Goal: Transaction & Acquisition: Purchase product/service

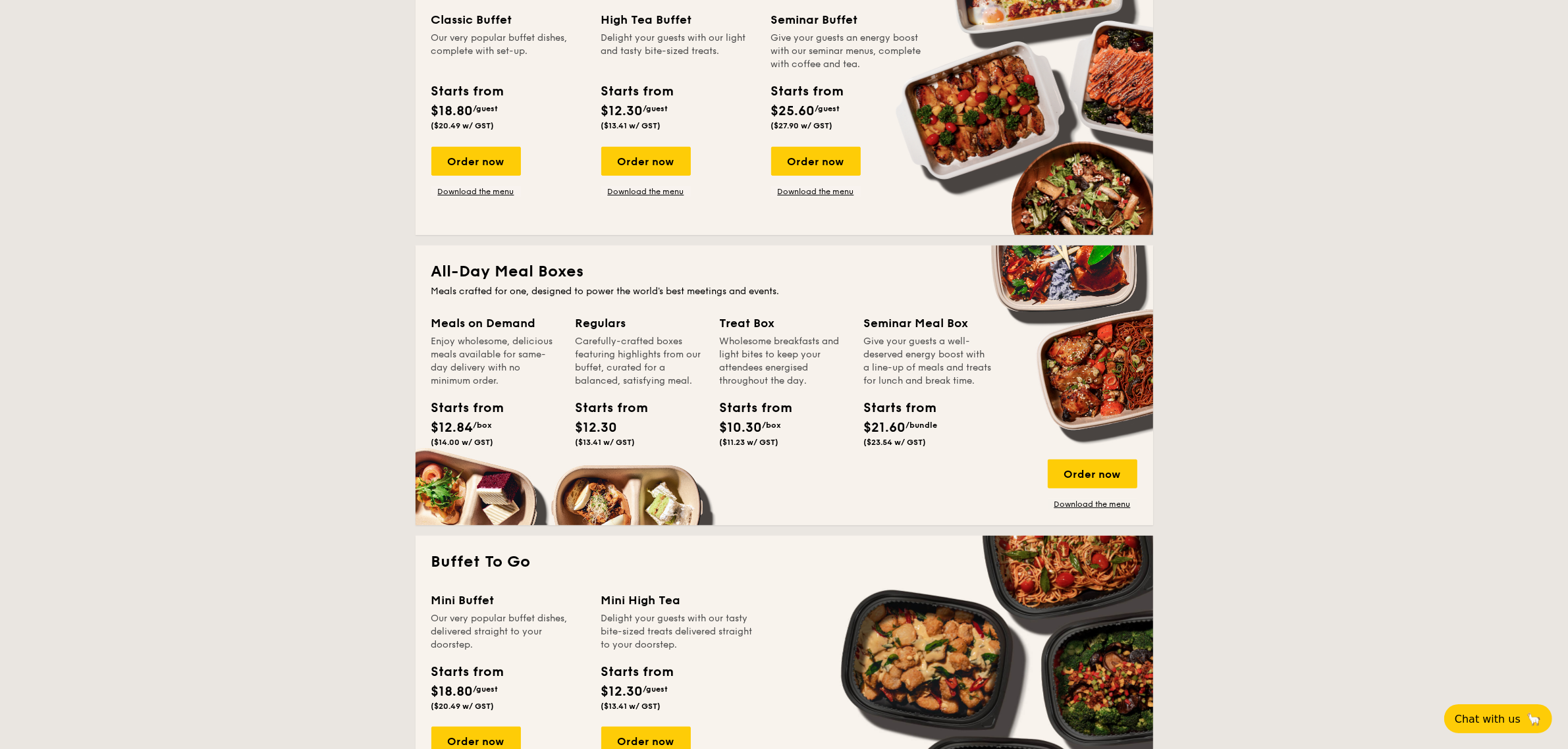
scroll to position [658, 0]
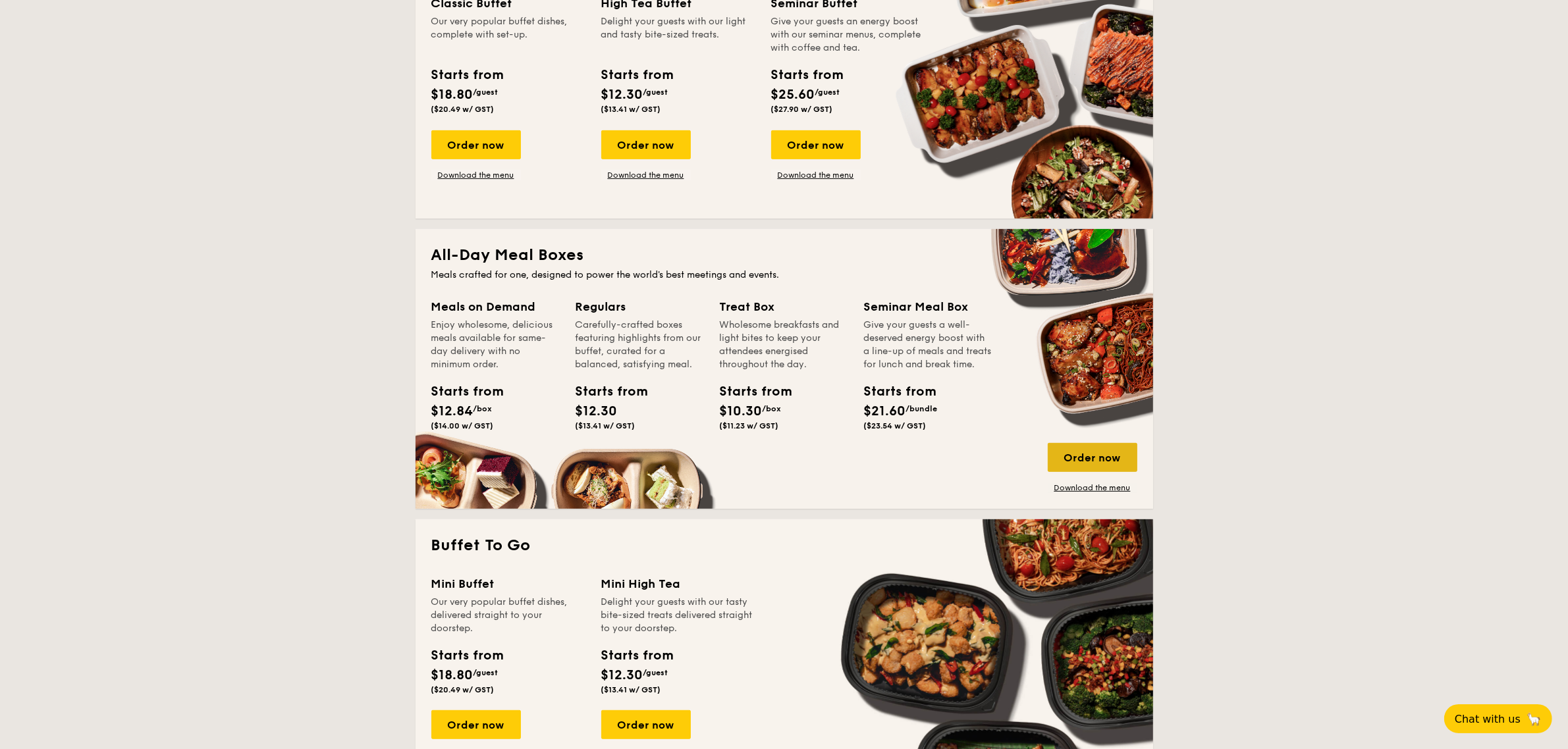
click at [1085, 456] on div "Order now" at bounding box center [1093, 458] width 90 height 29
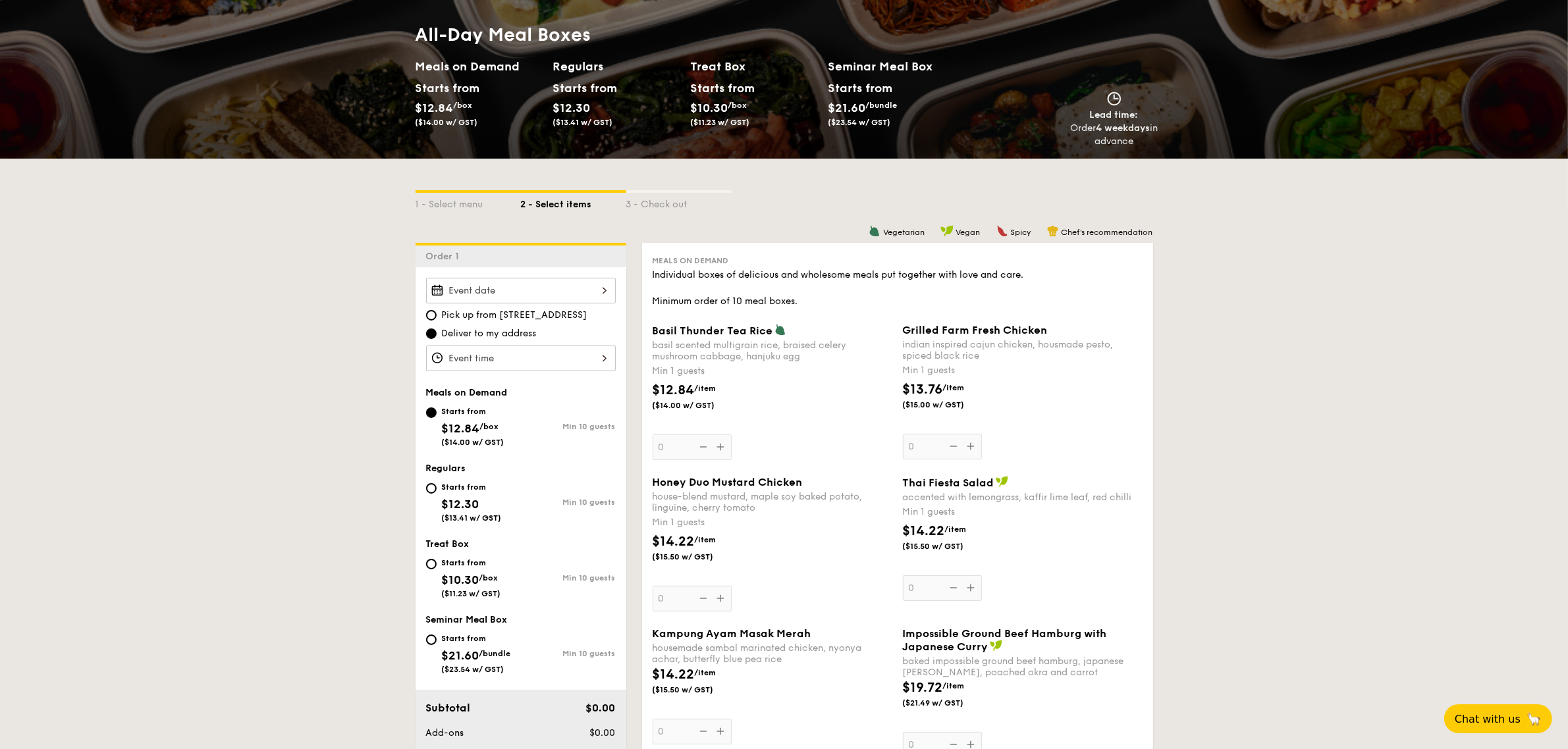
scroll to position [165, 0]
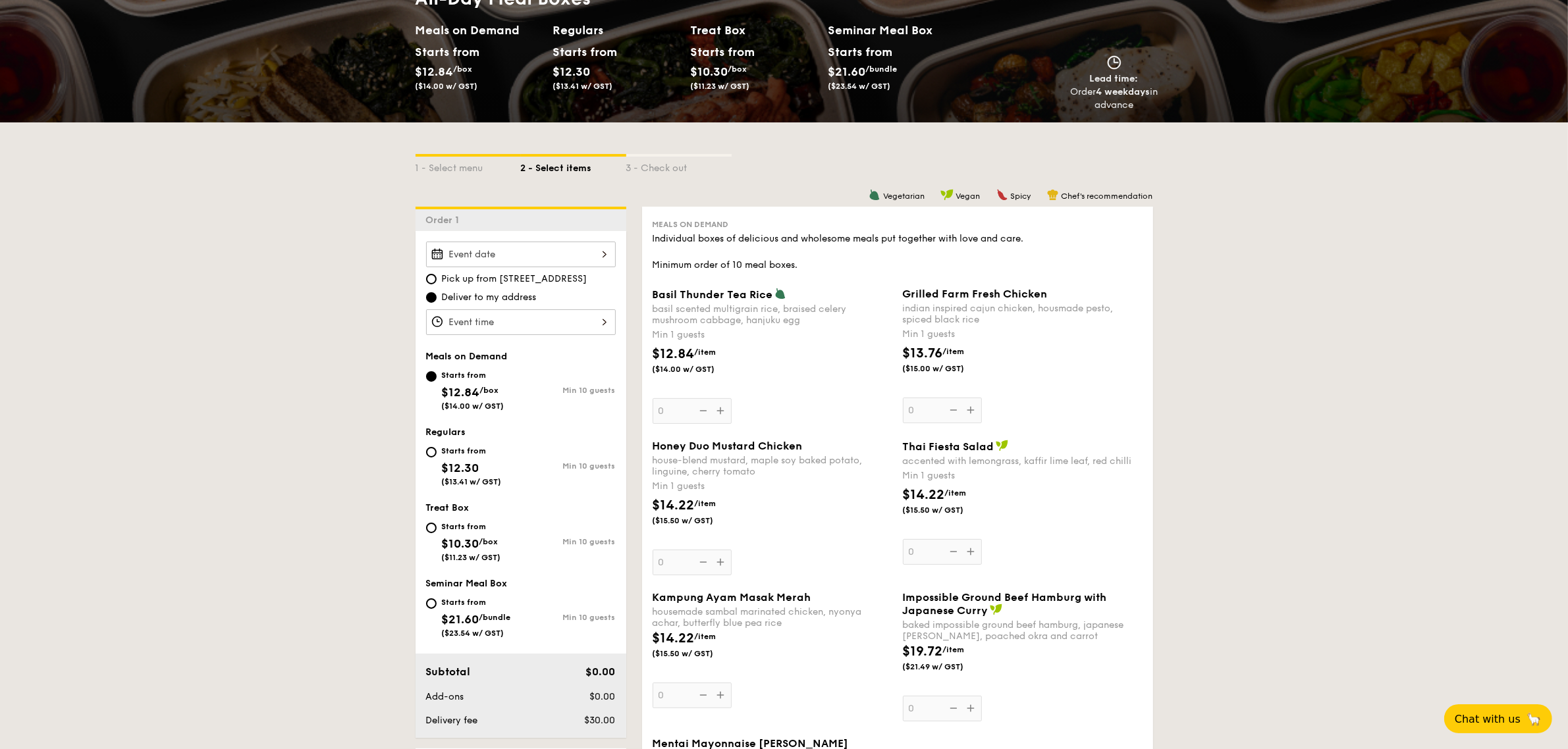
click at [521, 252] on div at bounding box center [521, 254] width 190 height 26
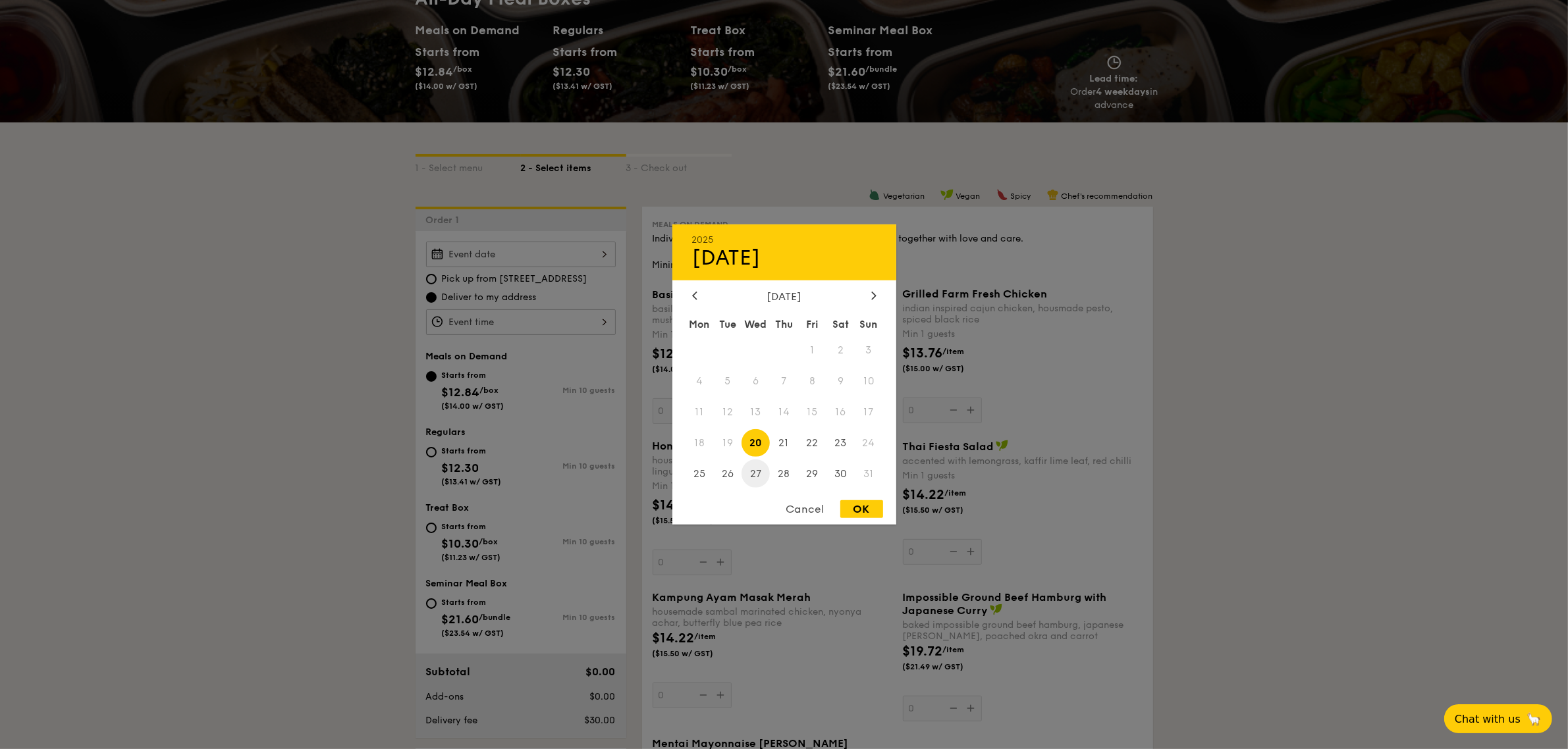
click at [760, 472] on span "27" at bounding box center [756, 474] width 28 height 28
click at [868, 511] on div "OK" at bounding box center [861, 509] width 43 height 18
type input "[DATE]"
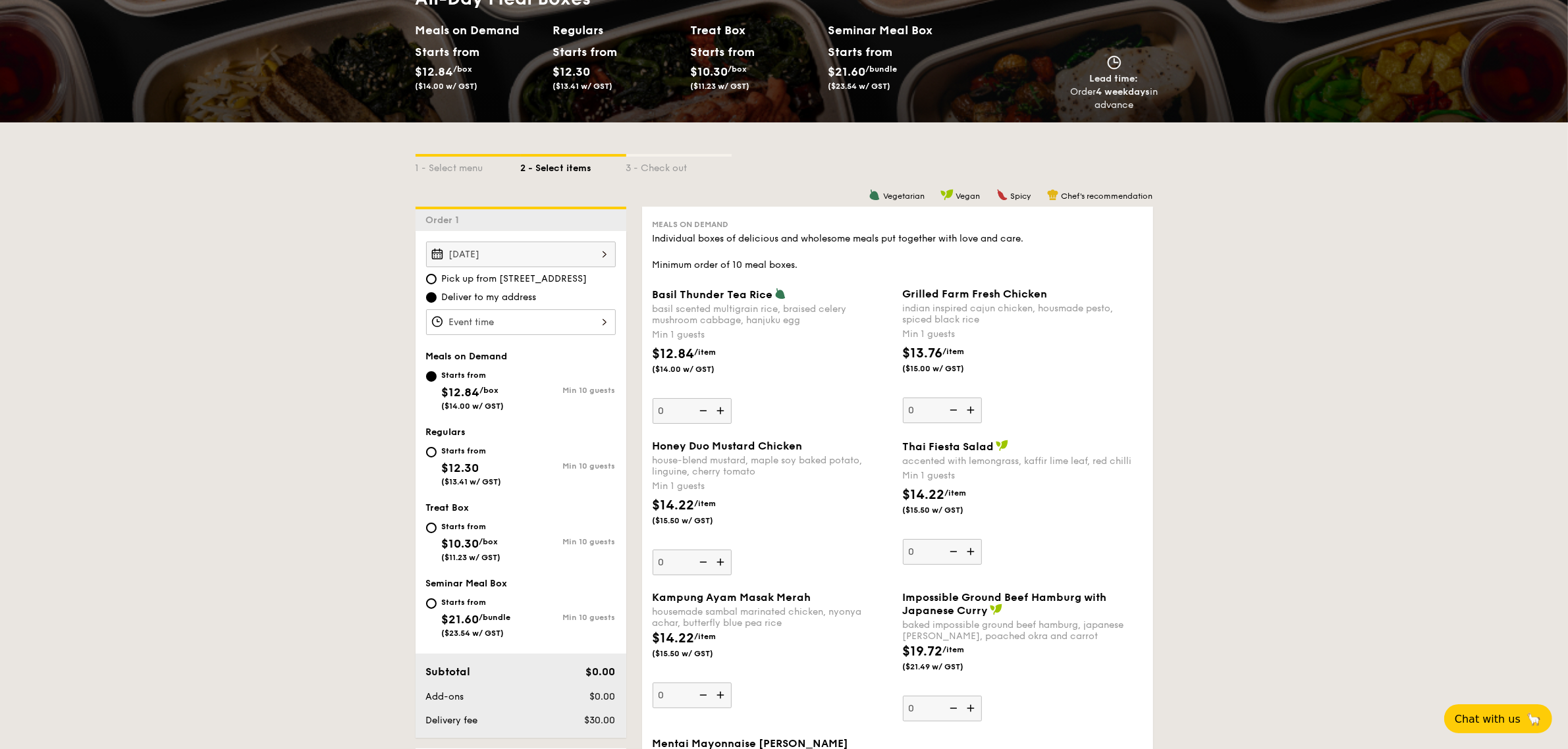
click at [542, 320] on div at bounding box center [521, 322] width 190 height 26
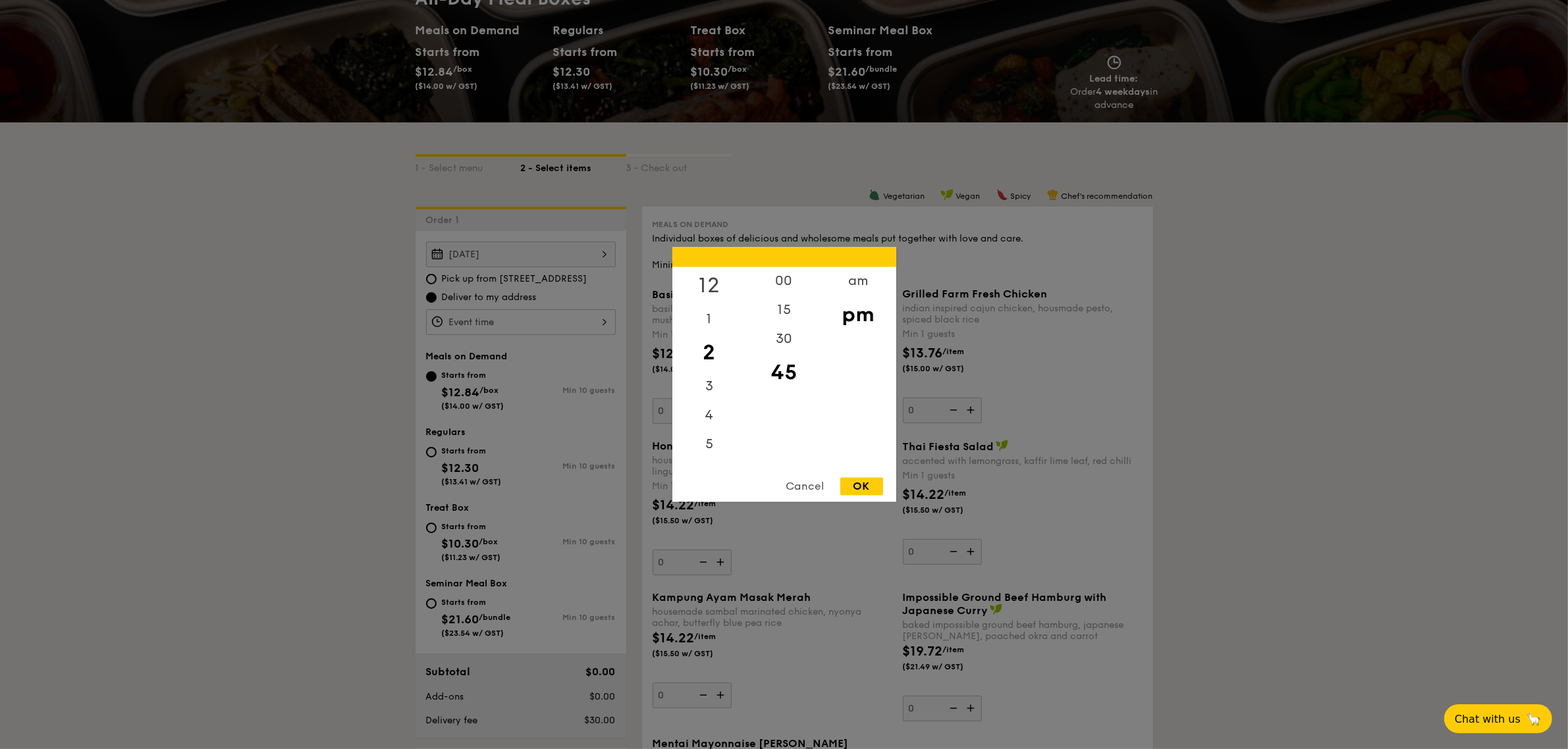
click at [716, 285] on div "12" at bounding box center [709, 286] width 75 height 38
click at [781, 284] on div "00" at bounding box center [784, 286] width 75 height 38
click at [867, 313] on div "pm" at bounding box center [859, 315] width 75 height 38
click at [852, 484] on div "OK" at bounding box center [861, 487] width 43 height 18
click at [515, 332] on div "12:00PM 12 1 2 3 4 5 6 7 8 9 10 11 00 15 30 45 am pm Cancel OK" at bounding box center [521, 322] width 190 height 26
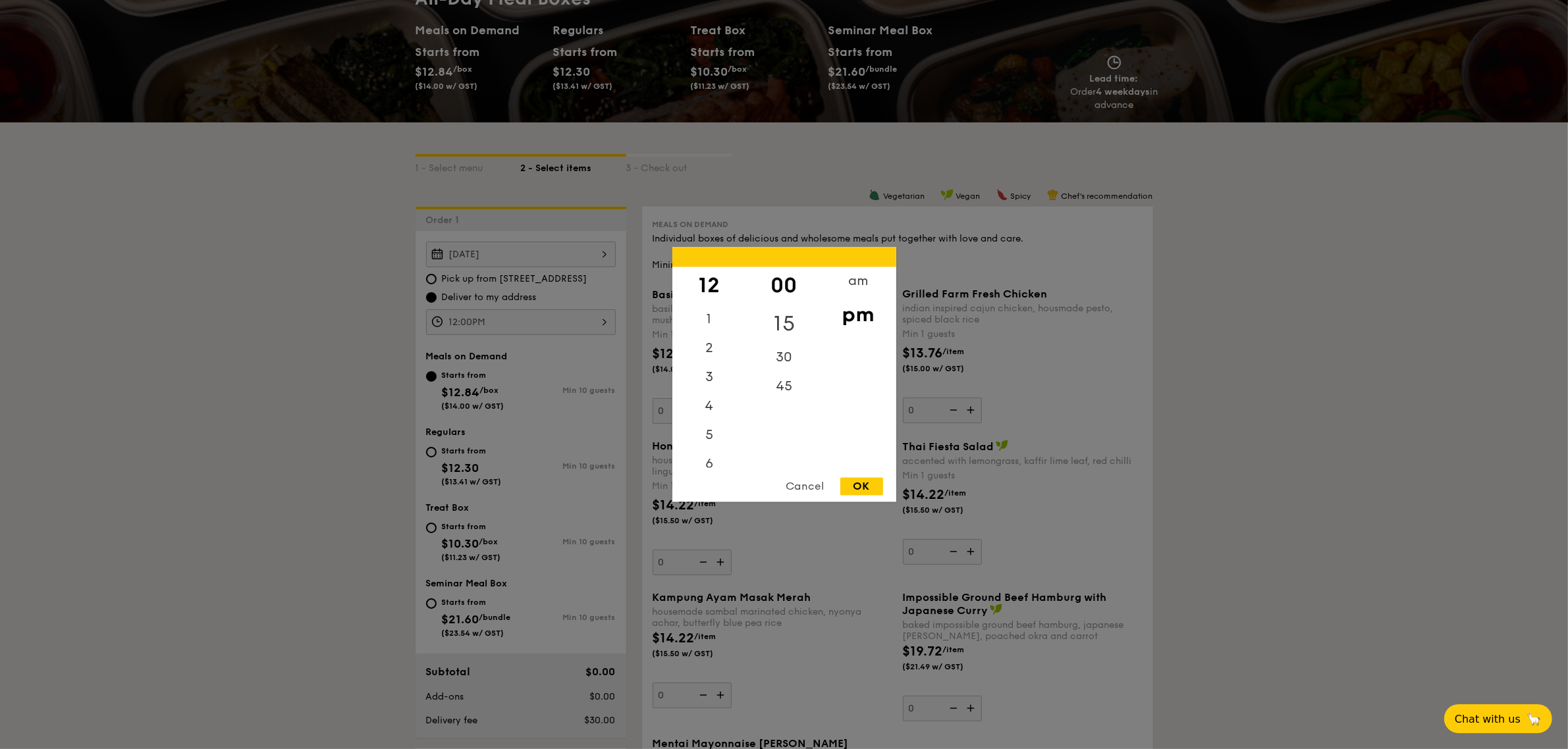
click at [778, 323] on div "15" at bounding box center [784, 325] width 75 height 38
click at [851, 481] on div "OK" at bounding box center [861, 487] width 43 height 18
click at [502, 312] on div "12:15PM 12 1 2 3 4 5 6 7 8 9 10 11 00 15 30 45 am pm Cancel OK" at bounding box center [521, 322] width 190 height 26
click at [798, 281] on div "00" at bounding box center [784, 286] width 75 height 38
click at [861, 486] on div "OK" at bounding box center [861, 487] width 43 height 18
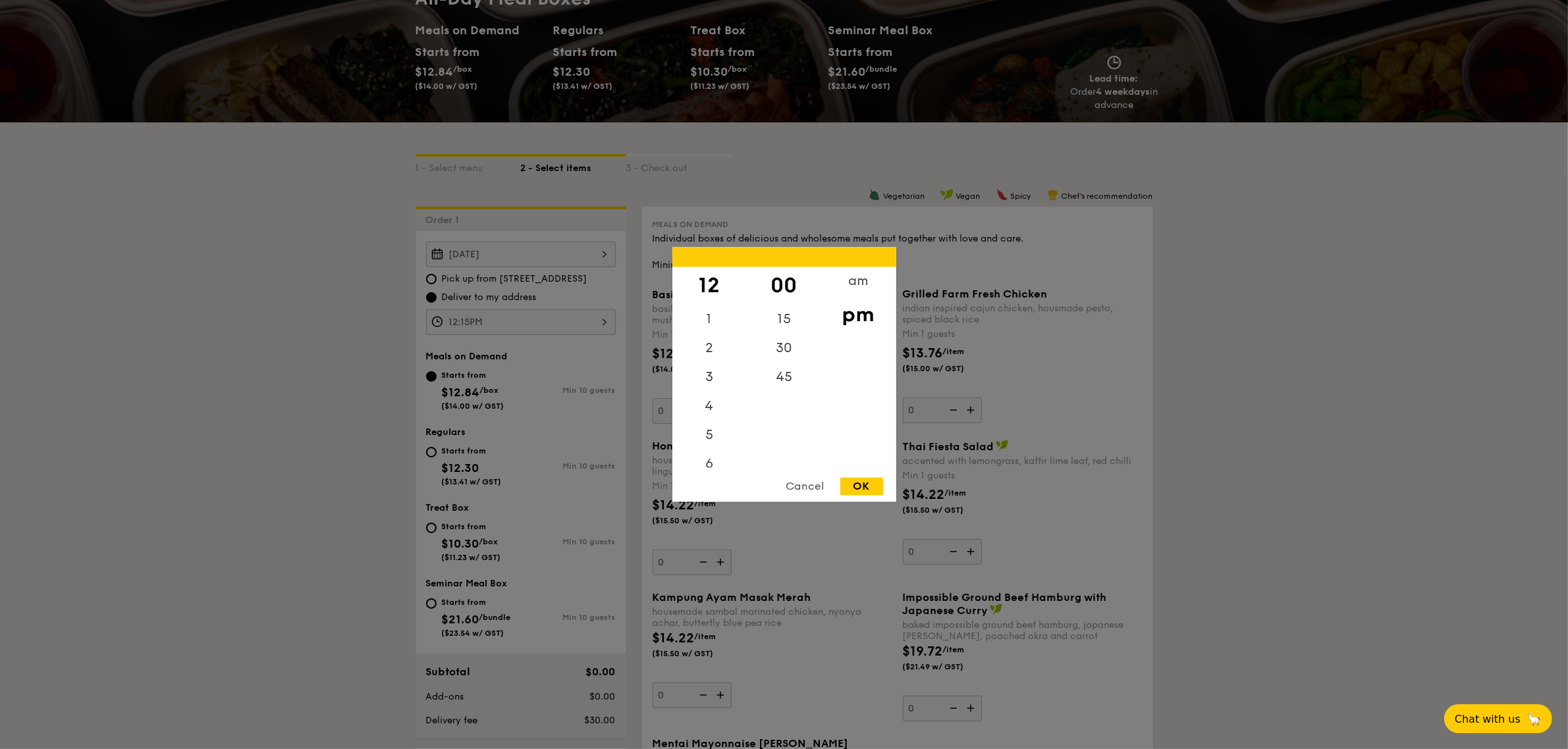
type input "12:00PM"
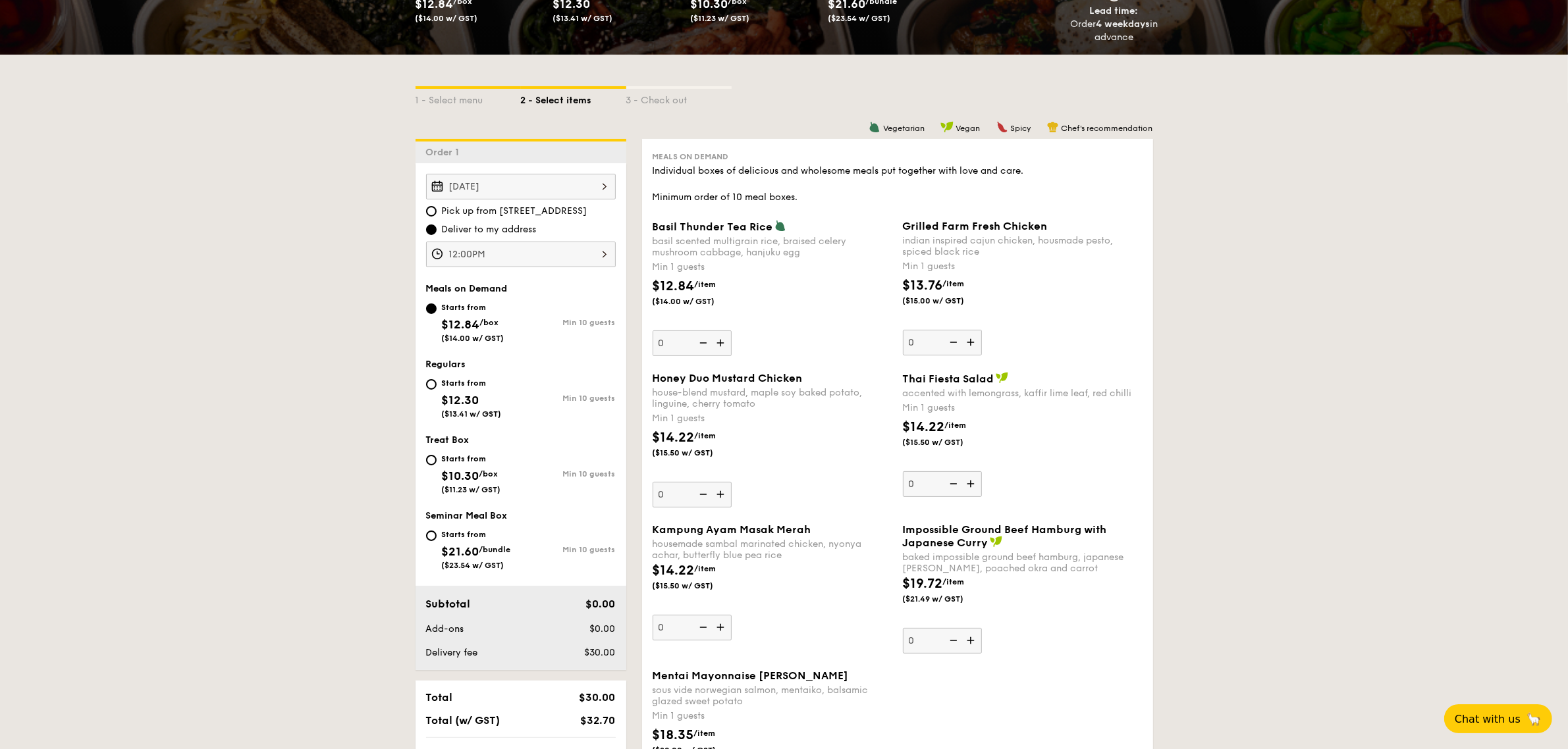
scroll to position [247, 0]
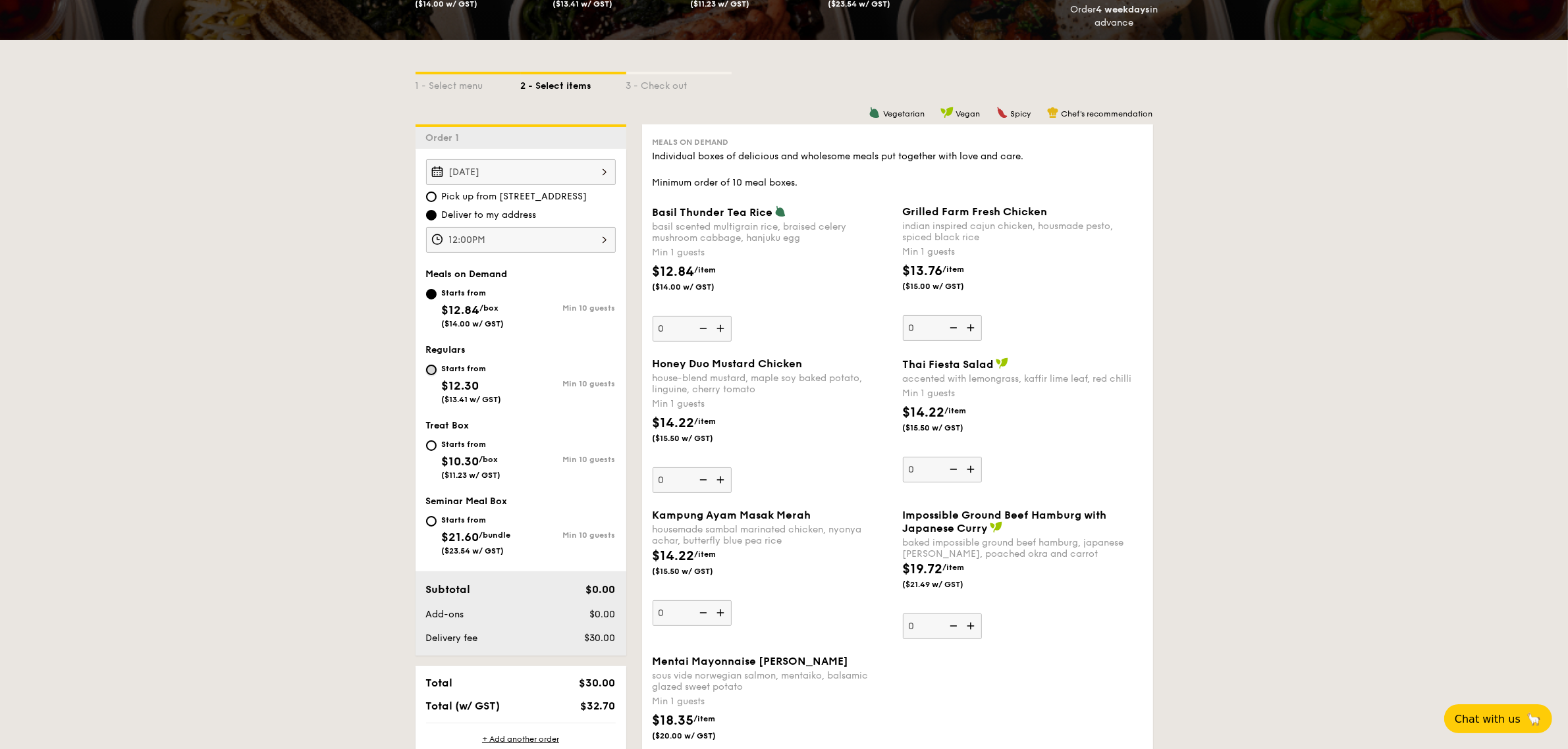
click at [432, 366] on input "Starts from $12.30 ($13.41 w/ GST) Min 10 guests" at bounding box center [431, 370] width 11 height 11
radio input "true"
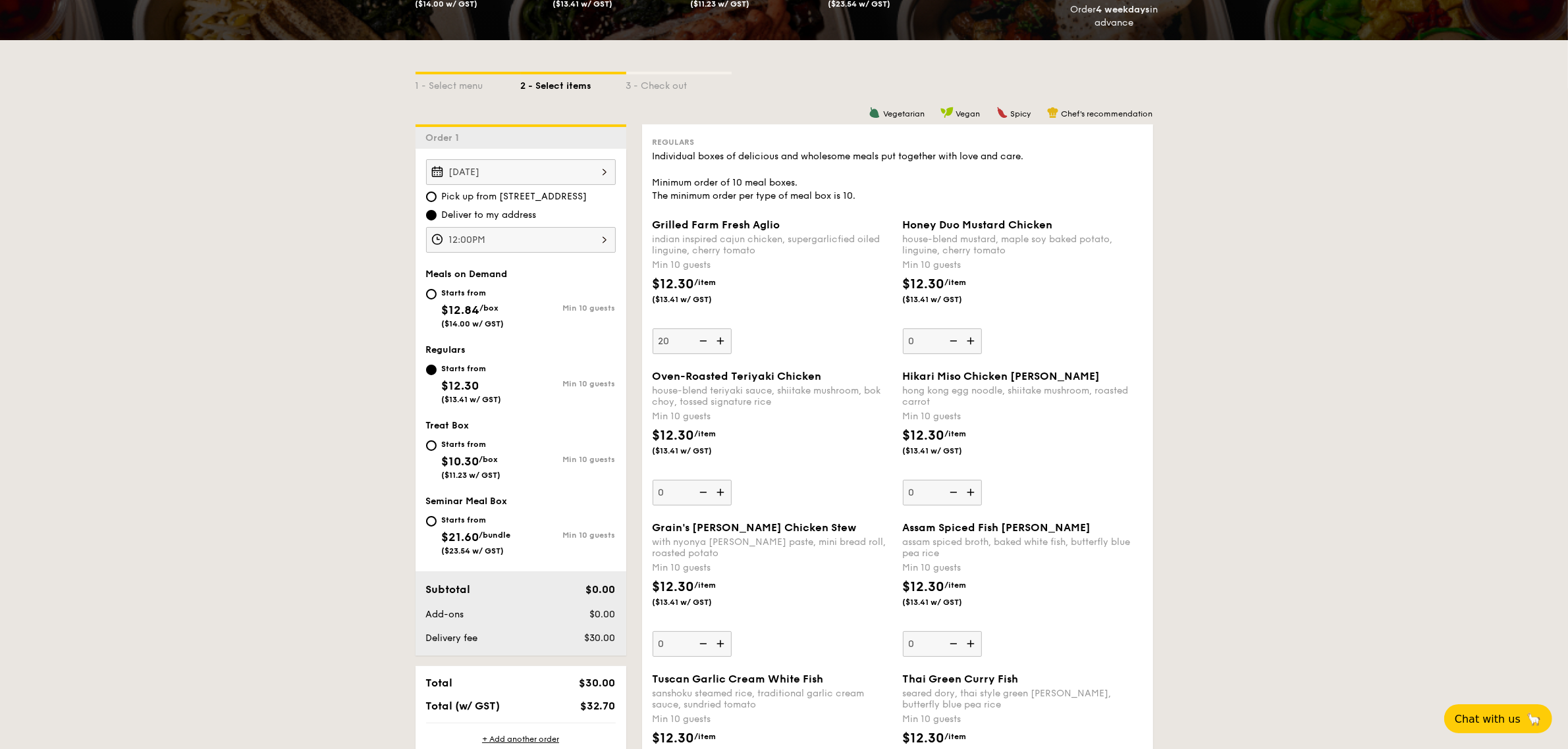
type input "20"
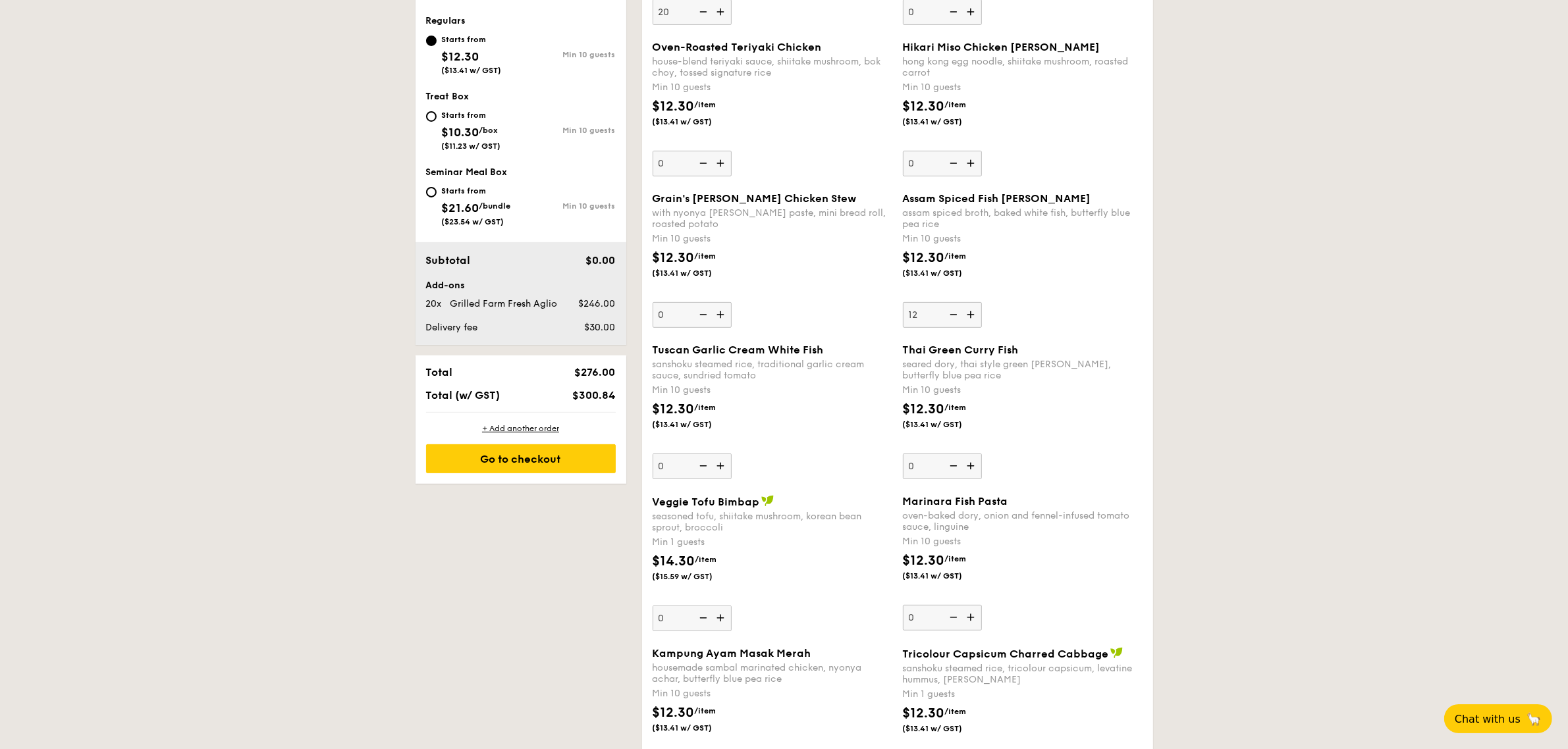
scroll to position [740, 0]
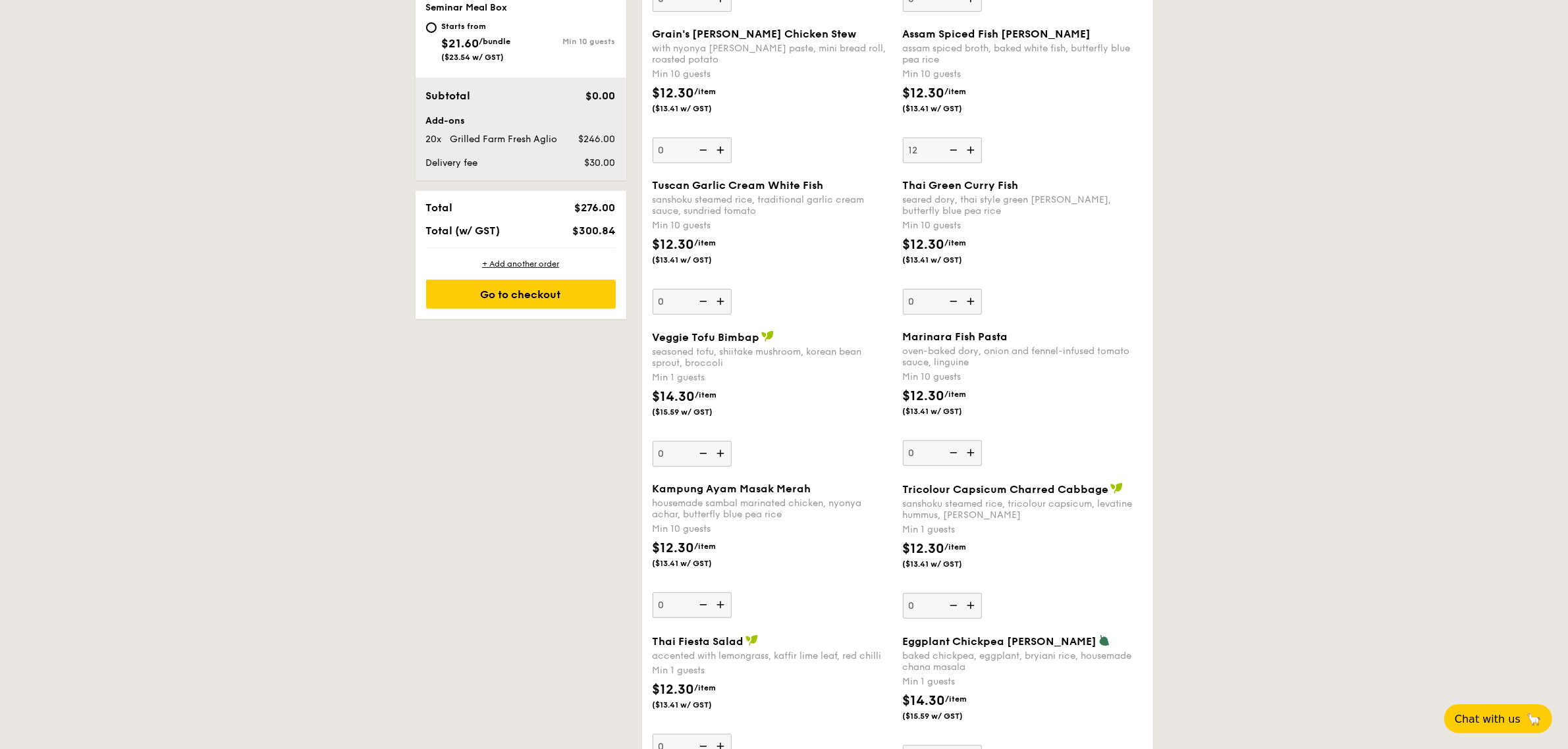
type input "12"
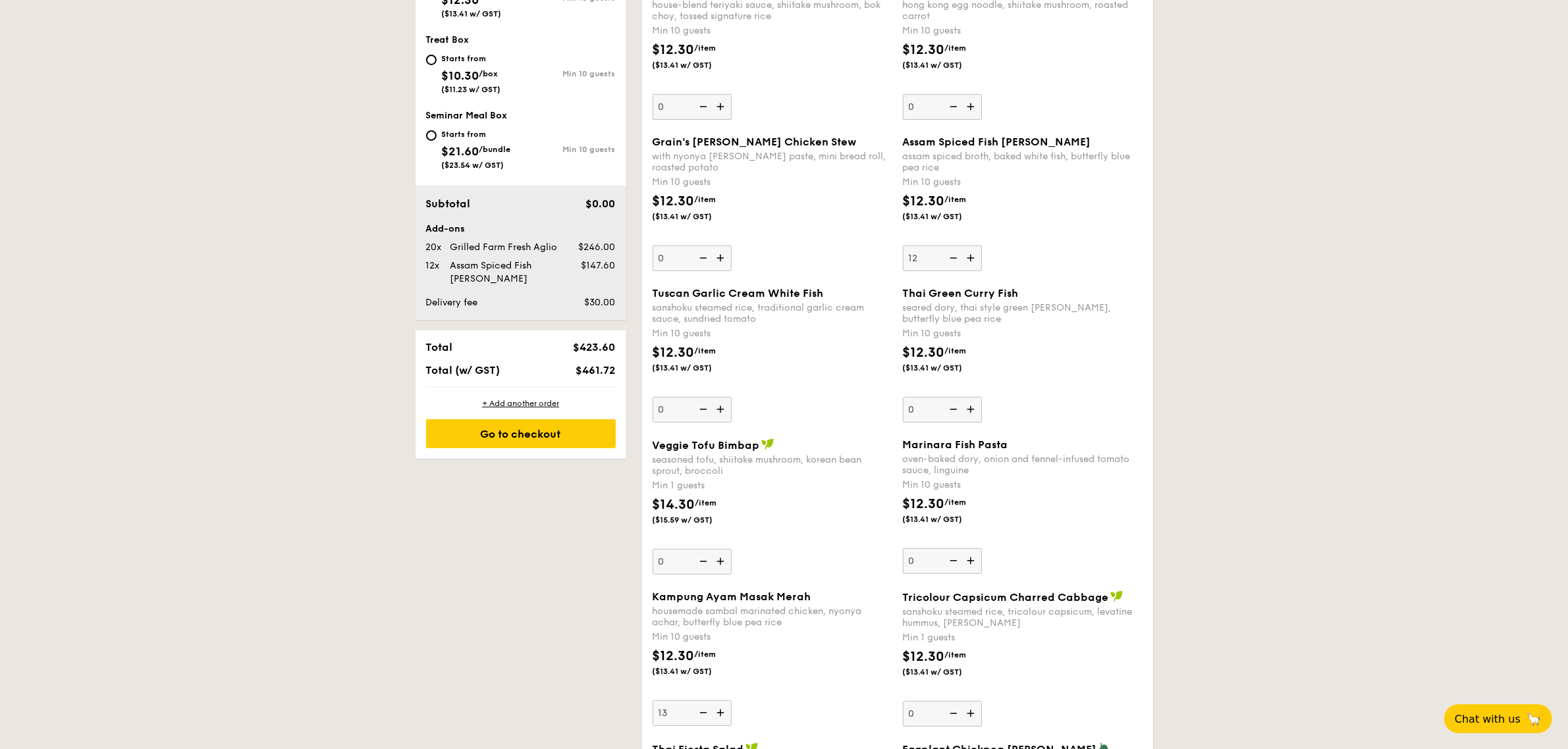
scroll to position [658, 0]
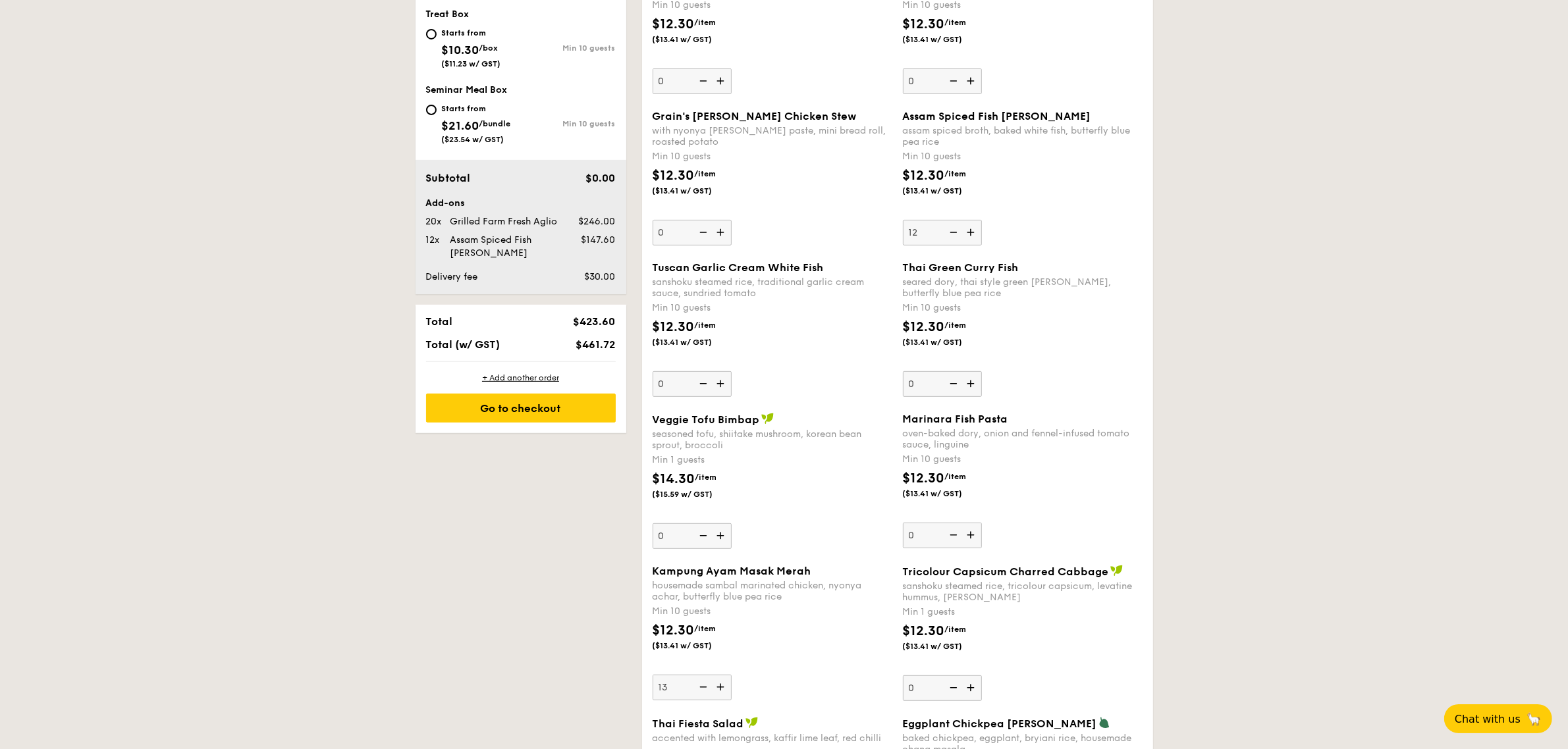
type input "13"
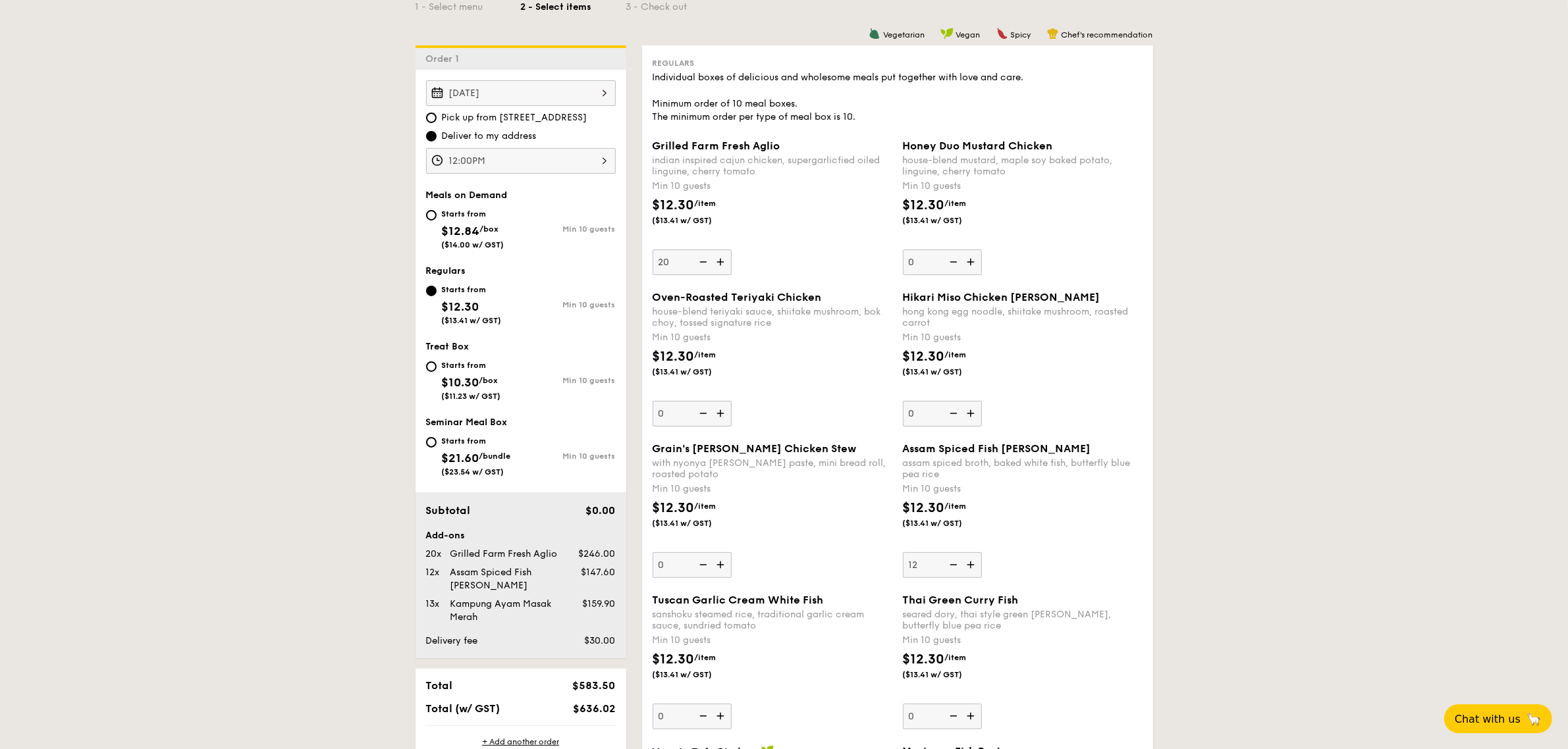
scroll to position [576, 0]
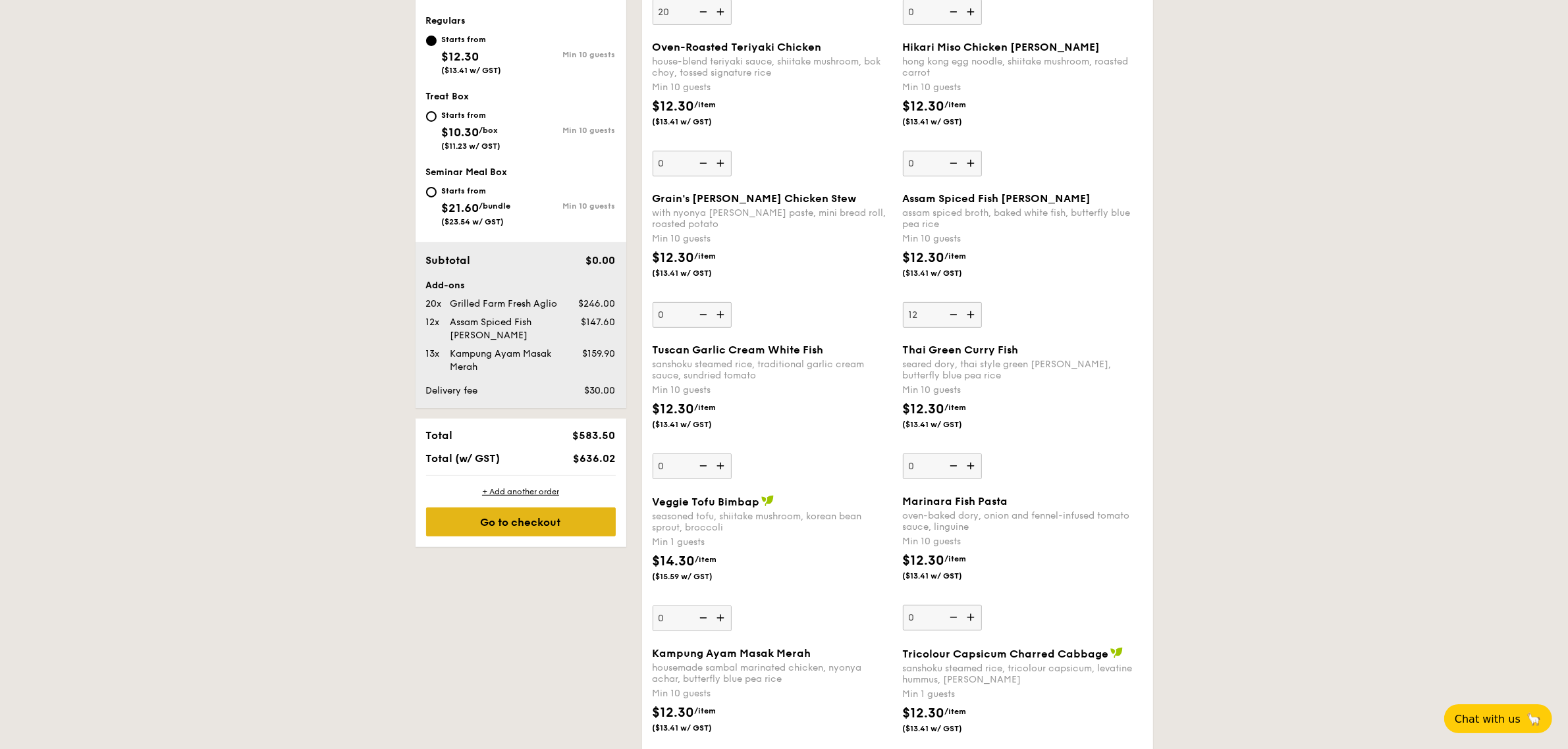
click at [522, 514] on div "Go to checkout" at bounding box center [521, 522] width 190 height 29
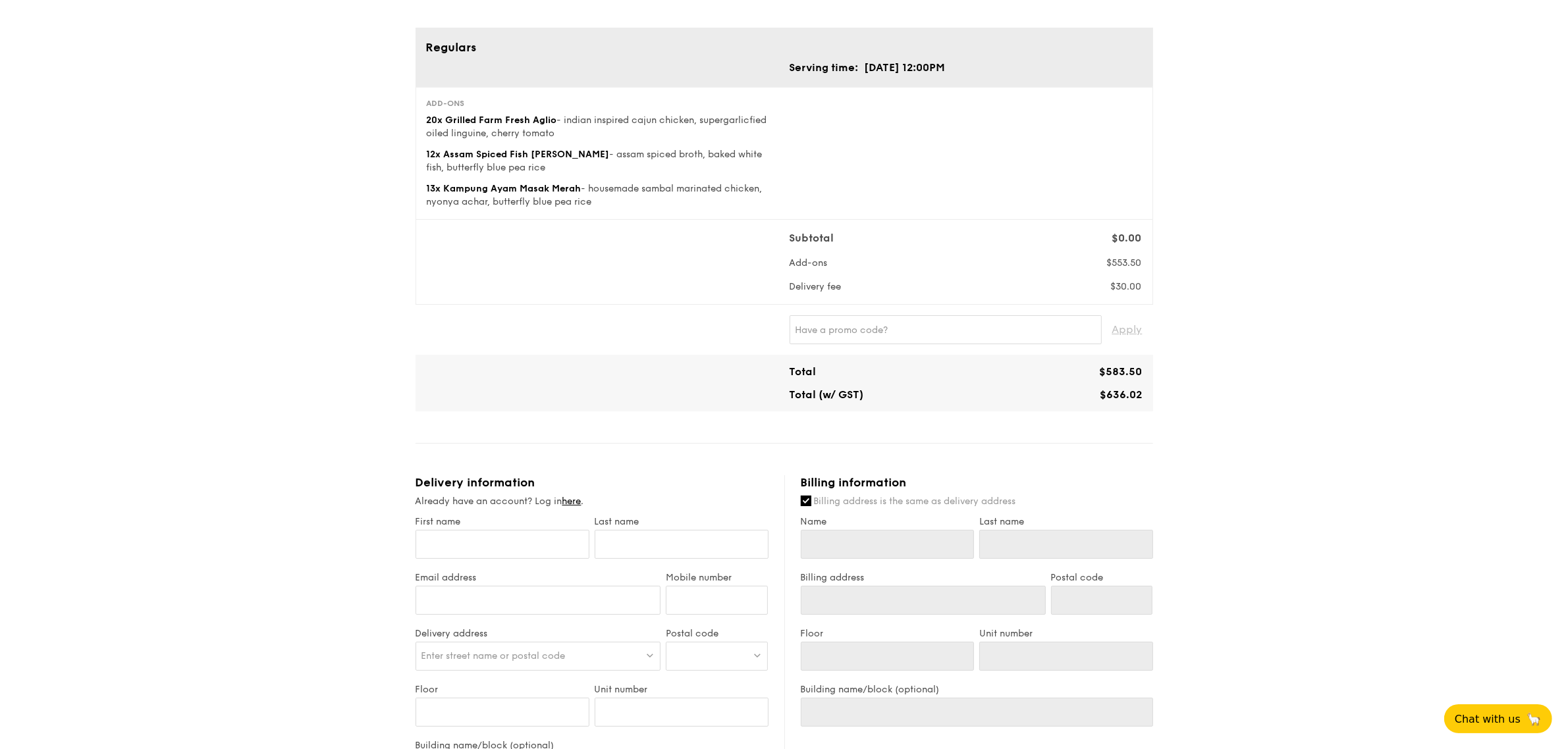
scroll to position [247, 0]
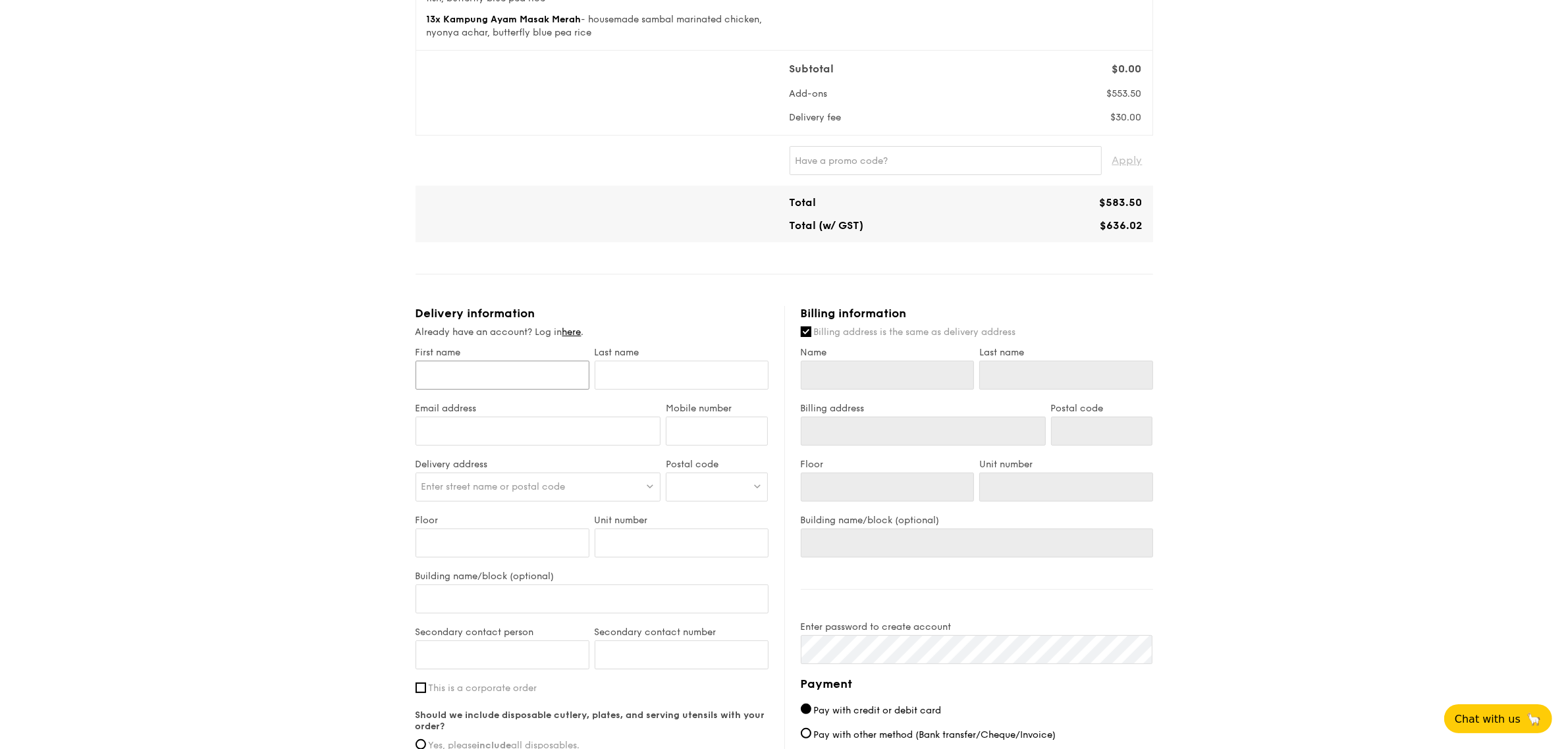
click at [498, 380] on input "First name" at bounding box center [503, 375] width 174 height 29
click at [576, 332] on link "here" at bounding box center [572, 332] width 19 height 12
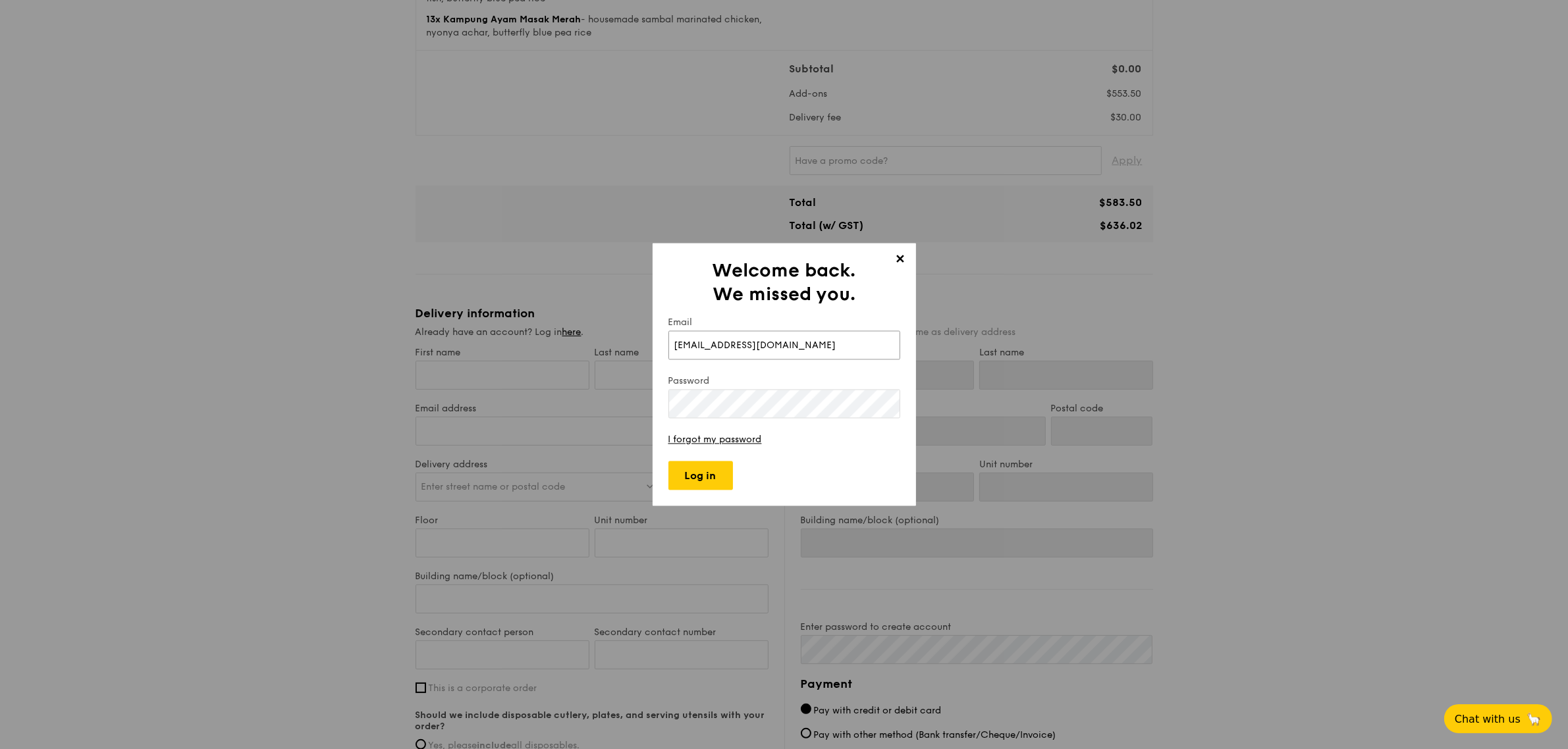
type input "[EMAIL_ADDRESS][DOMAIN_NAME]"
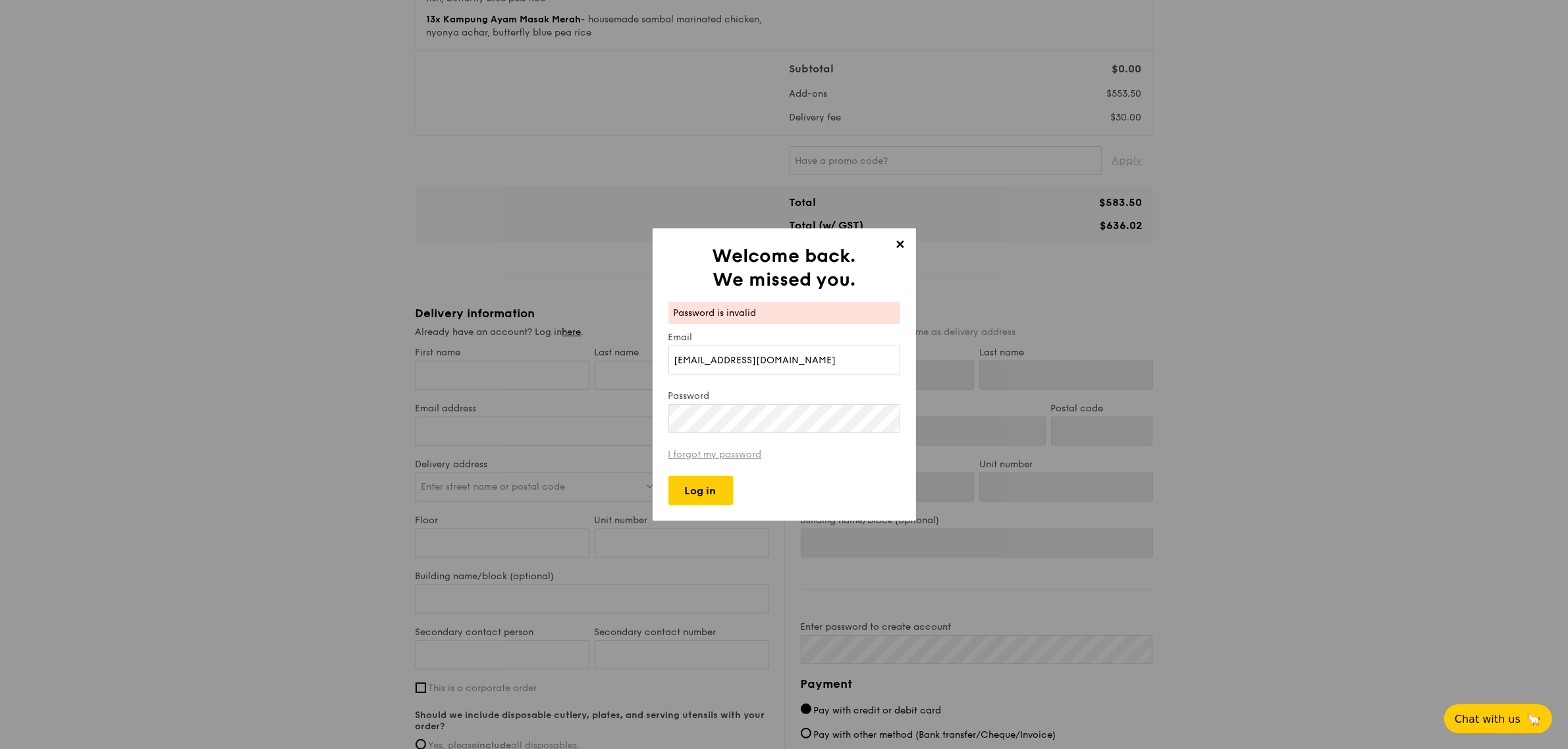
click at [726, 453] on link "I forgot my password" at bounding box center [716, 454] width 94 height 12
click at [716, 491] on input "Log in" at bounding box center [701, 490] width 64 height 29
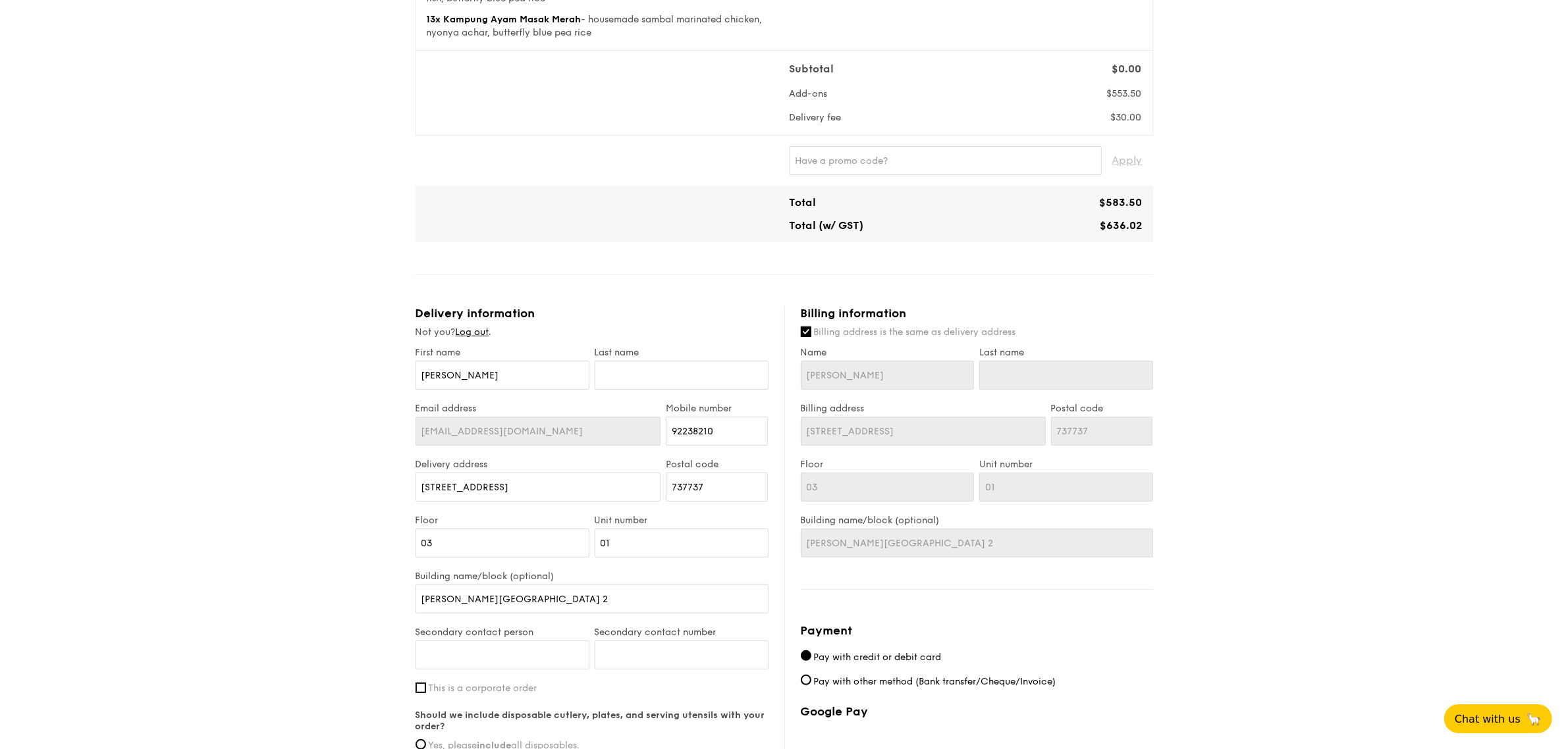
click at [627, 393] on div "Last name" at bounding box center [682, 375] width 179 height 56
click at [624, 371] on input "text" at bounding box center [682, 375] width 174 height 29
type input "L"
type input "Le"
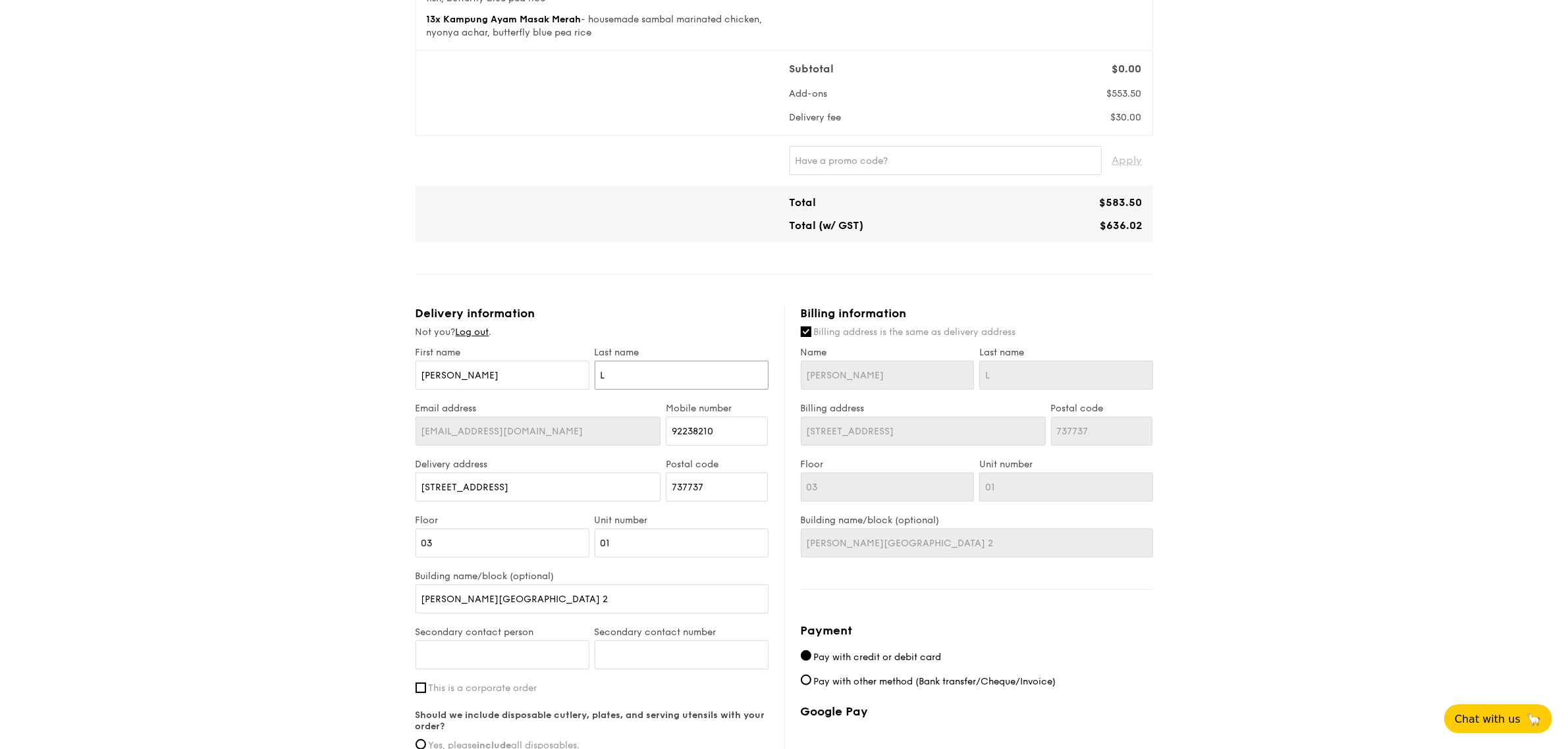
type input "Le"
type input "[PERSON_NAME]"
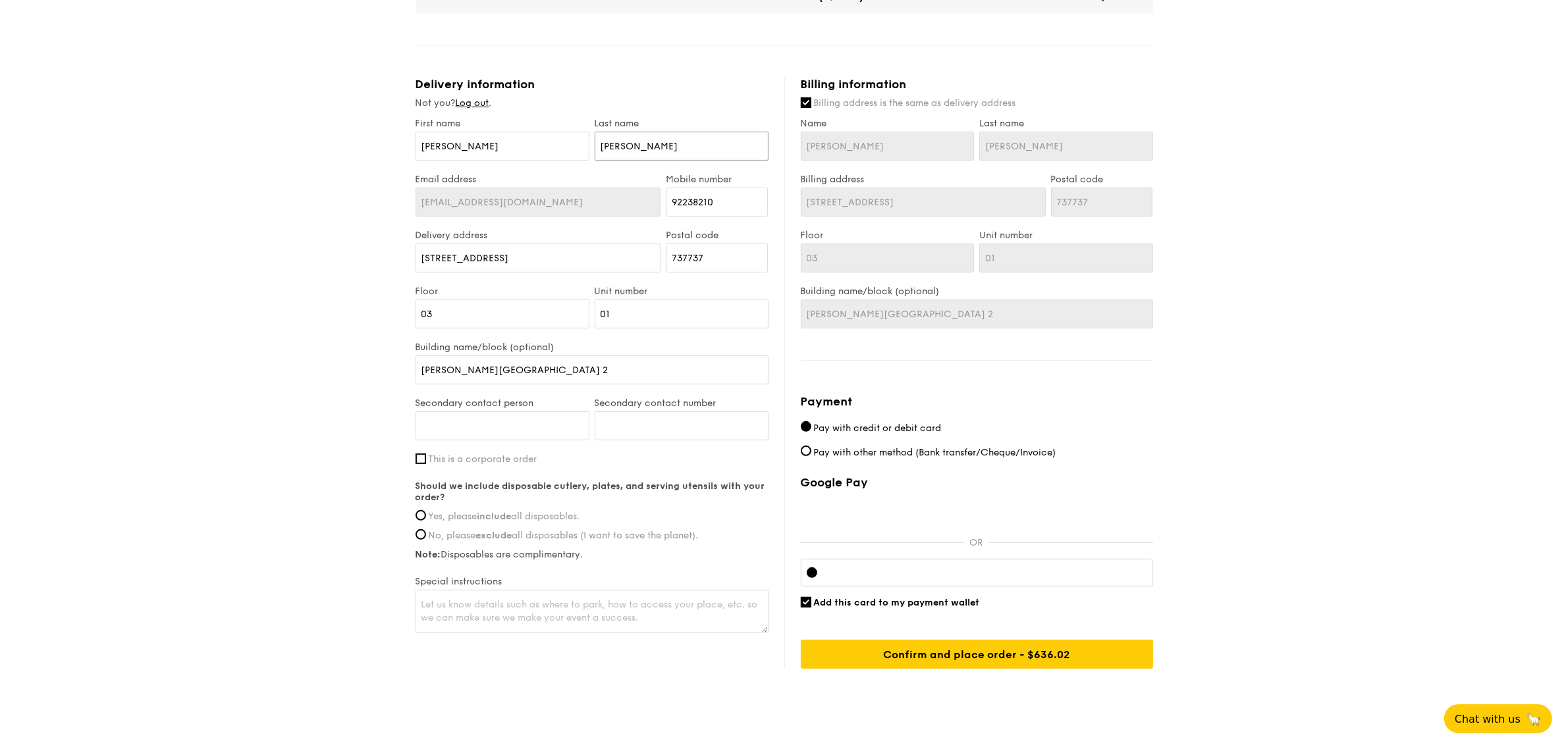
scroll to position [493, 0]
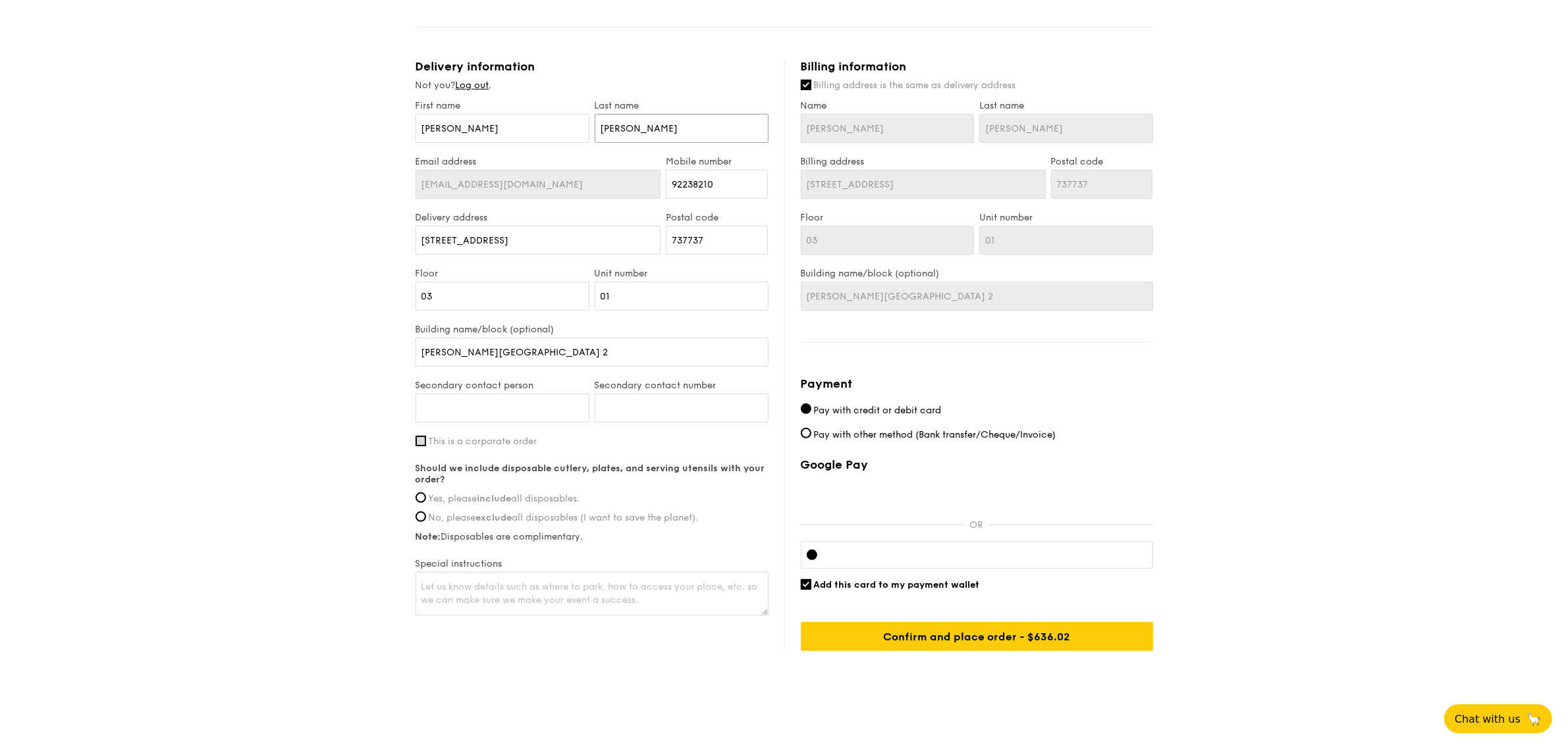
type input "[PERSON_NAME]"
click at [422, 436] on input "This is a corporate order" at bounding box center [421, 441] width 11 height 11
checkbox input "true"
click at [420, 542] on input "Yes, please include all disposables." at bounding box center [421, 546] width 11 height 11
radio input "true"
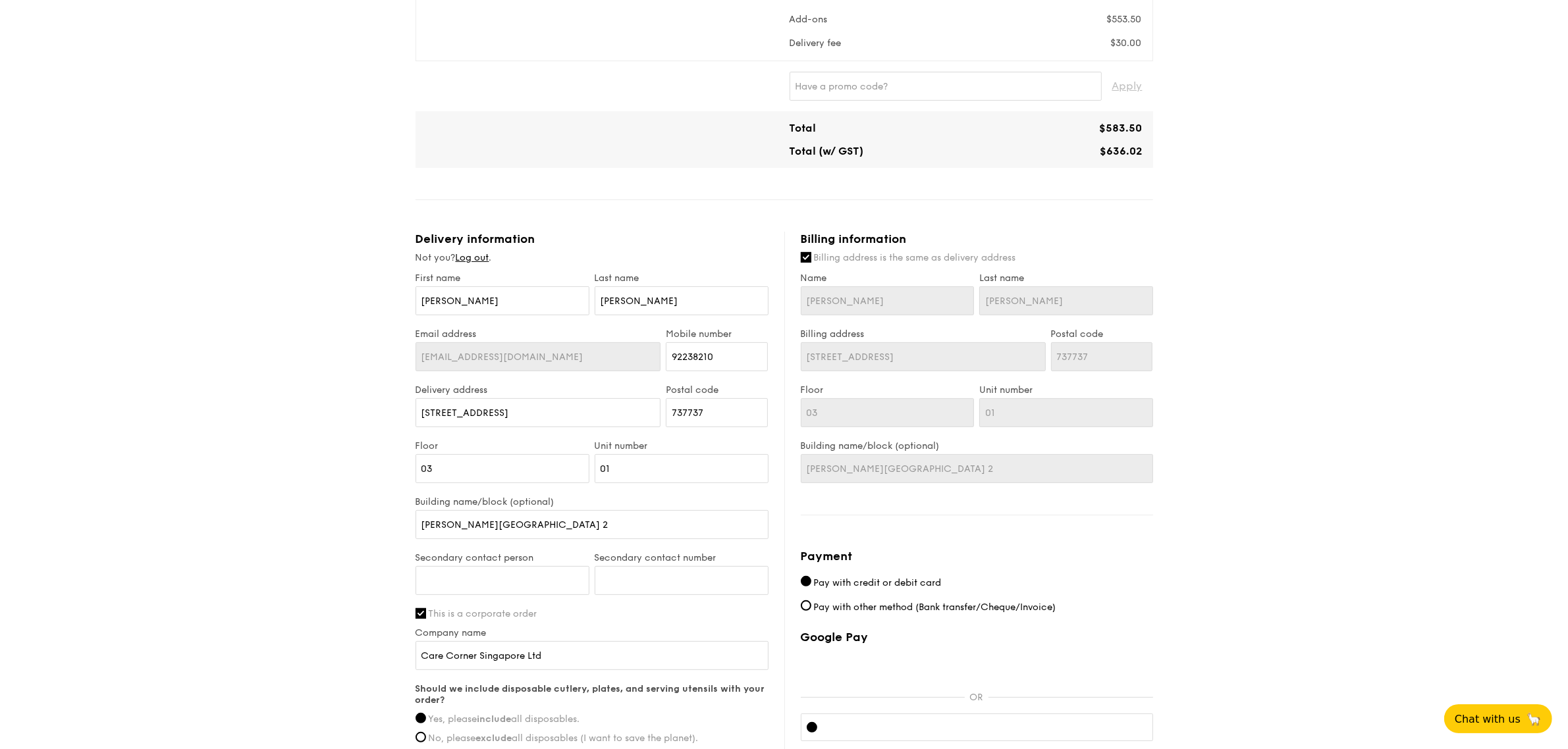
scroll to position [329, 0]
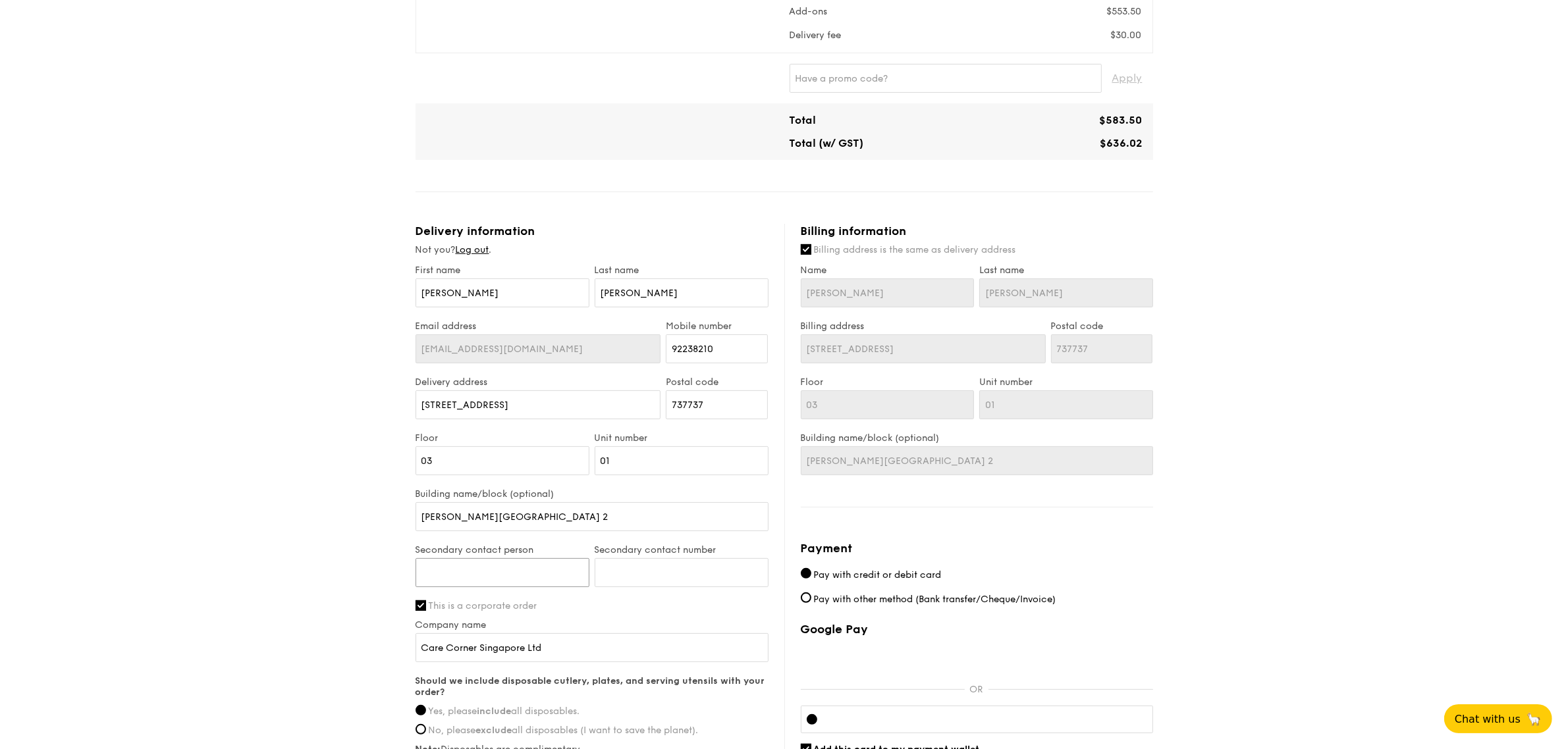
click at [506, 570] on input "Secondary contact person" at bounding box center [503, 572] width 174 height 29
type input "[PERSON_NAME]"
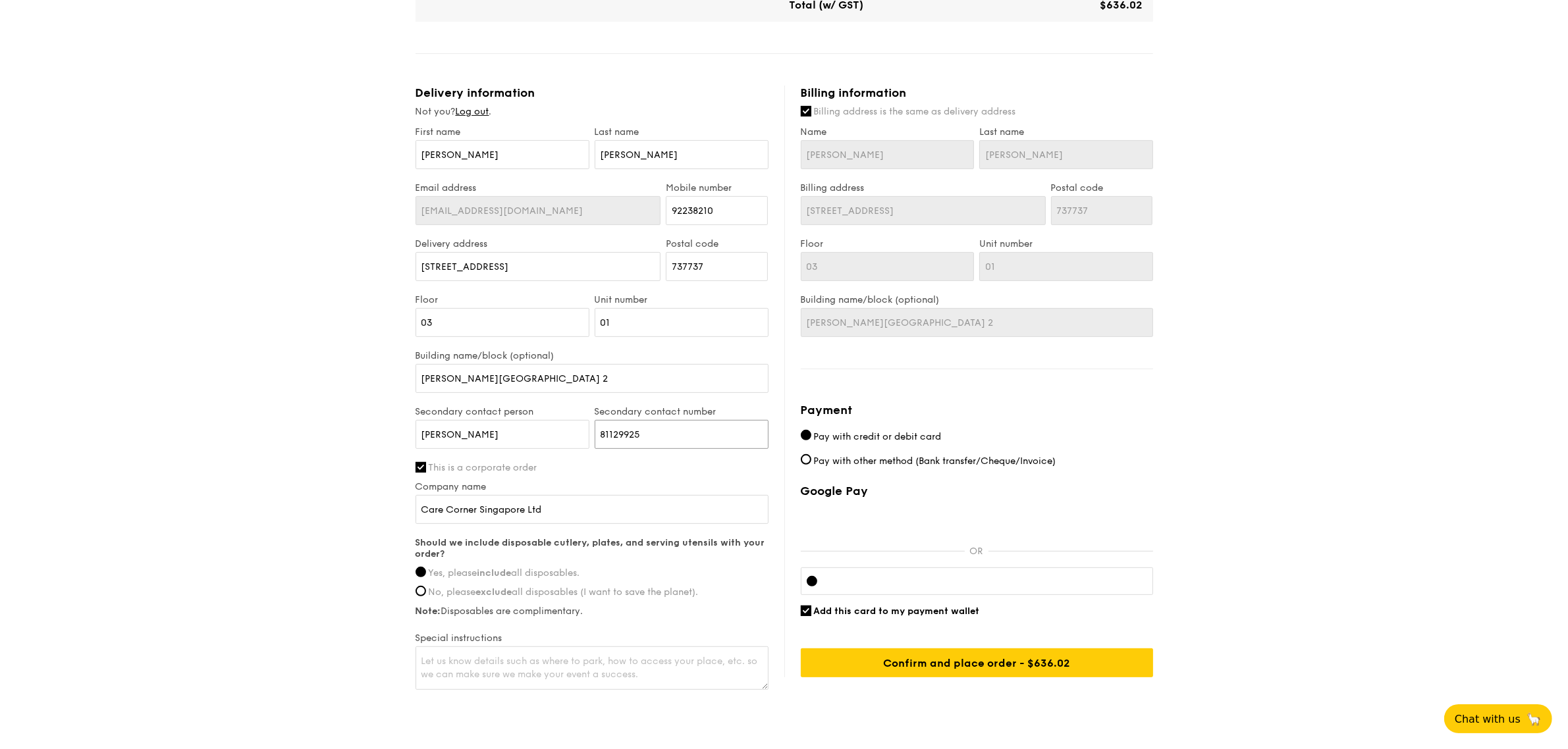
scroll to position [511, 0]
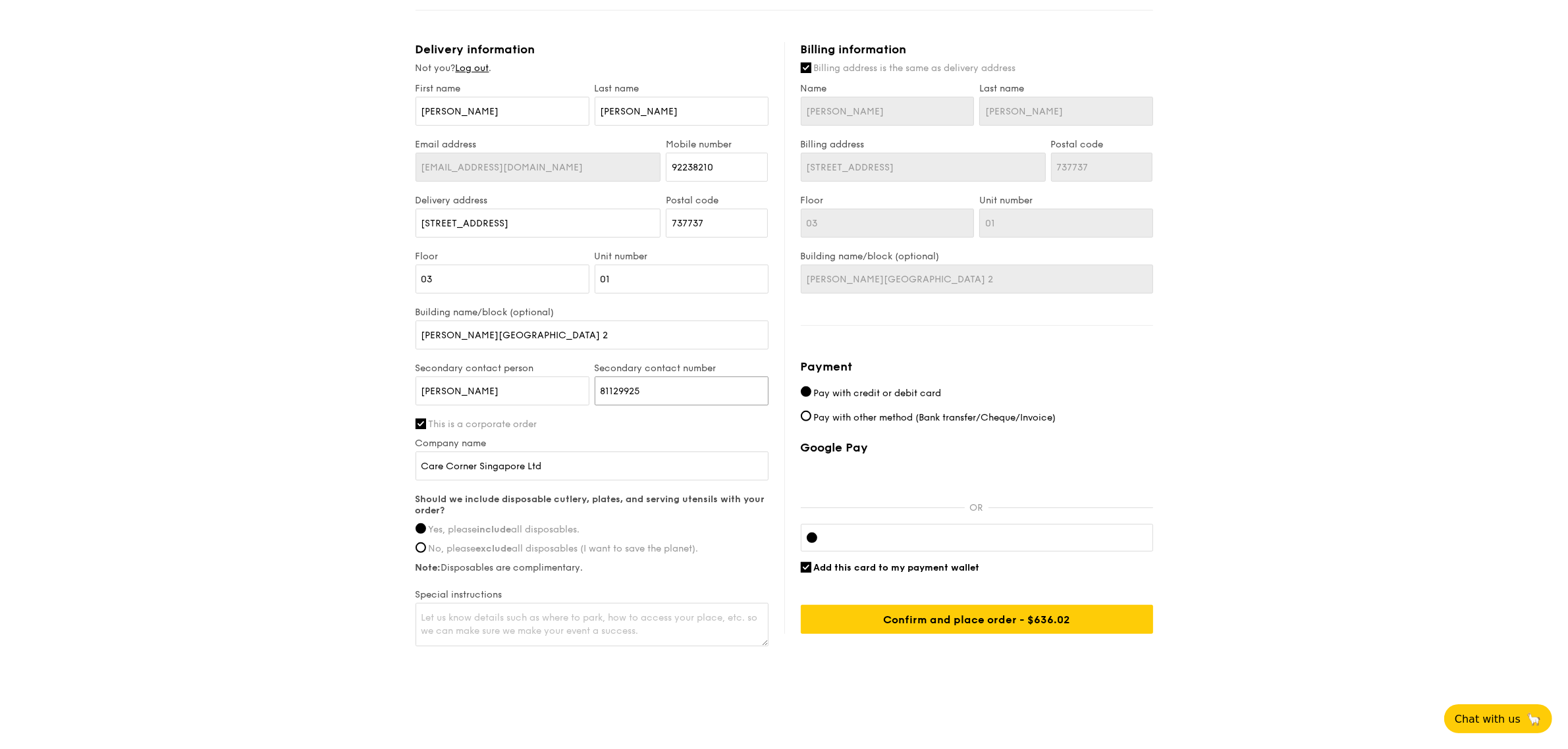
type input "81129925"
click at [807, 566] on input "Add this card to my payment wallet" at bounding box center [806, 567] width 11 height 11
checkbox input "false"
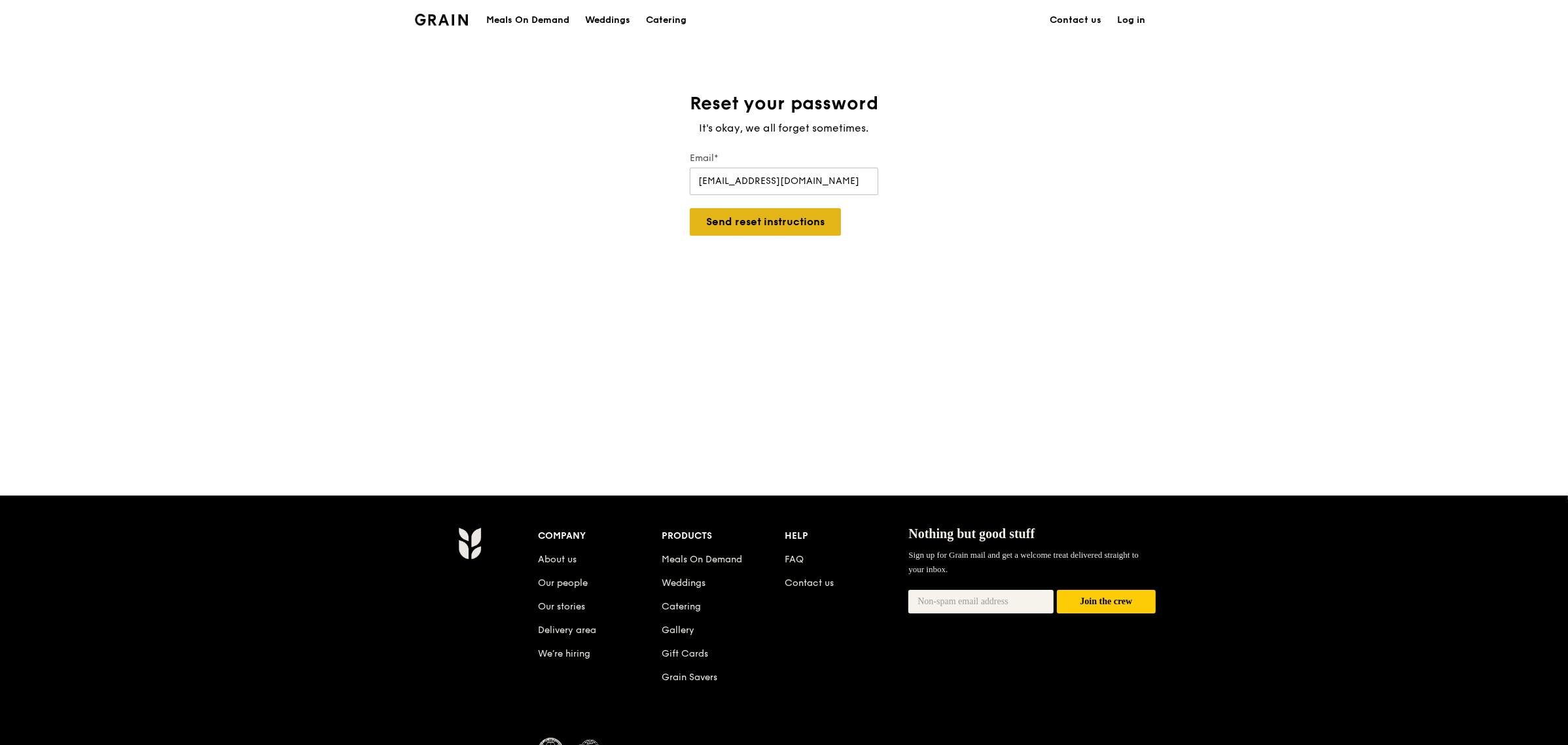
type input "[EMAIL_ADDRESS][DOMAIN_NAME]"
click at [736, 231] on button "Send reset instructions" at bounding box center [765, 222] width 151 height 28
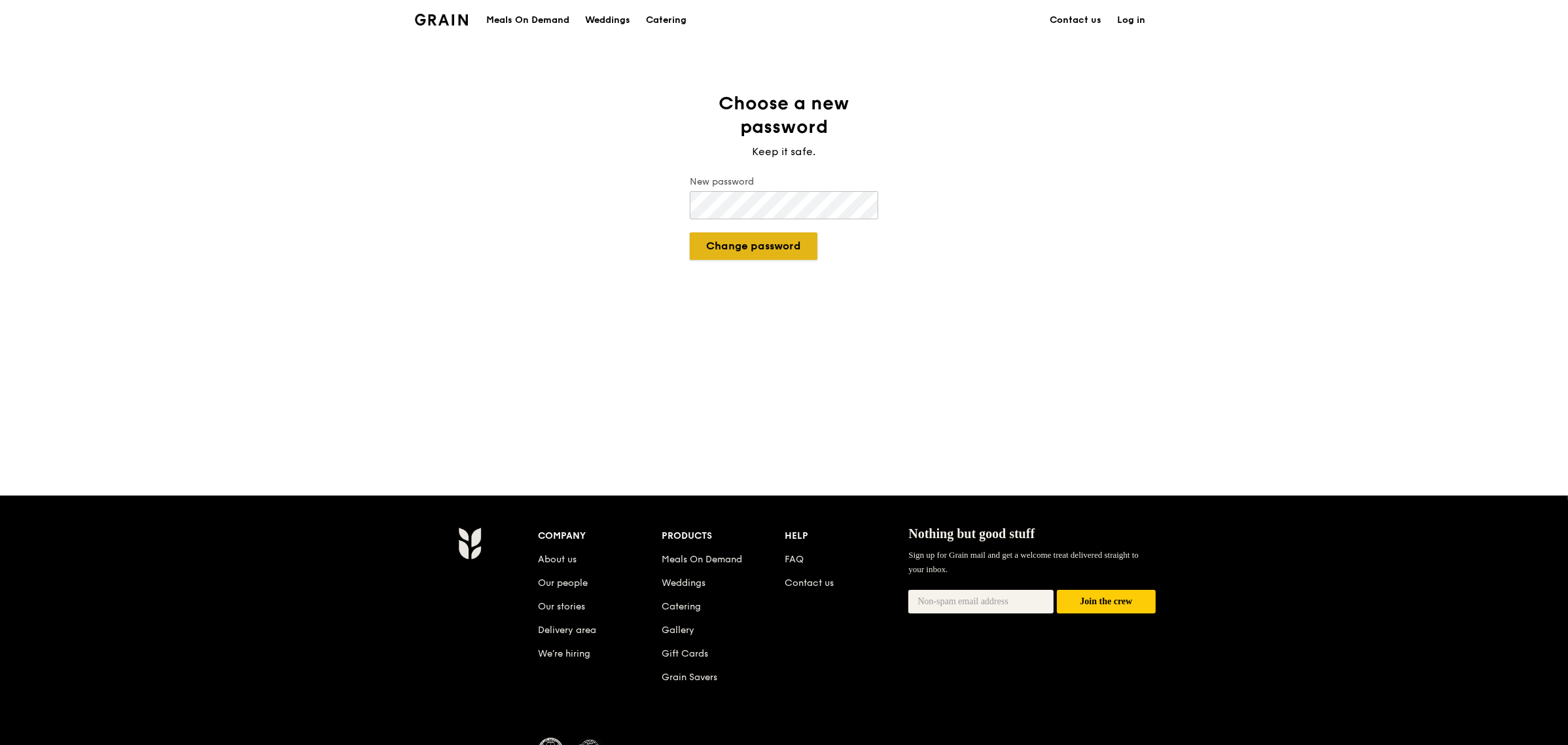
click at [755, 249] on button "Change password" at bounding box center [753, 246] width 127 height 28
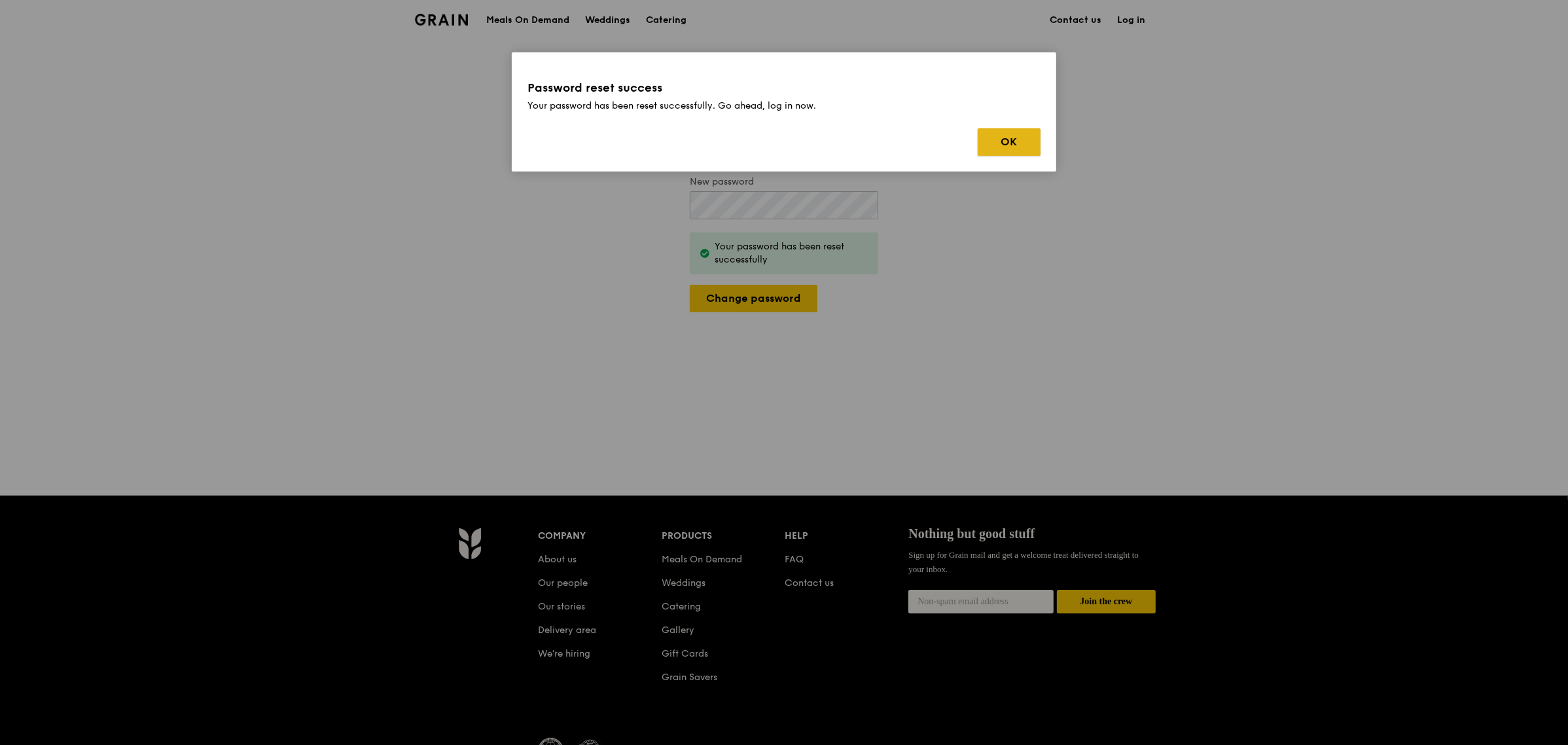
click at [1000, 145] on button "OK" at bounding box center [1009, 142] width 63 height 28
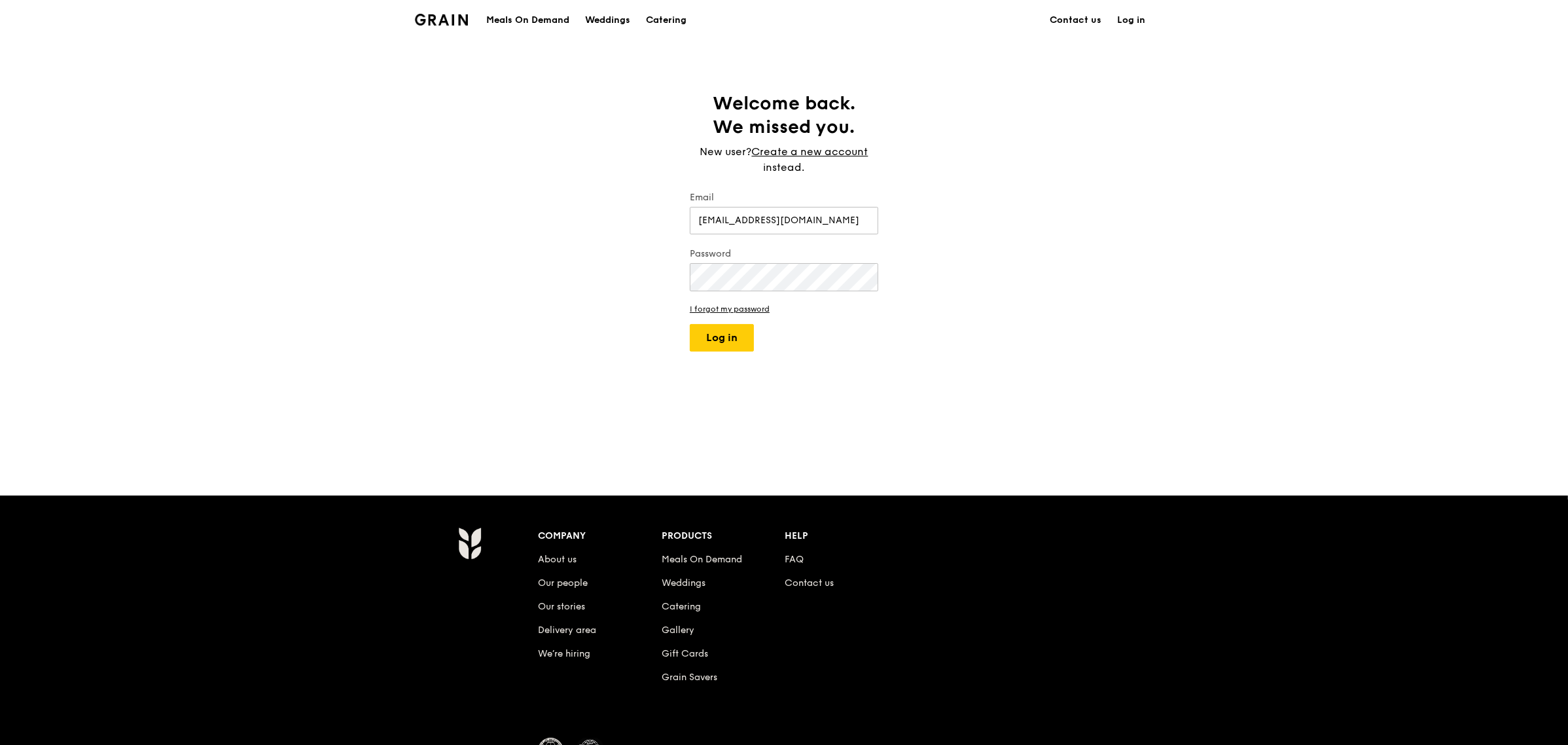
type input "[EMAIL_ADDRESS][DOMAIN_NAME]"
click at [740, 349] on button "Log in" at bounding box center [722, 338] width 64 height 28
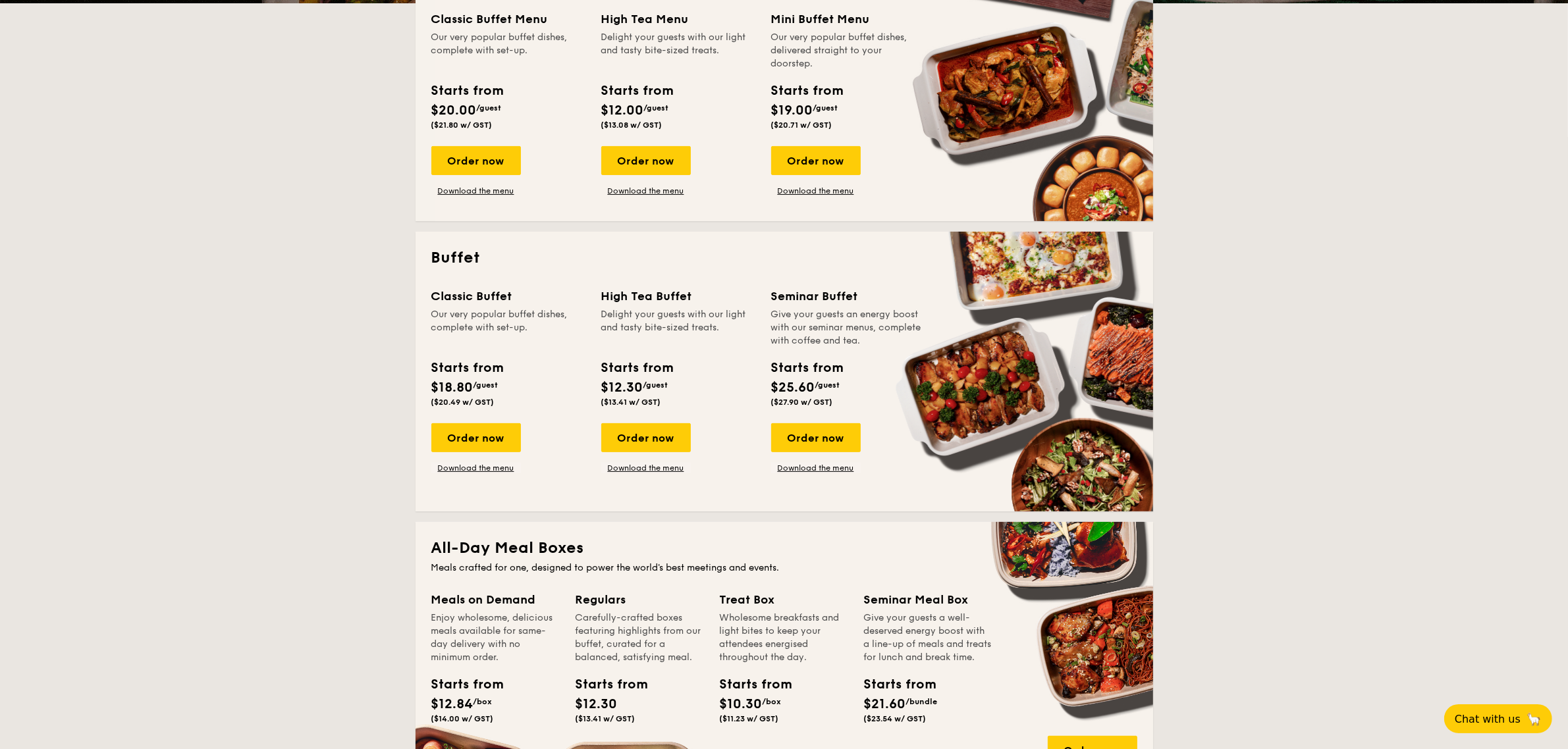
scroll to position [493, 0]
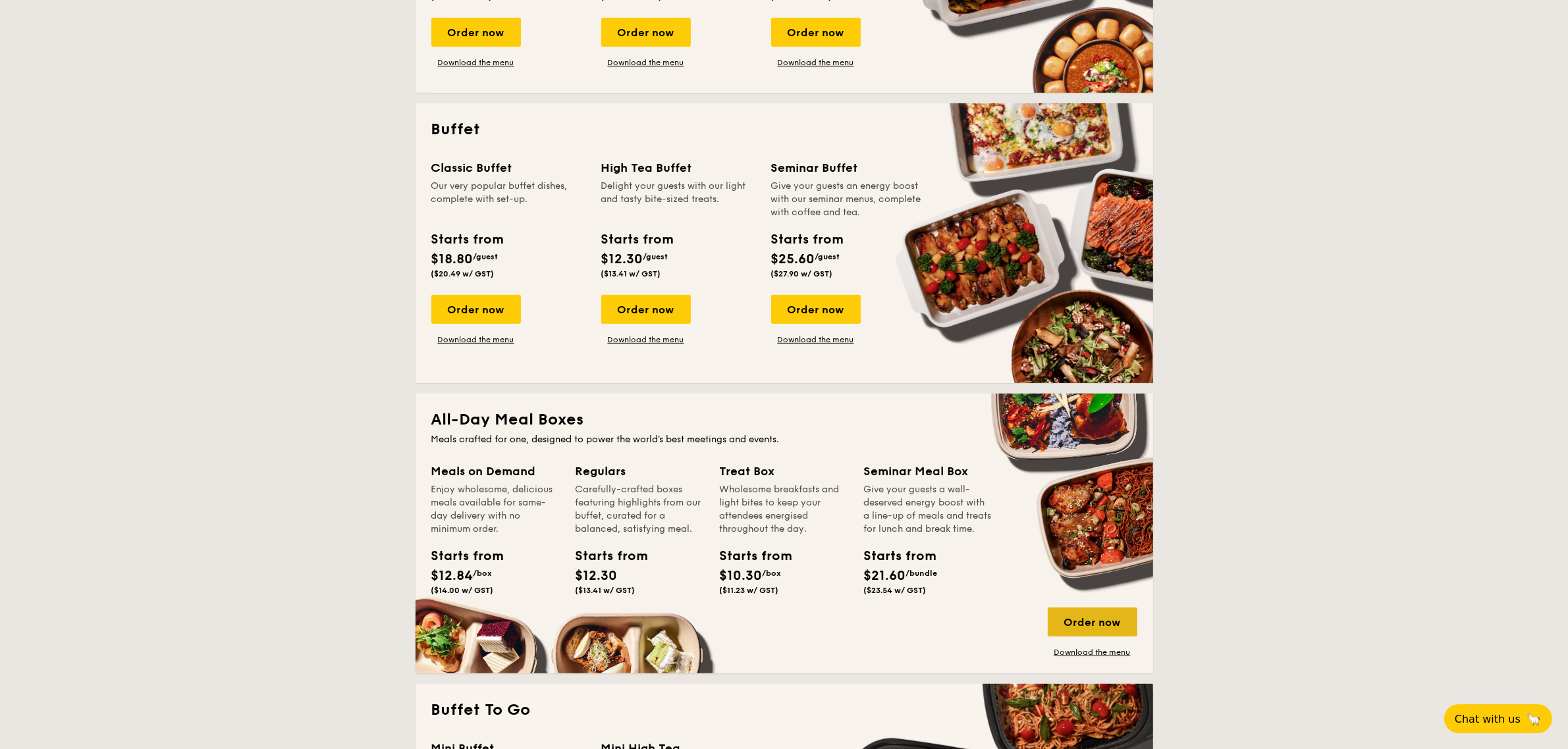
click at [1094, 626] on div "Order now" at bounding box center [1093, 622] width 90 height 29
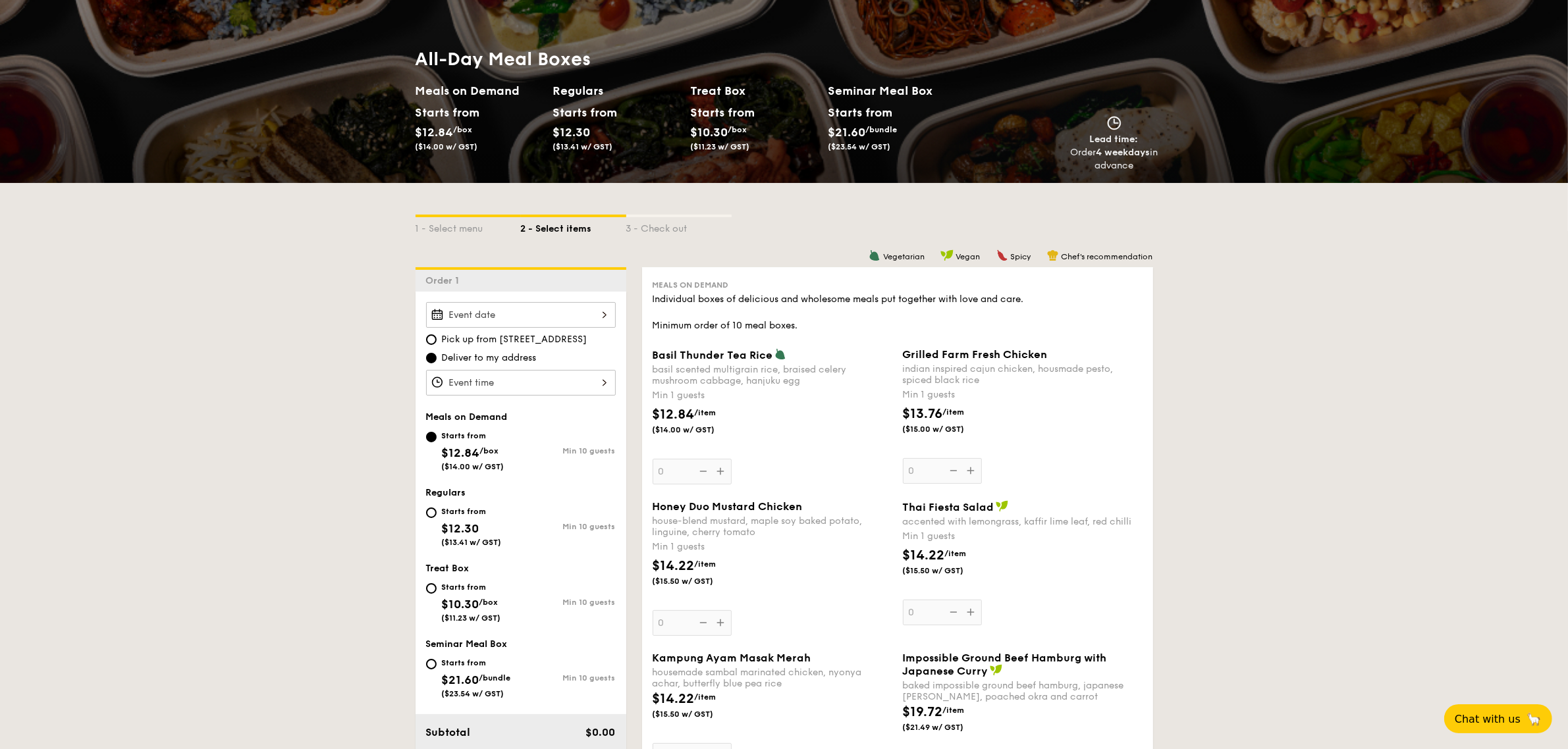
scroll to position [165, 0]
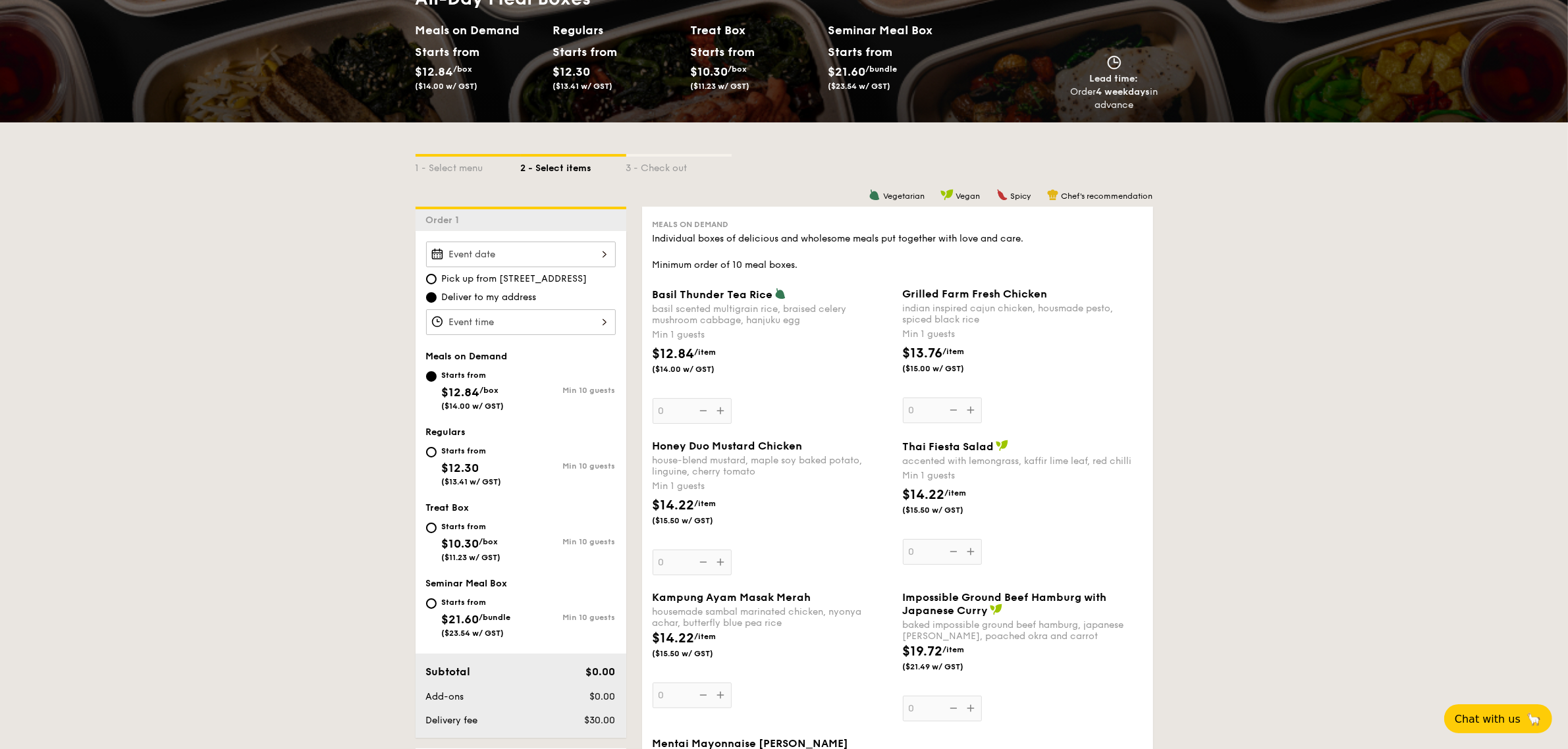
click at [718, 412] on div "Basil Thunder Tea Rice basil scented multigrain rice, braised celery mushroom c…" at bounding box center [772, 355] width 239 height 136
click at [718, 412] on input "0" at bounding box center [692, 411] width 79 height 26
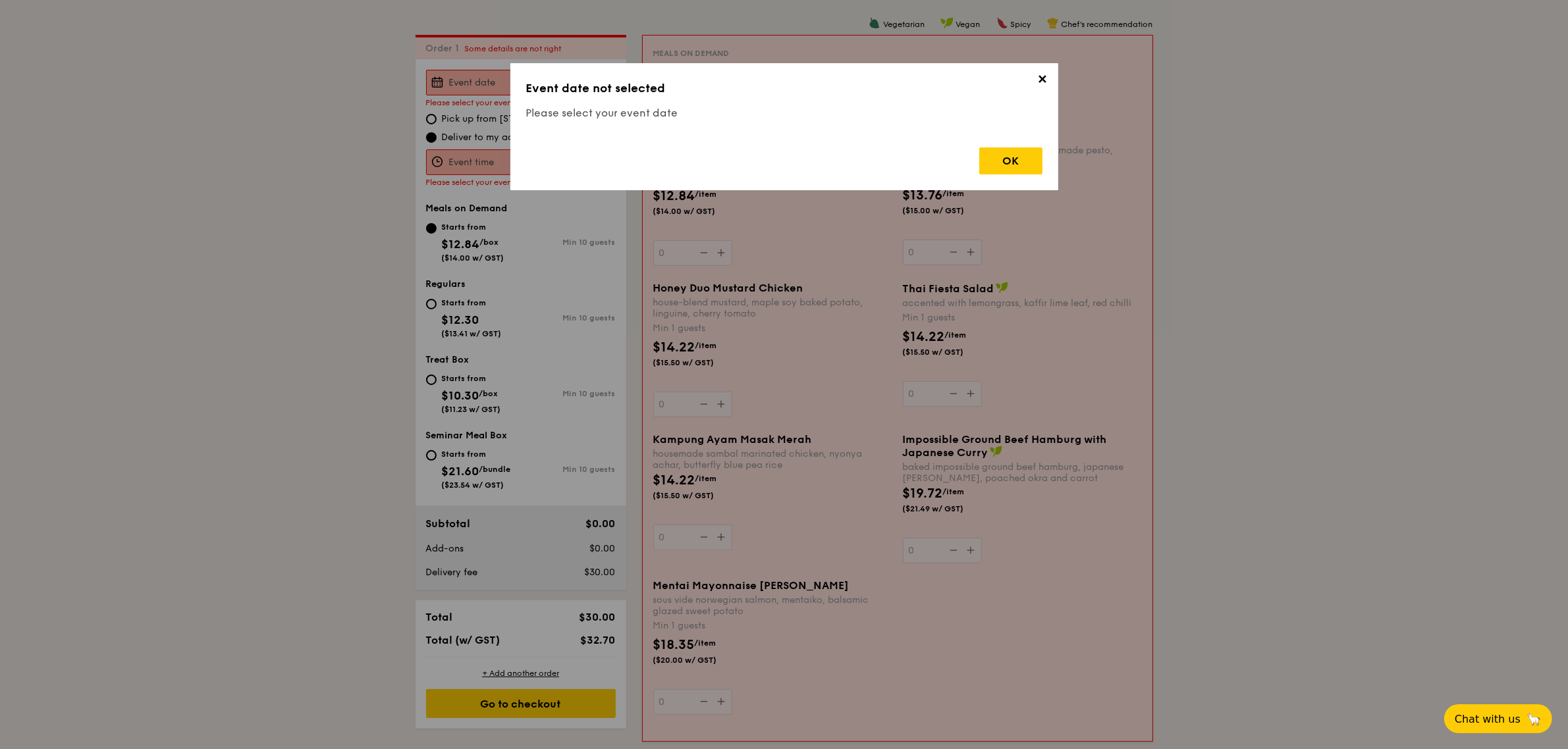
scroll to position [351, 0]
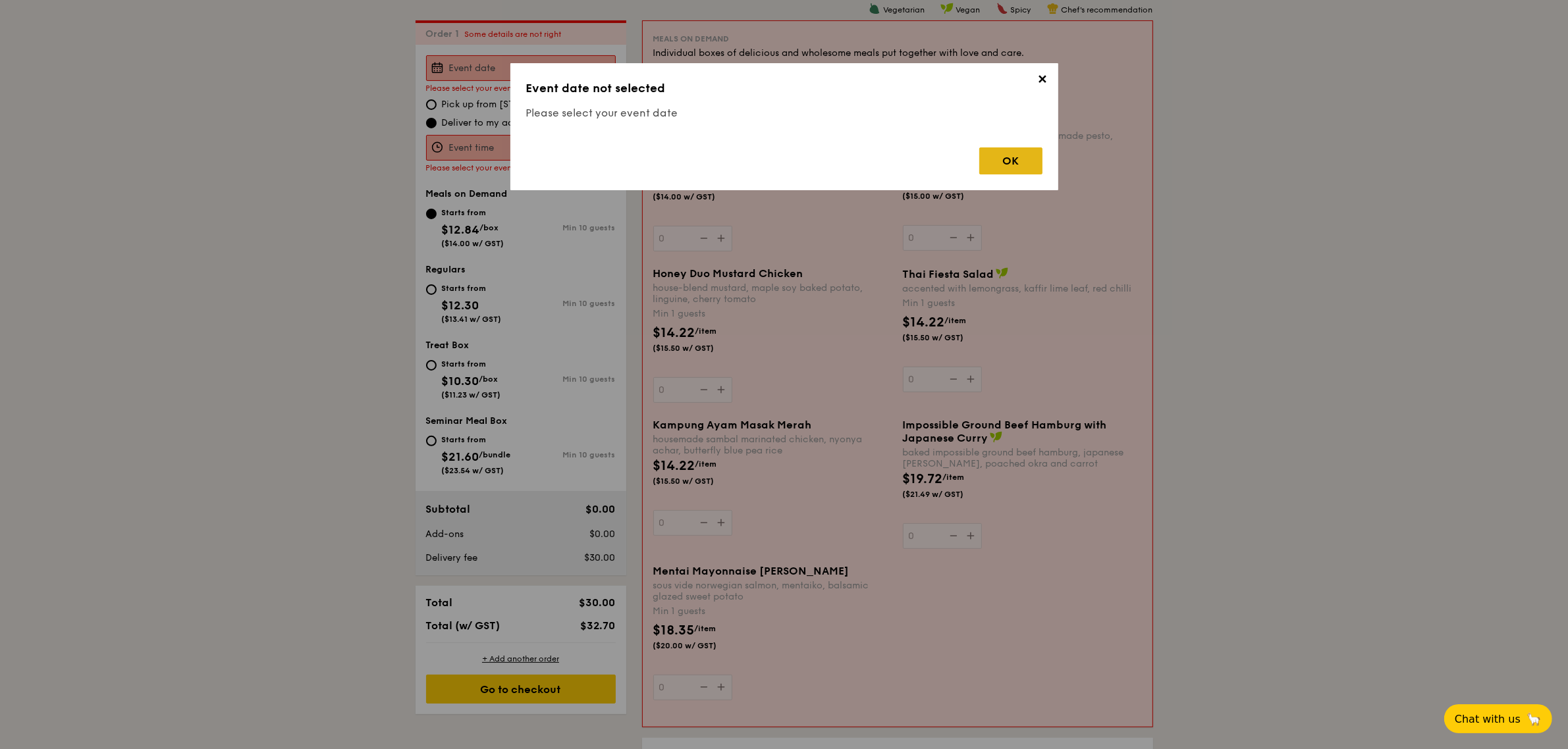
click at [1006, 166] on div "OK" at bounding box center [1011, 161] width 63 height 27
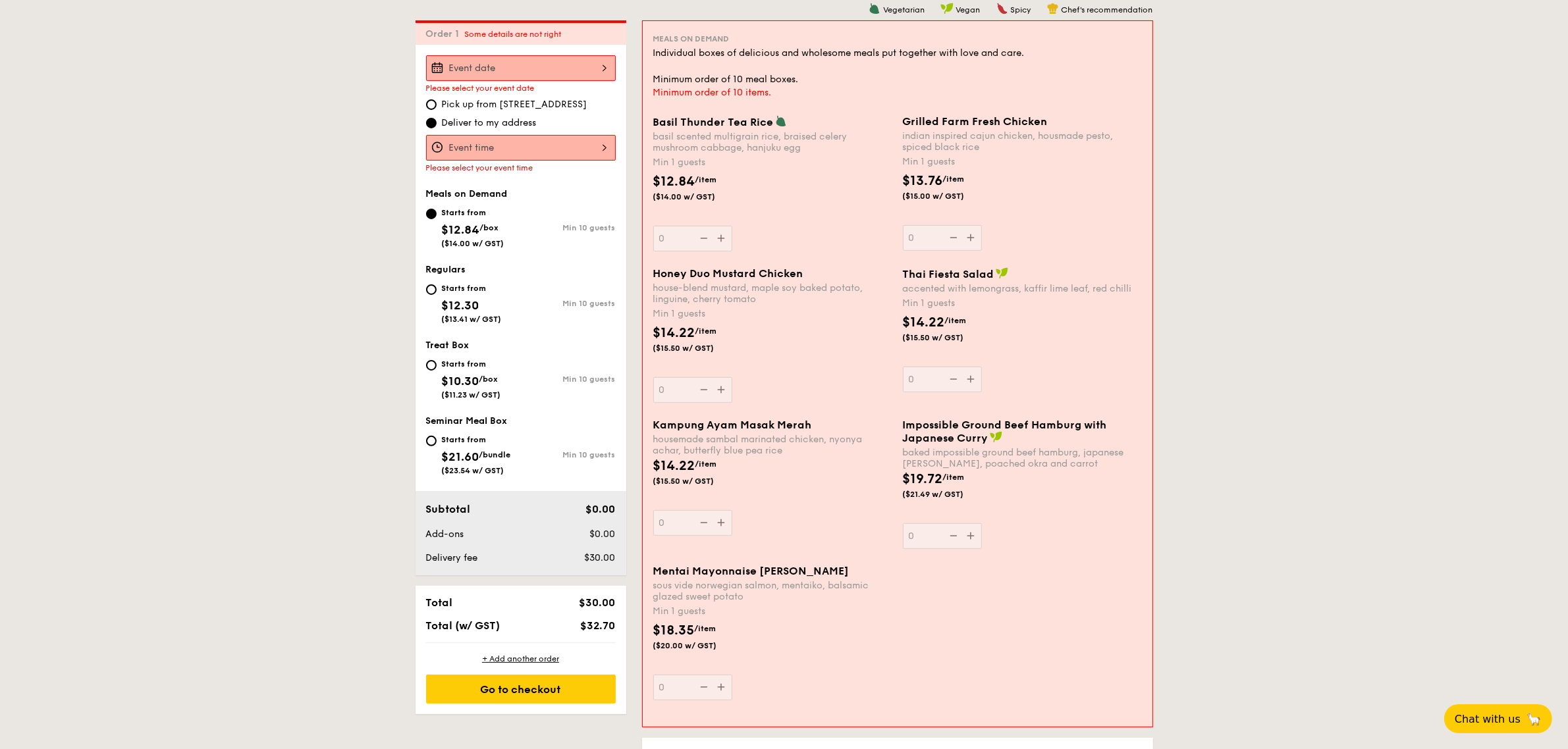
click at [541, 66] on div at bounding box center [521, 68] width 190 height 26
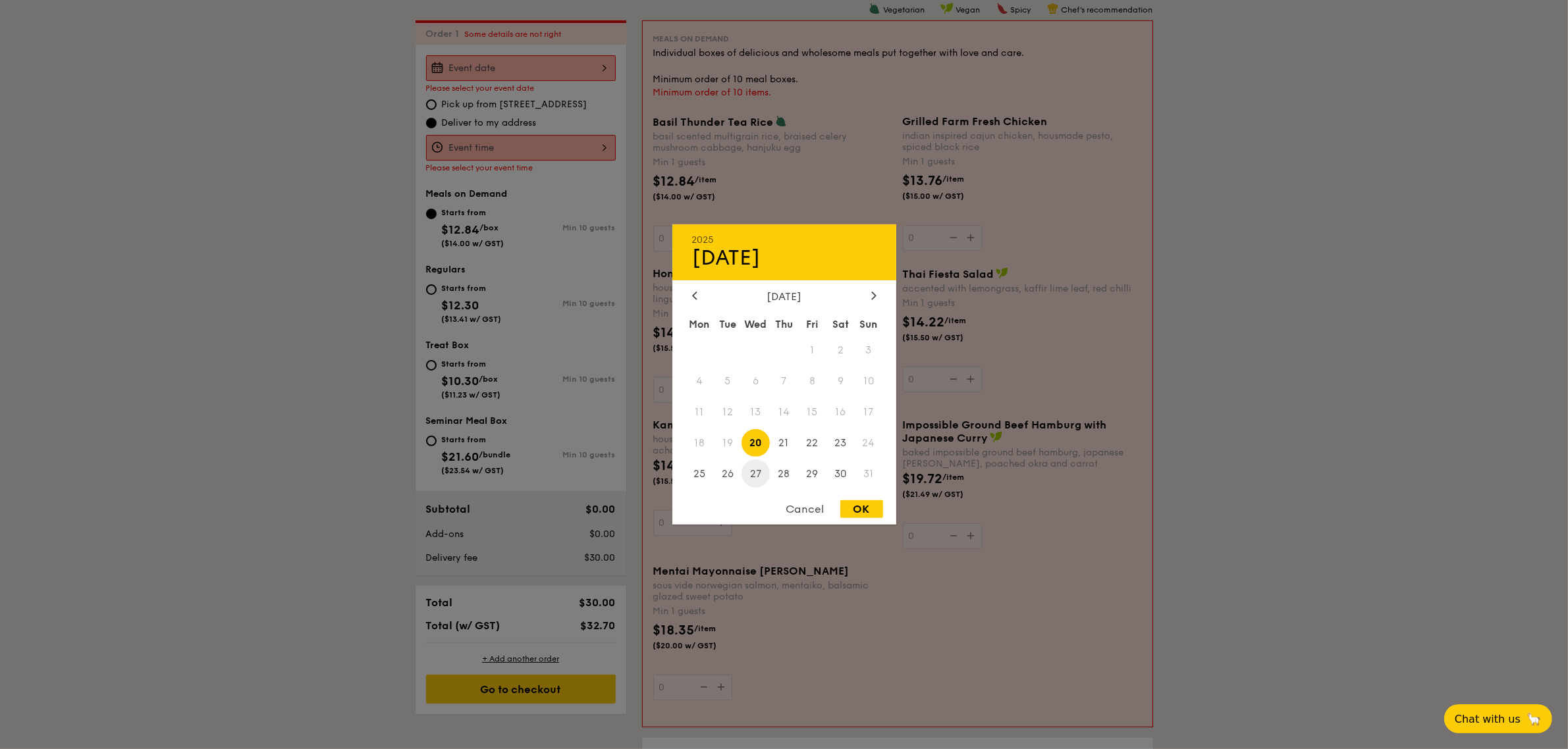
click at [749, 481] on span "27" at bounding box center [756, 474] width 28 height 28
click at [854, 504] on div "OK" at bounding box center [861, 509] width 43 height 18
type input "[DATE]"
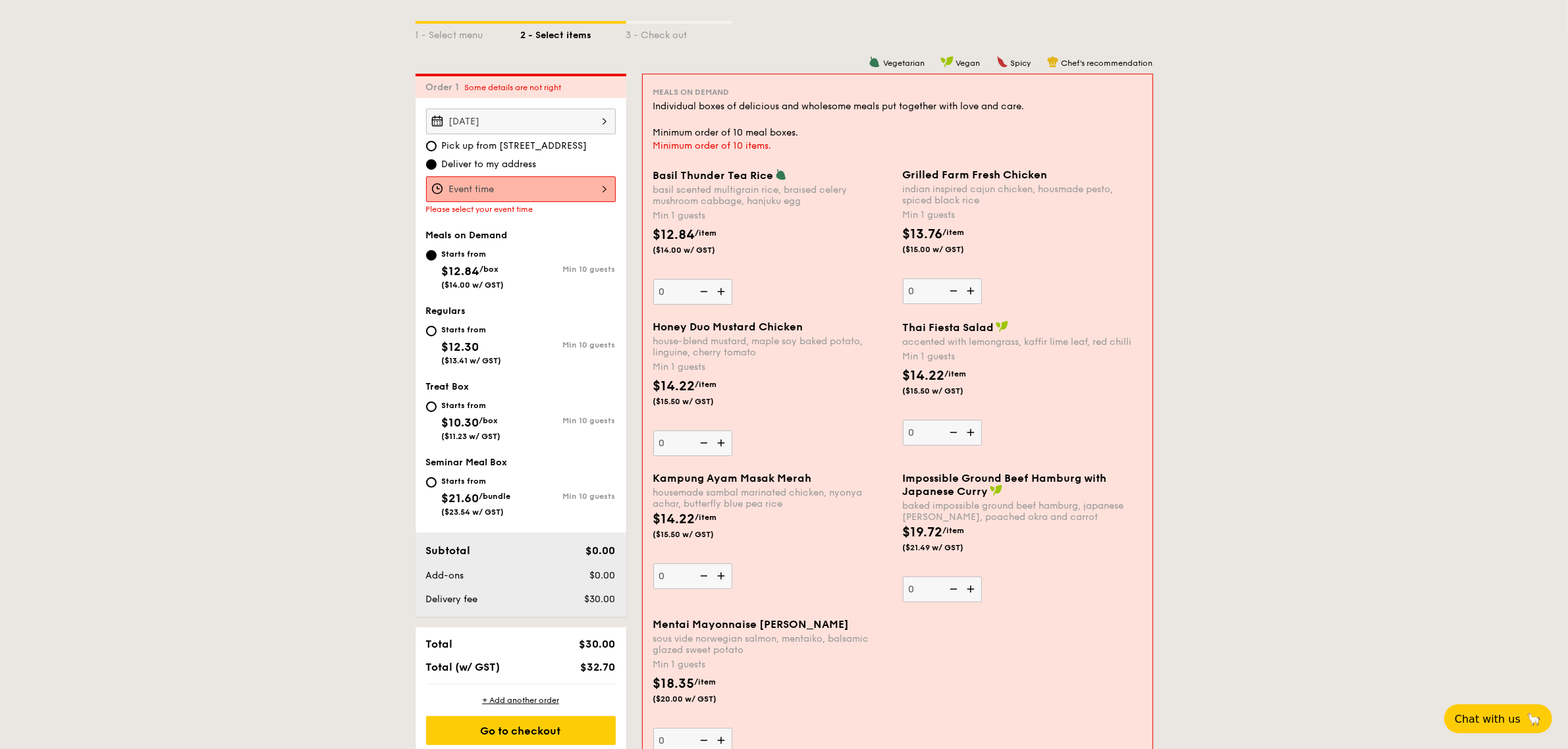
scroll to position [268, 0]
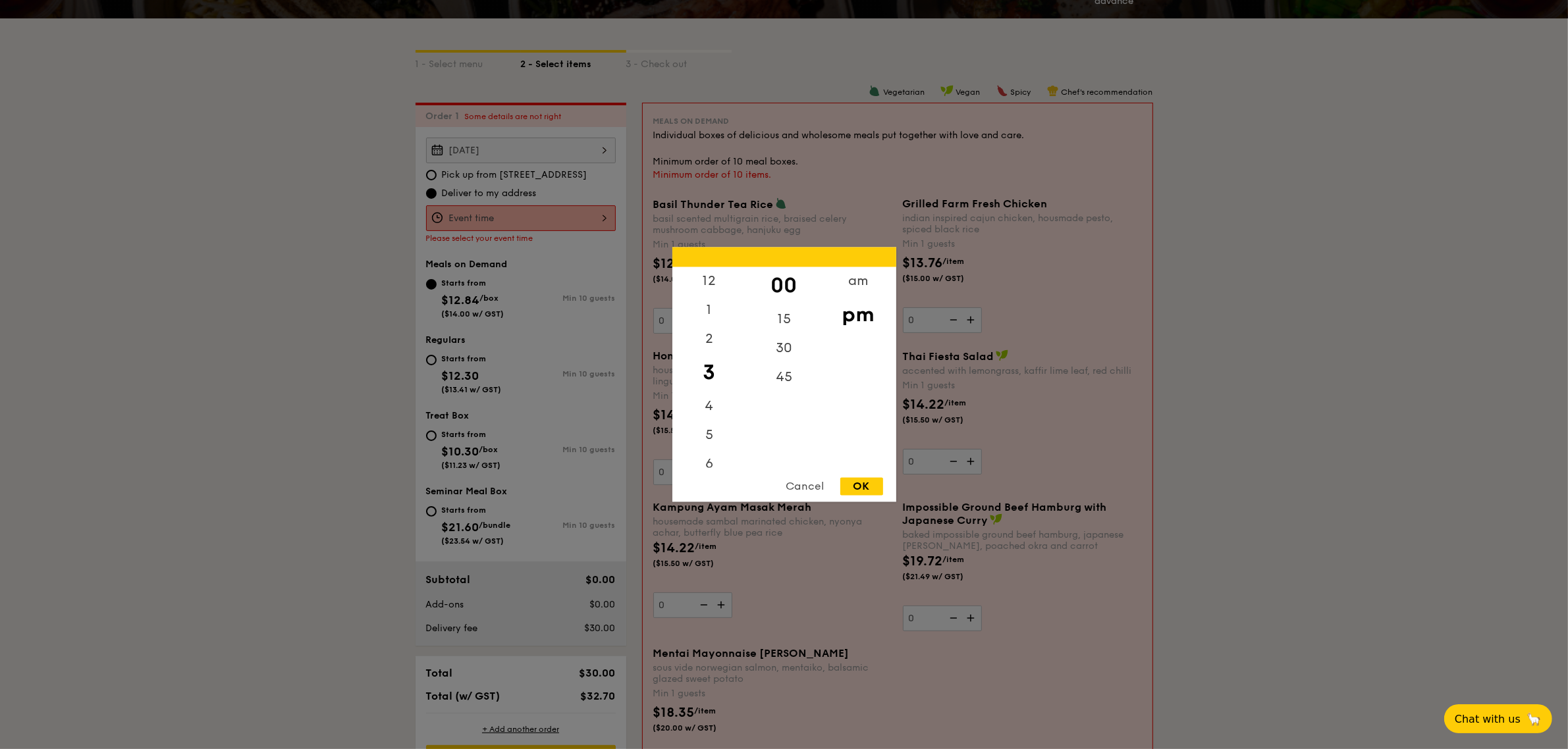
click at [518, 216] on div "12 1 2 3 4 5 6 7 8 9 10 11 00 15 30 45 am pm Cancel OK" at bounding box center [521, 218] width 190 height 26
click at [716, 283] on div "12" at bounding box center [709, 286] width 75 height 38
click at [855, 491] on div "OK" at bounding box center [861, 487] width 43 height 18
type input "12:00PM"
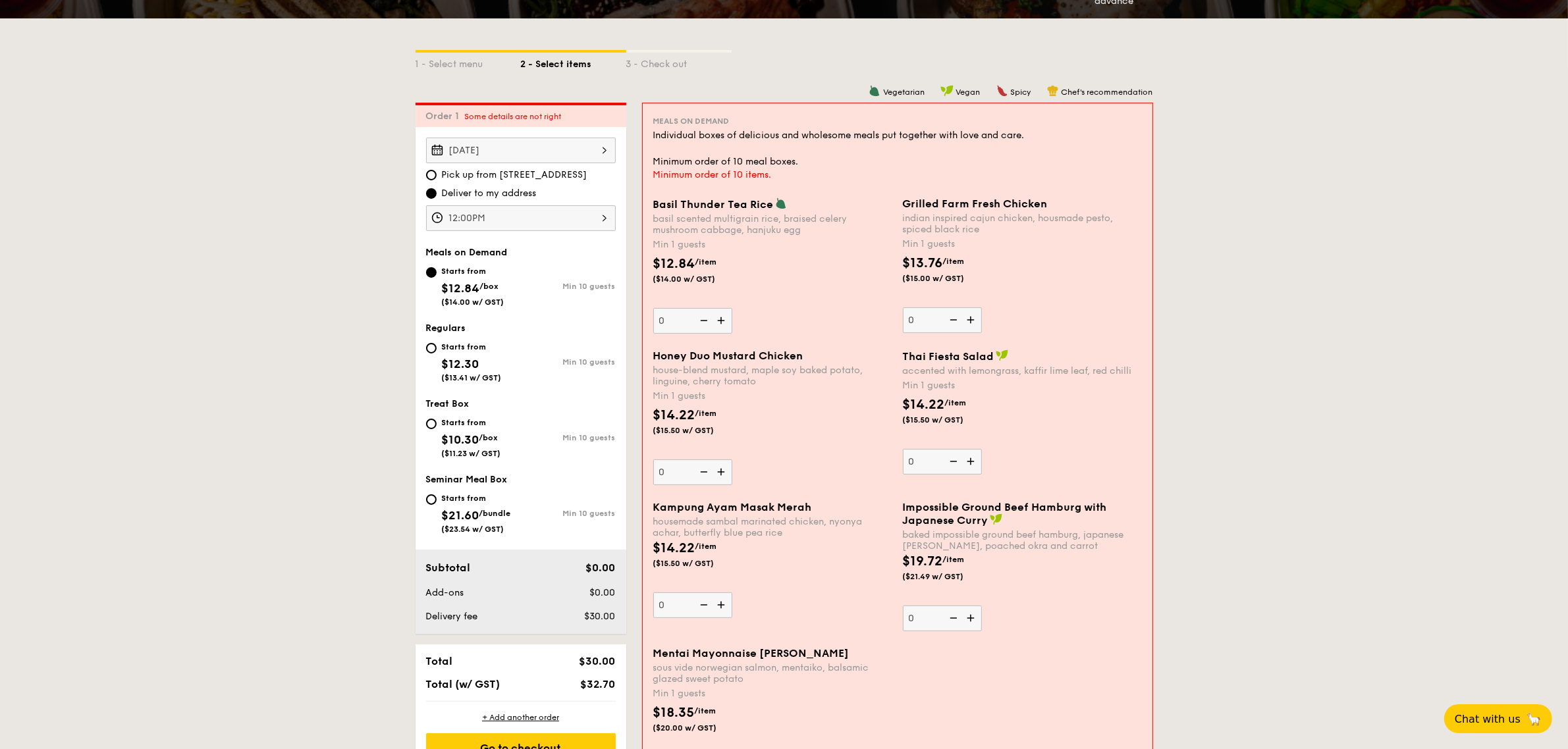
click at [718, 321] on img at bounding box center [722, 320] width 20 height 25
click at [718, 321] on input "0" at bounding box center [692, 321] width 79 height 26
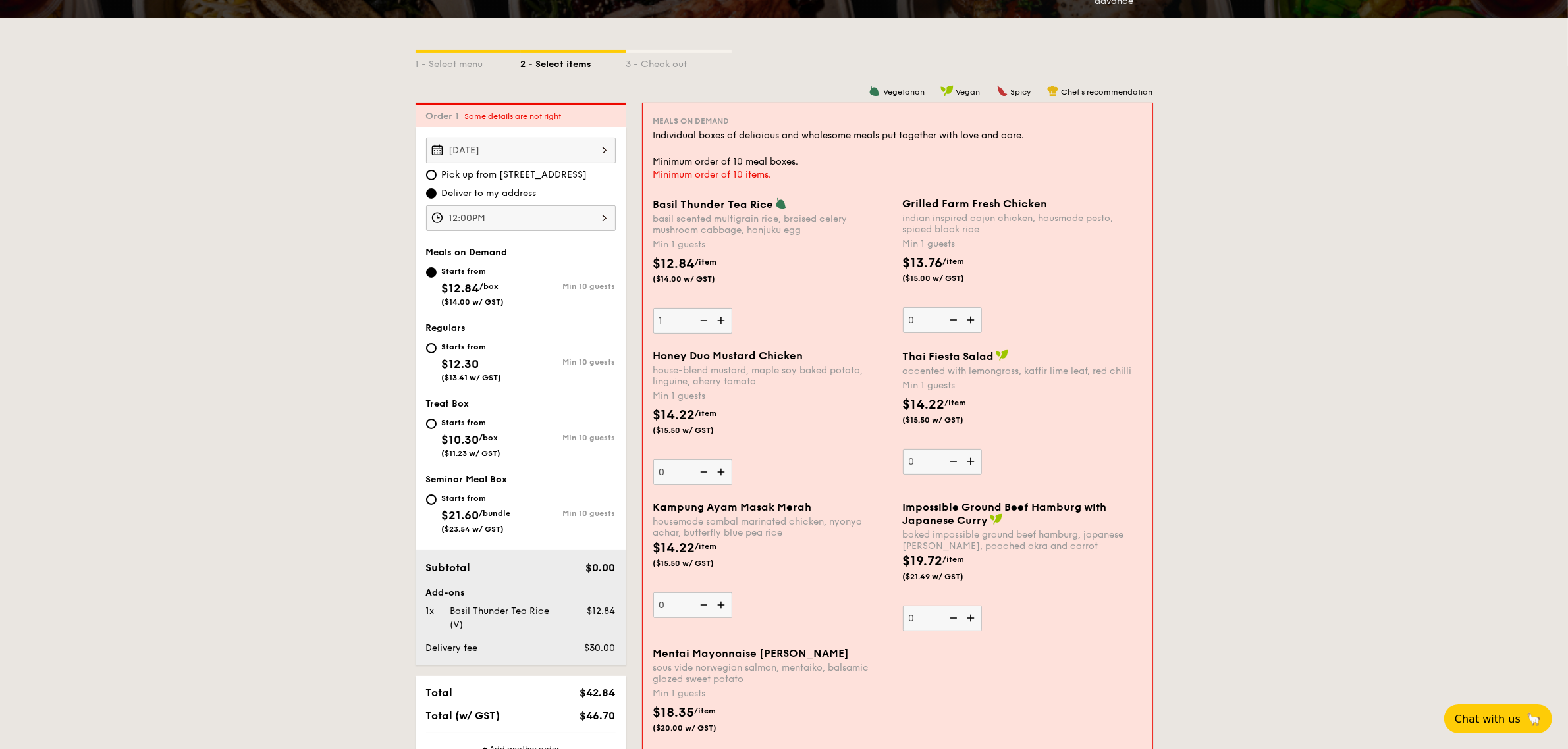
click at [703, 319] on img at bounding box center [703, 320] width 20 height 25
click at [703, 319] on input "1" at bounding box center [692, 321] width 79 height 26
type input "0"
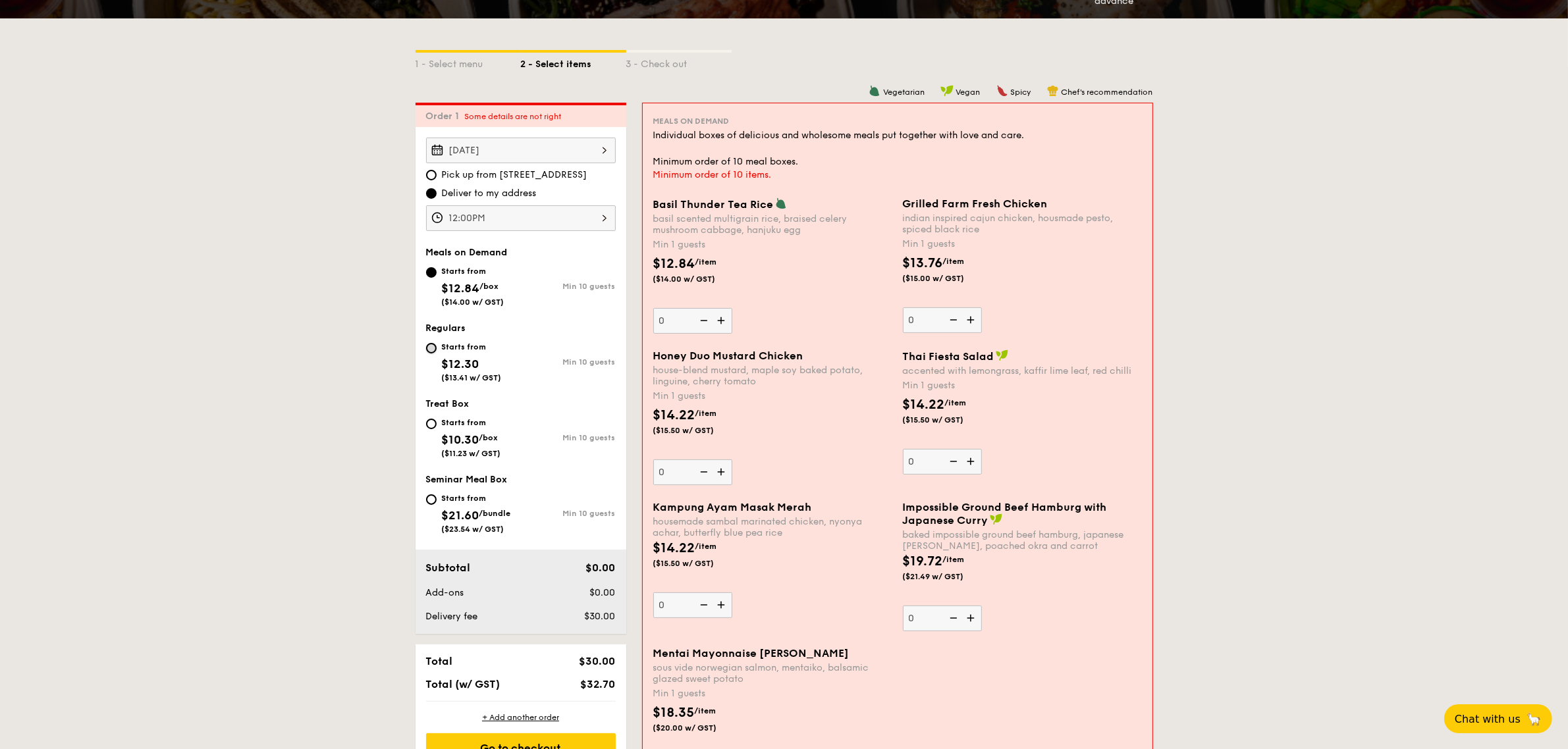
click at [433, 349] on input "Starts from $12.30 ($13.41 w/ GST) Min 10 guests" at bounding box center [431, 348] width 11 height 11
radio input "true"
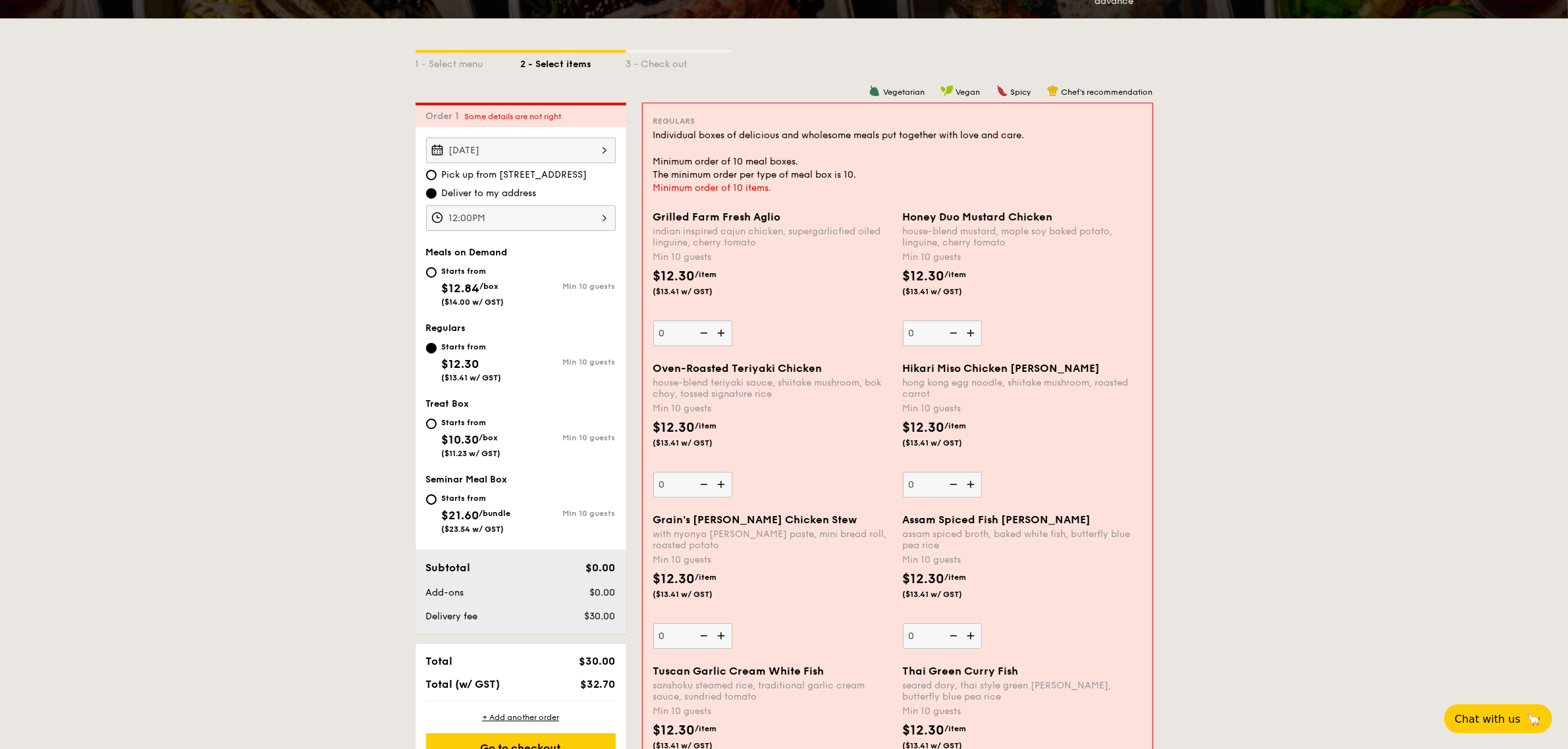
scroll to position [186, 0]
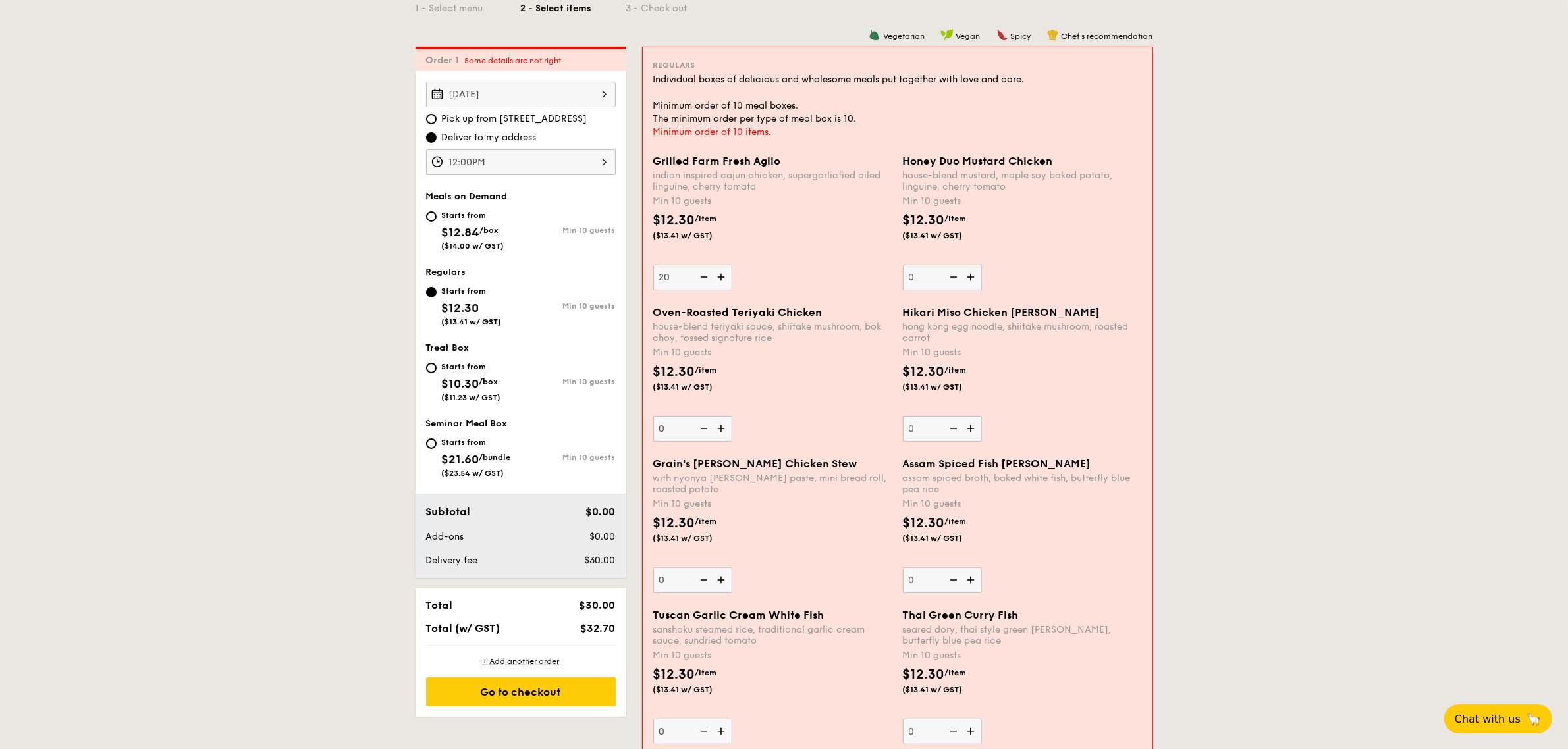
scroll to position [351, 0]
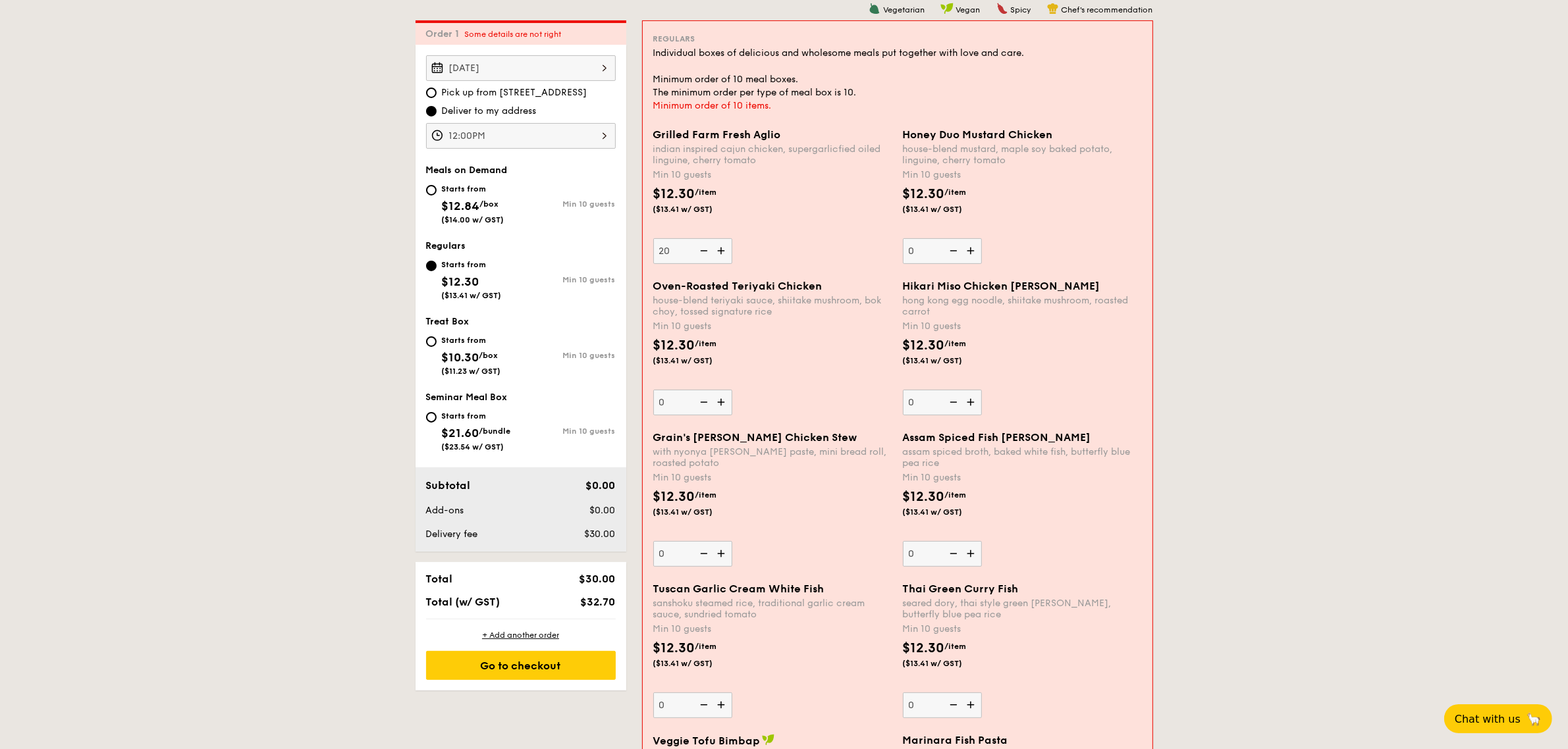
type input "20"
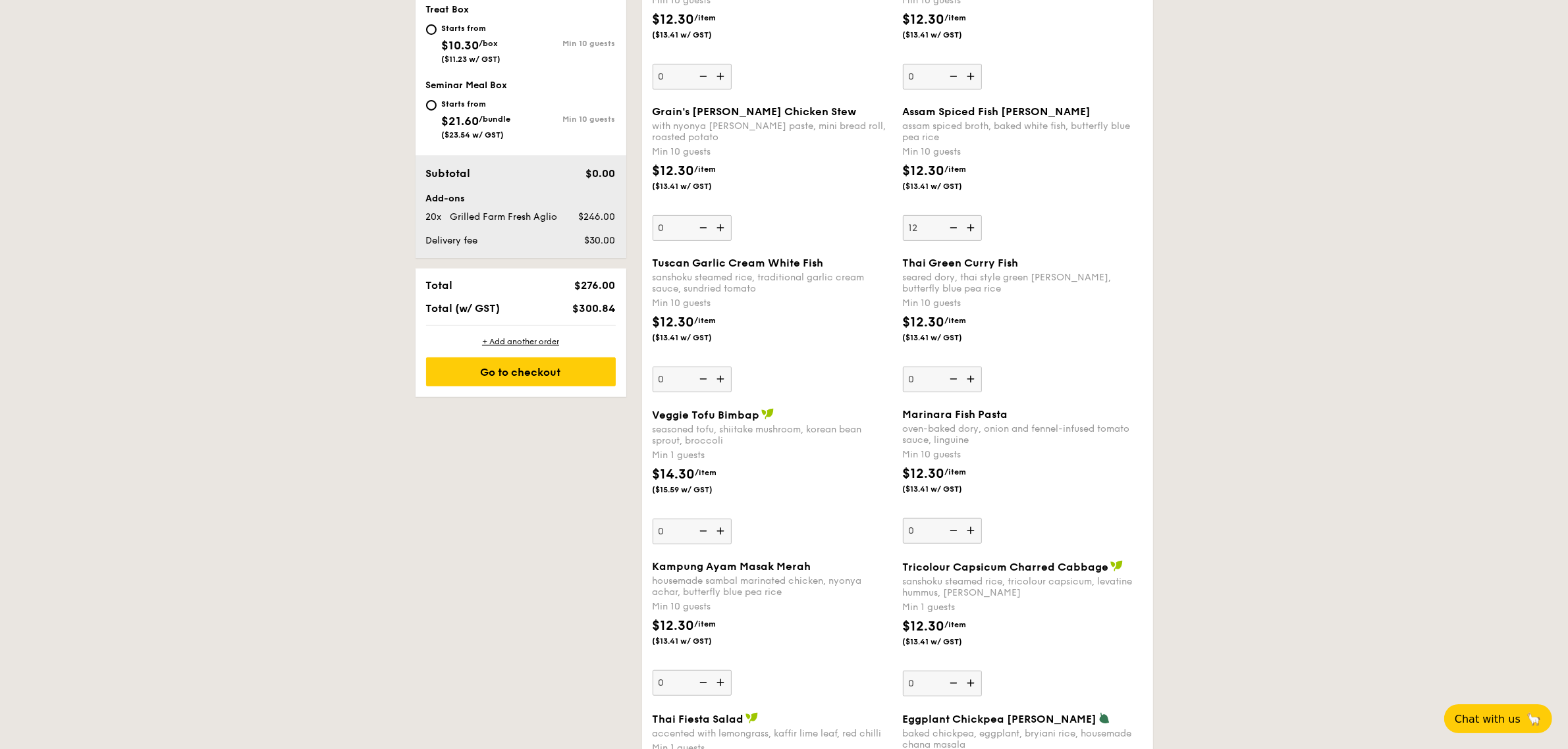
scroll to position [680, 0]
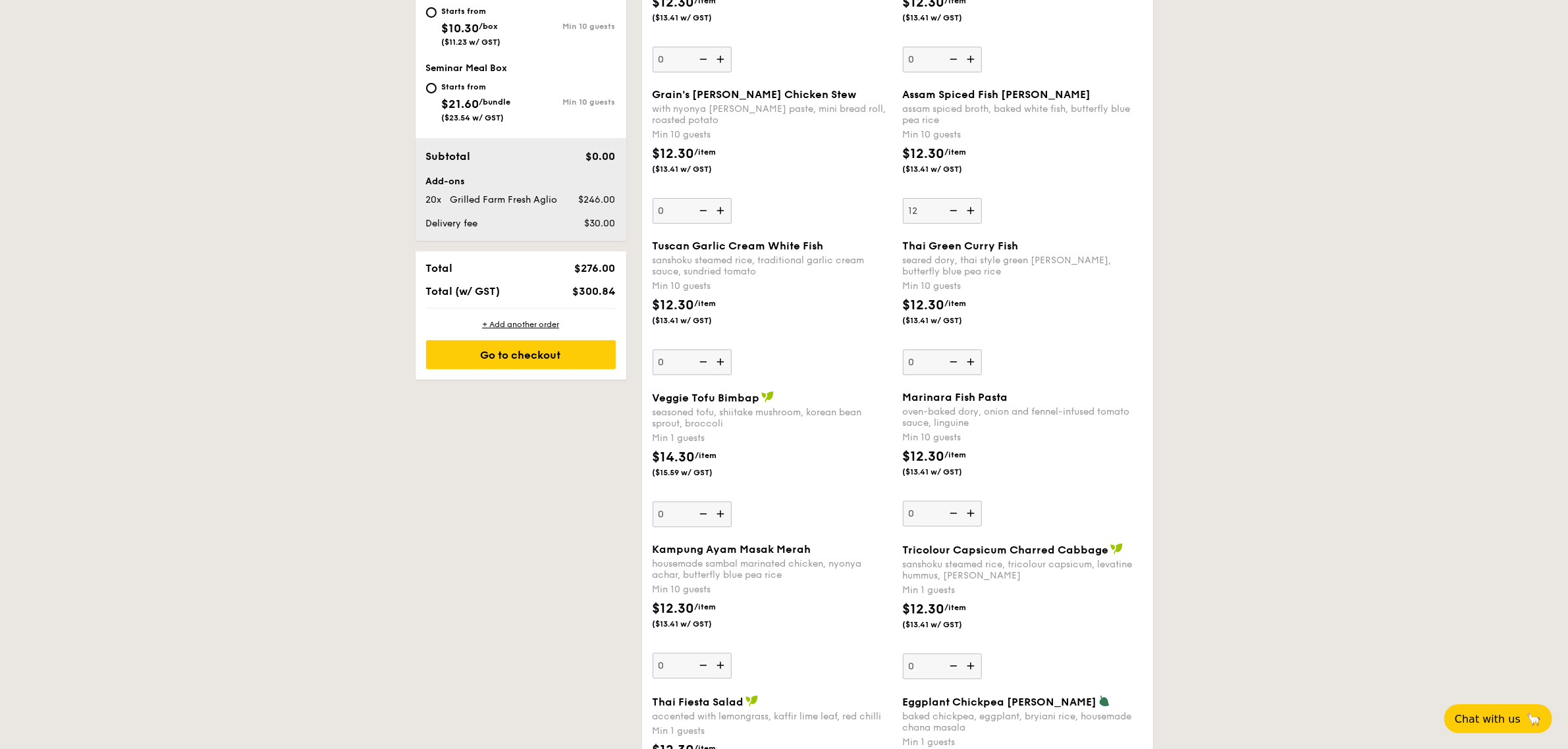
type input "12"
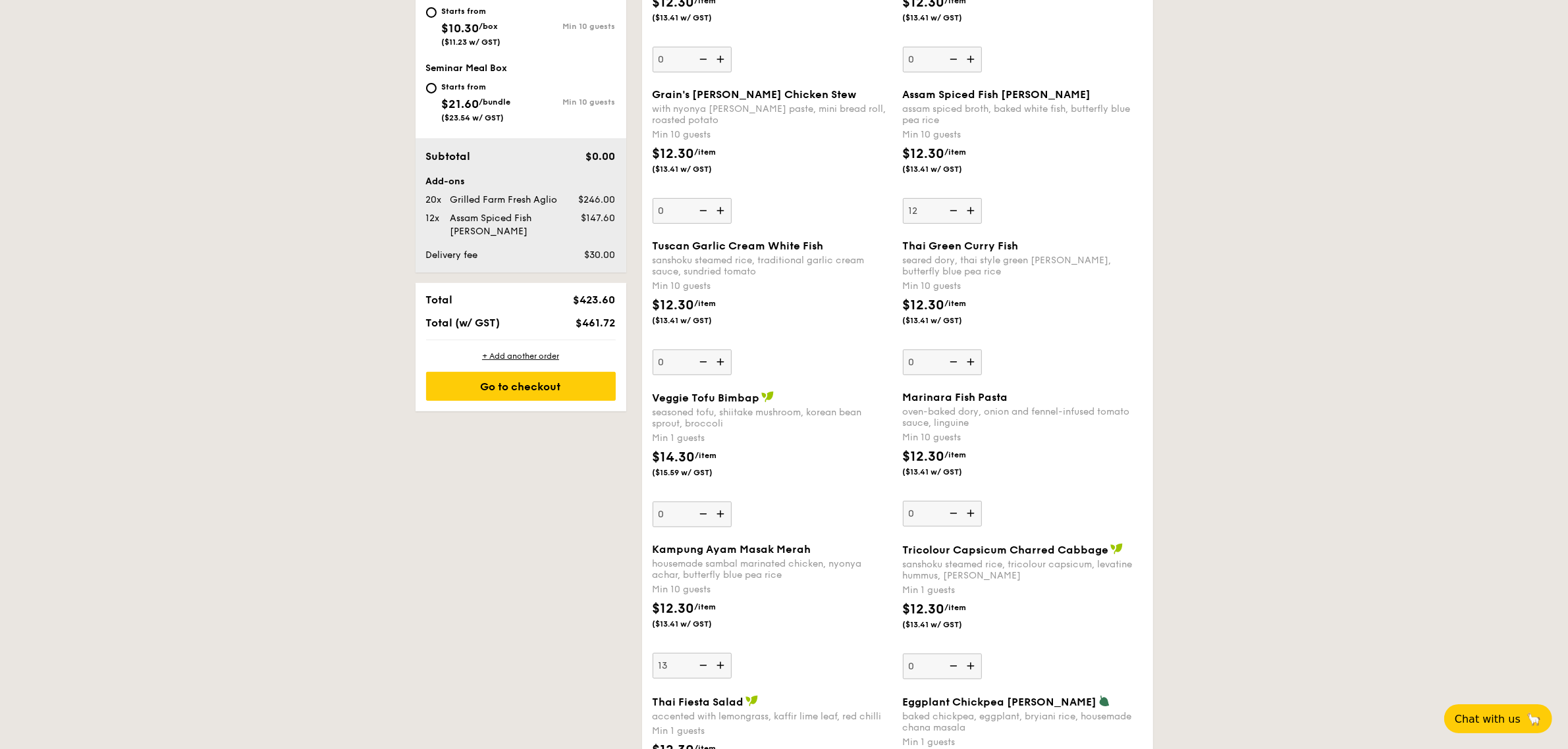
type input "13"
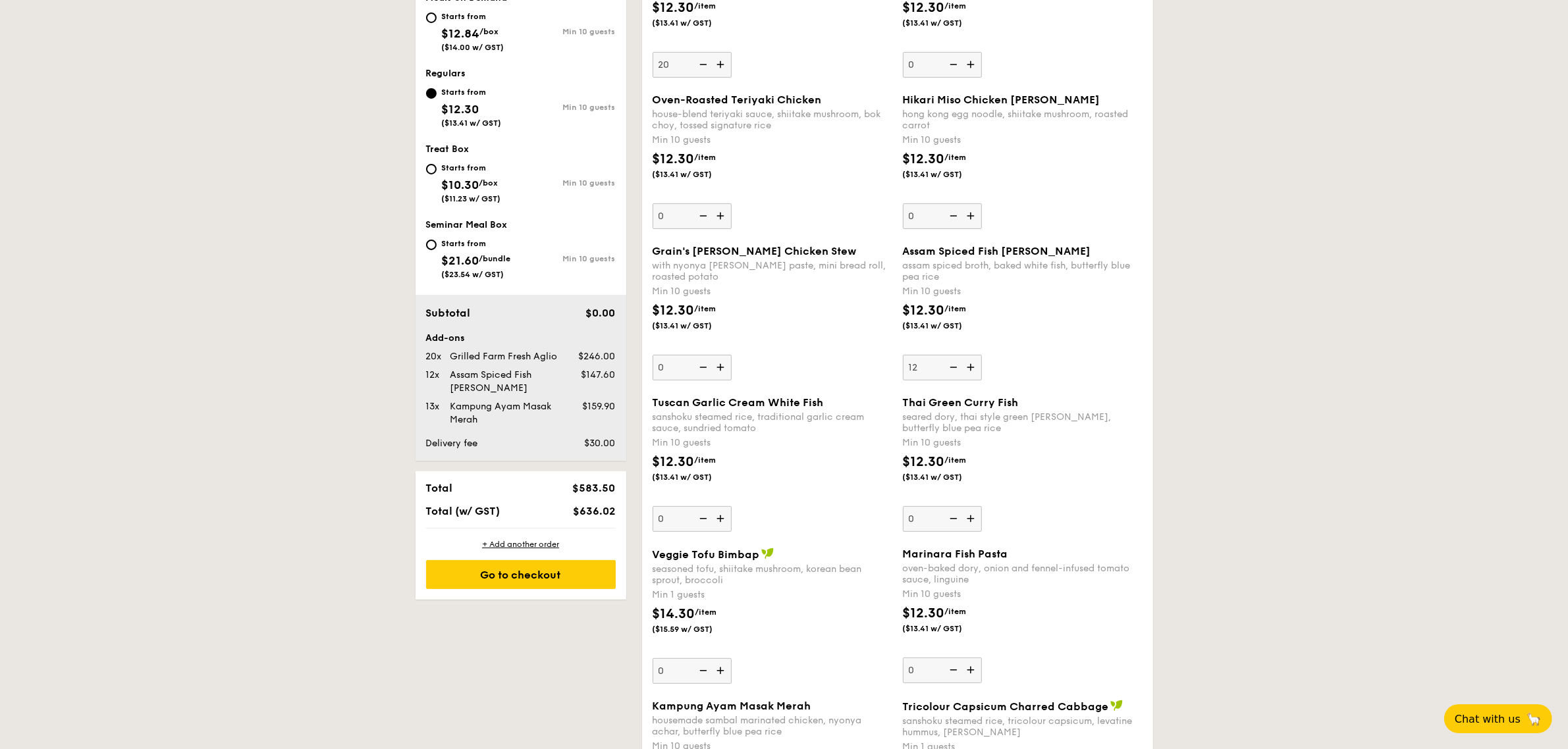
scroll to position [515, 0]
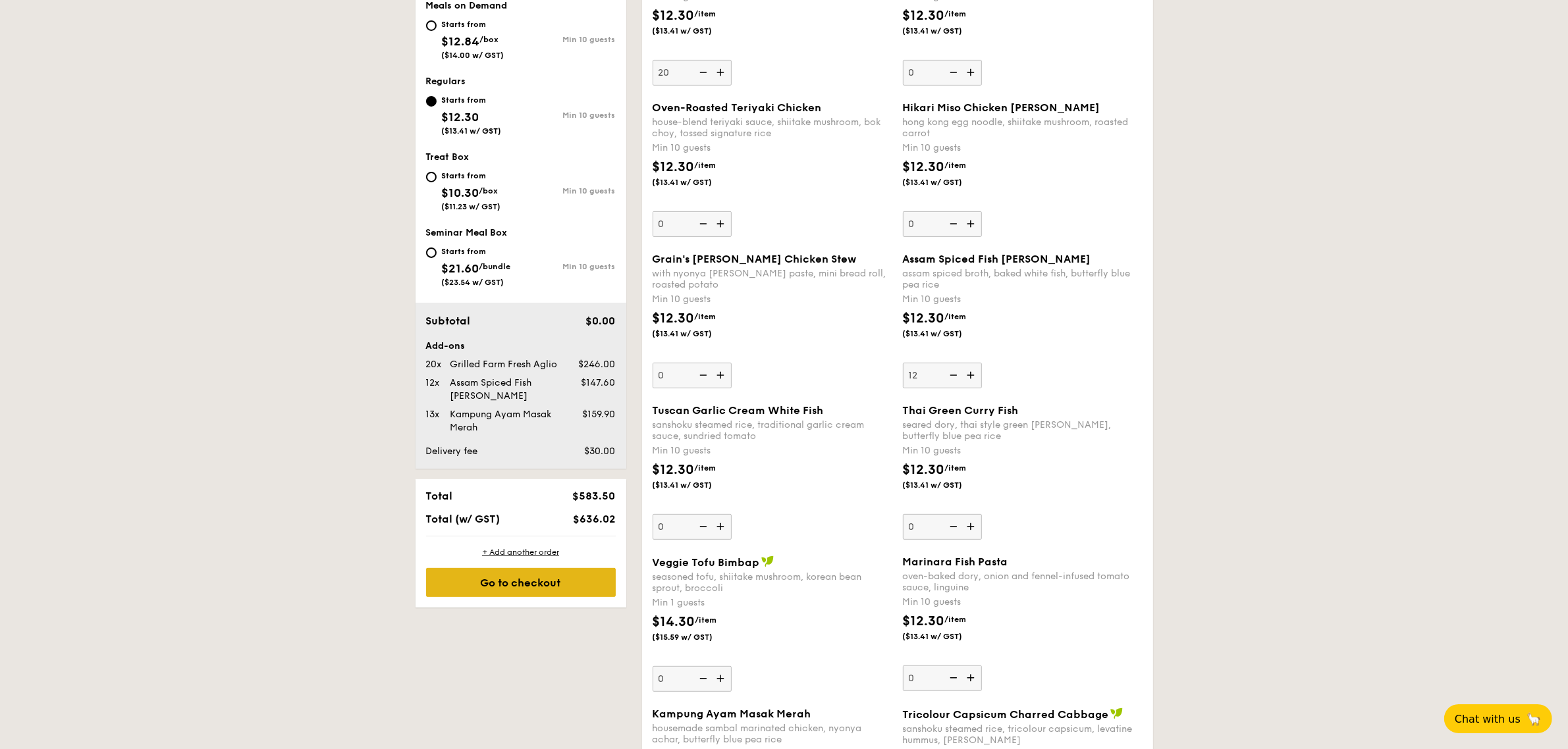
click at [517, 586] on div "Go to checkout" at bounding box center [521, 582] width 190 height 29
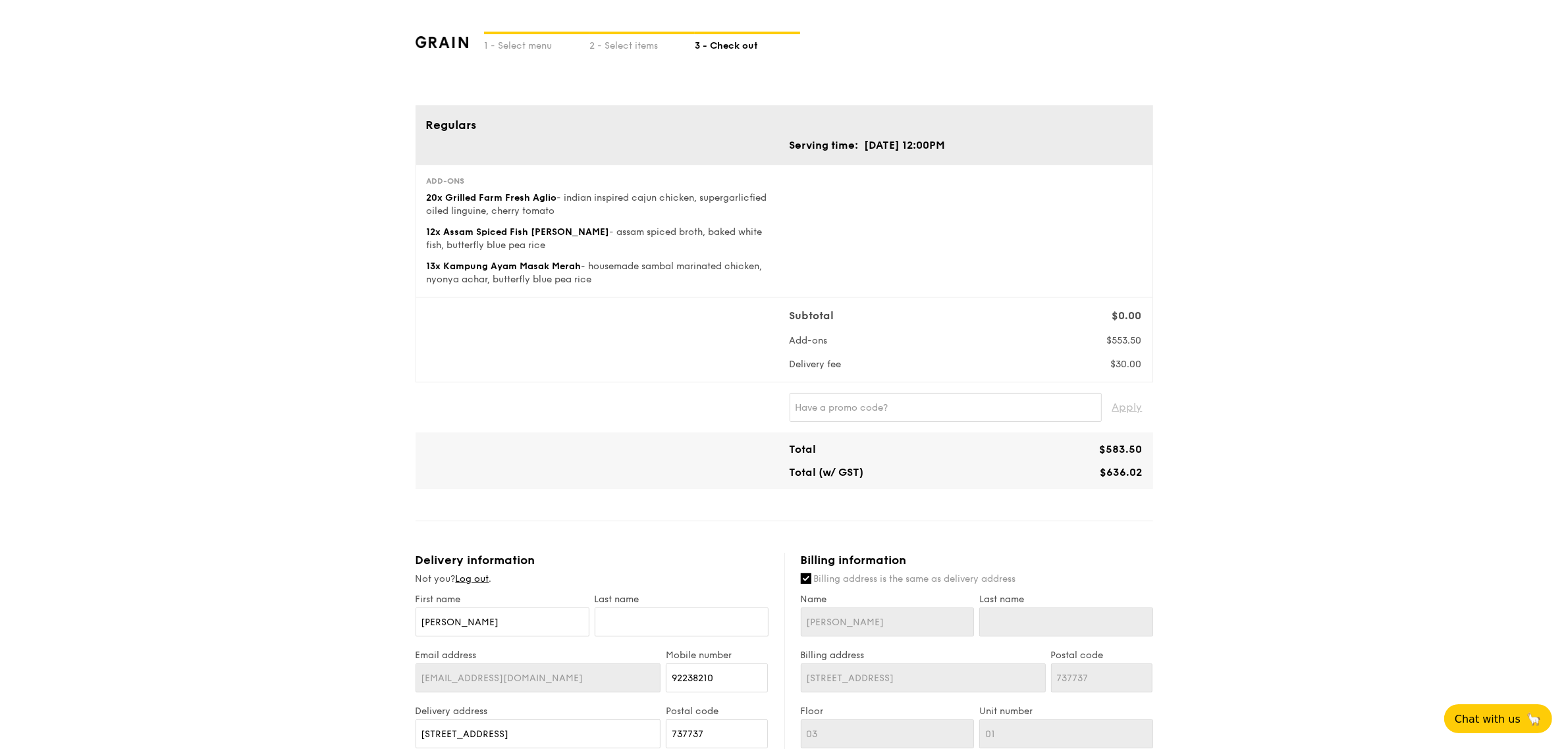
scroll to position [82, 0]
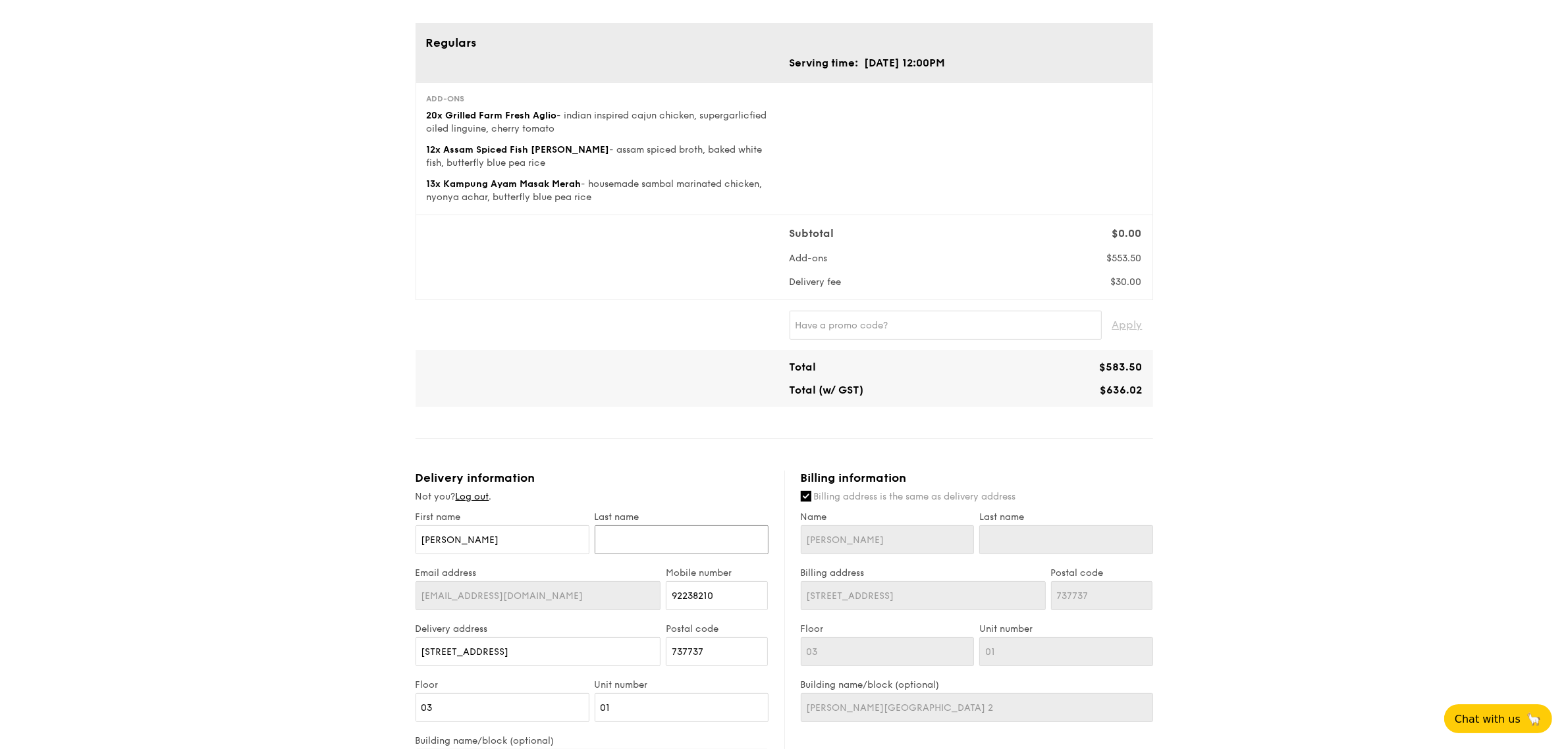
click at [680, 543] on input "text" at bounding box center [682, 540] width 174 height 29
type input "L"
type input "Le"
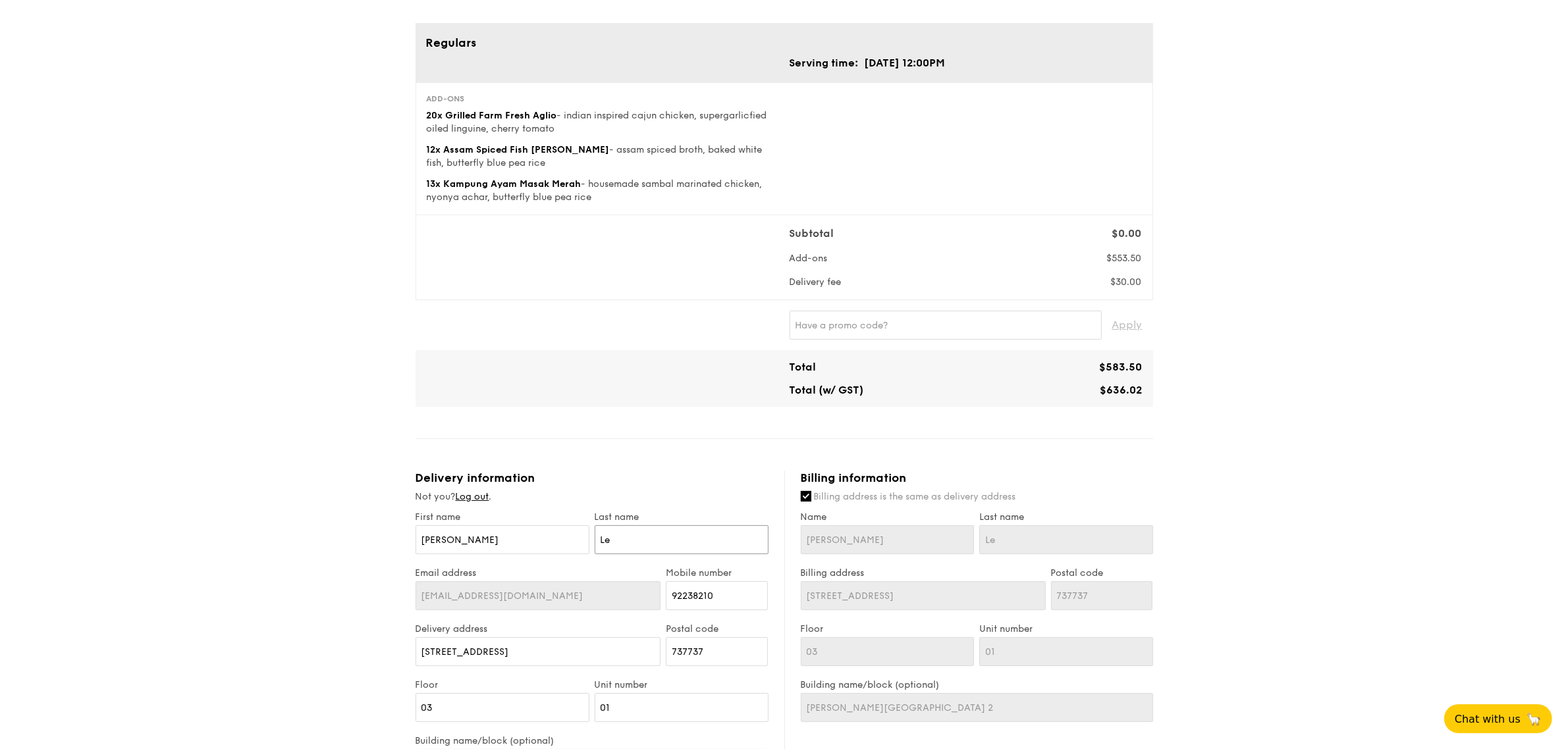
type input "[PERSON_NAME]"
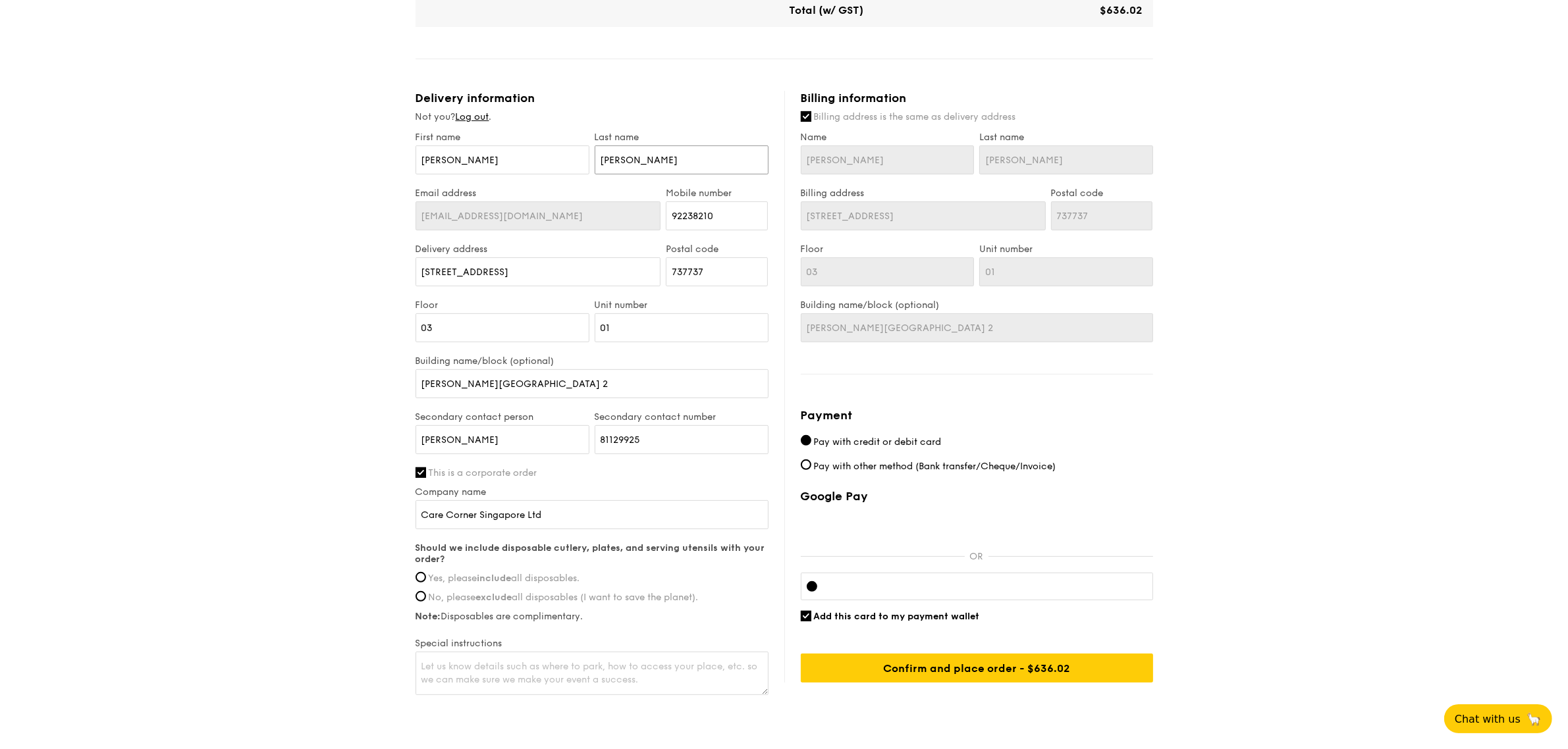
scroll to position [511, 0]
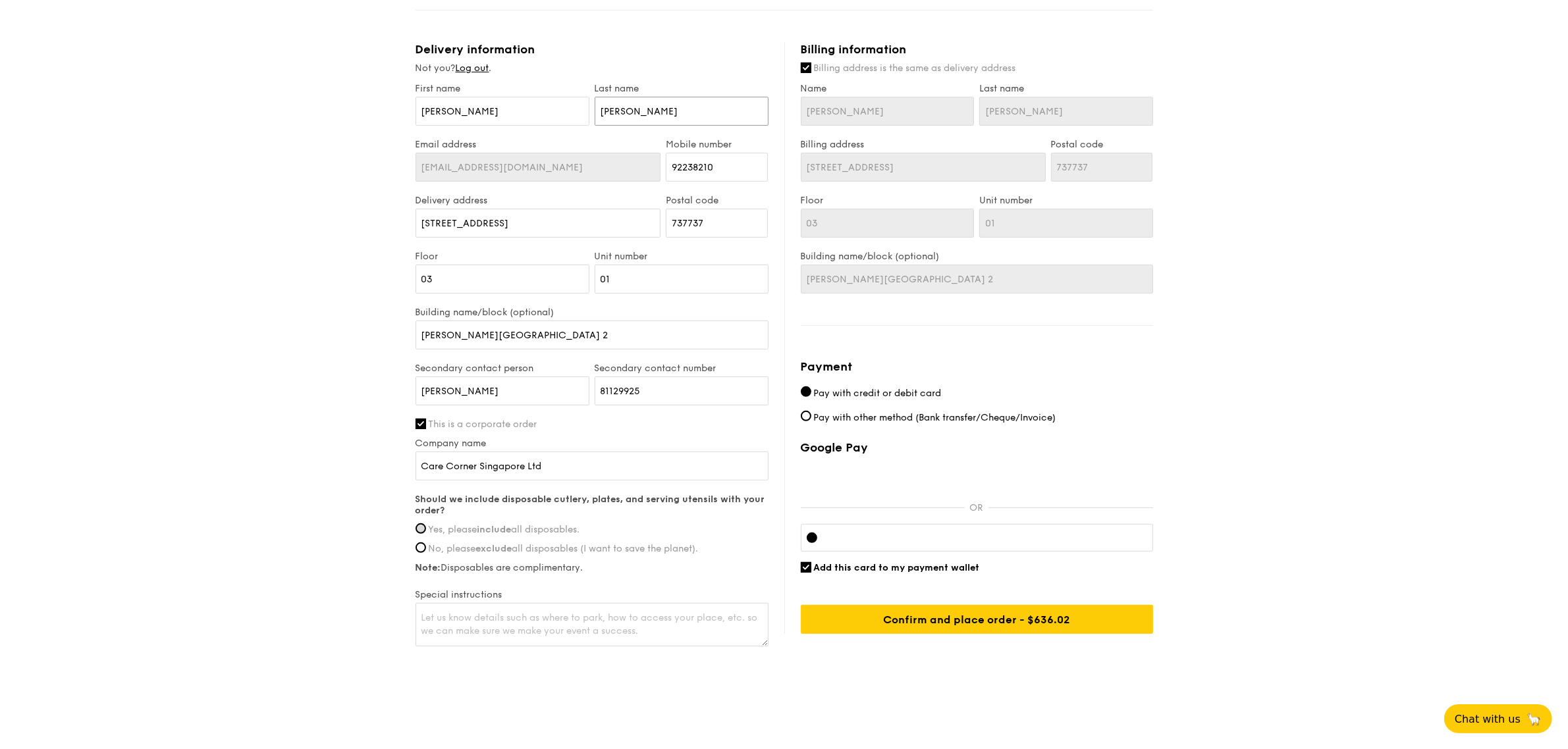
type input "[PERSON_NAME]"
click at [420, 523] on input "Yes, please include all disposables." at bounding box center [421, 529] width 11 height 11
radio input "true"
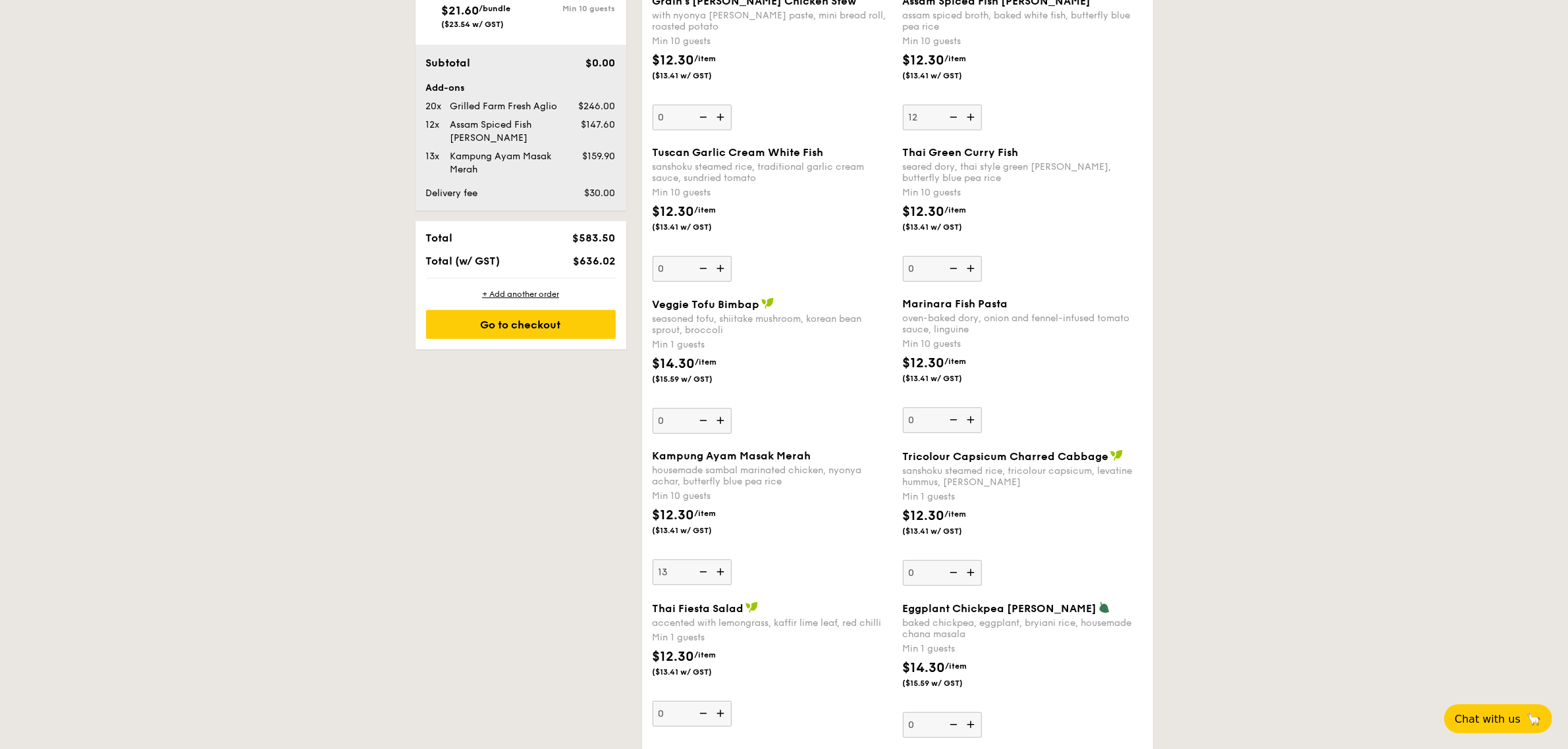
scroll to position [744, 0]
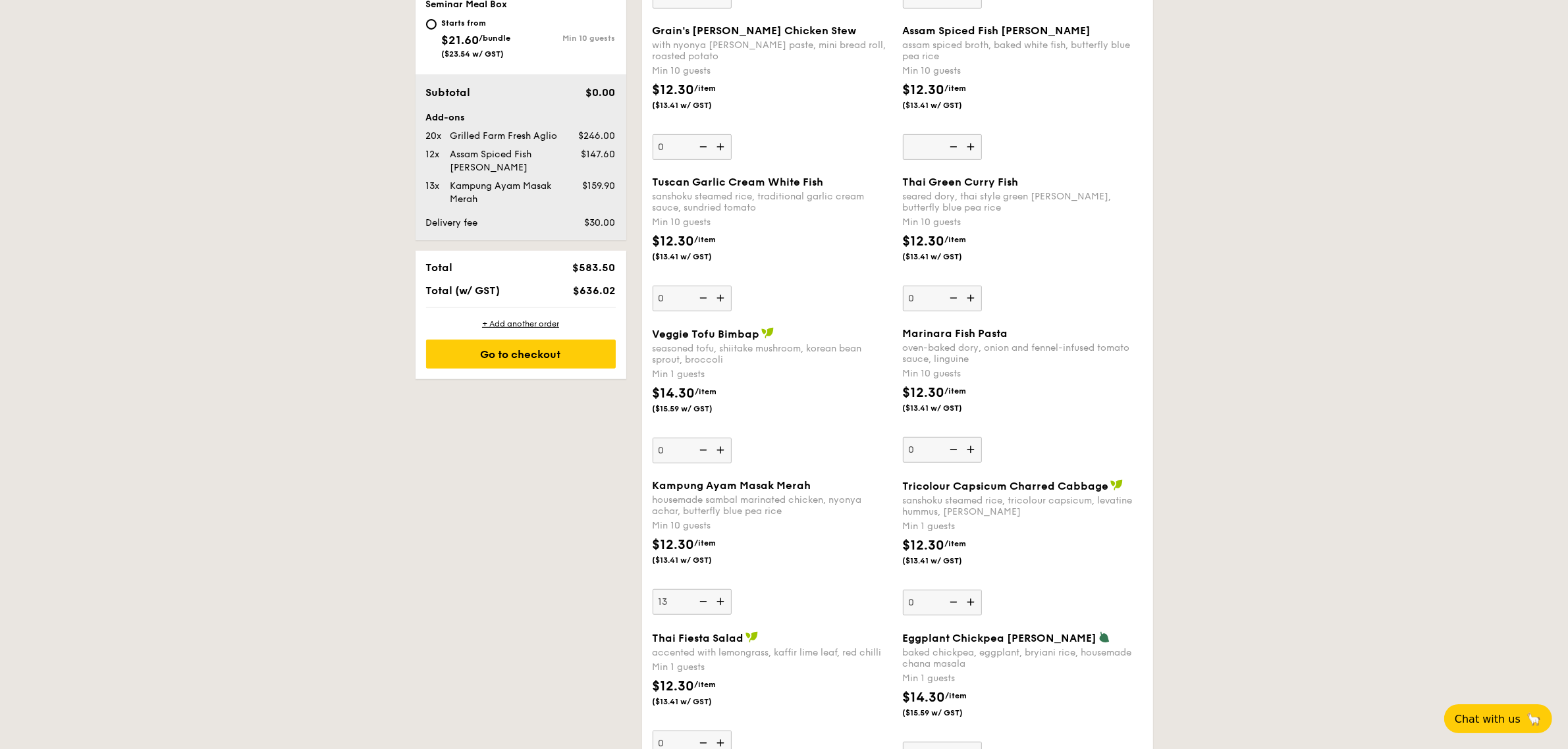
type input "0"
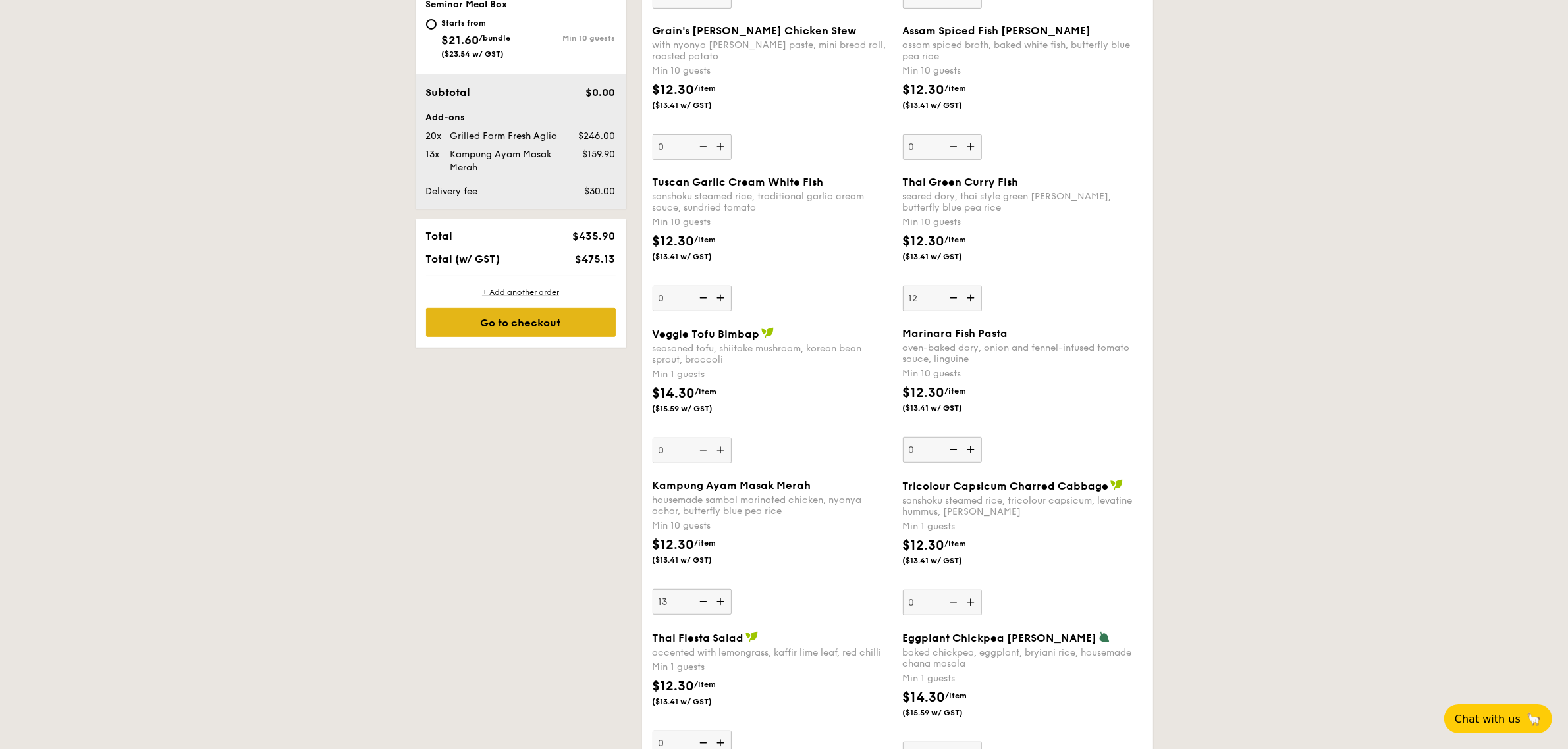
type input "12"
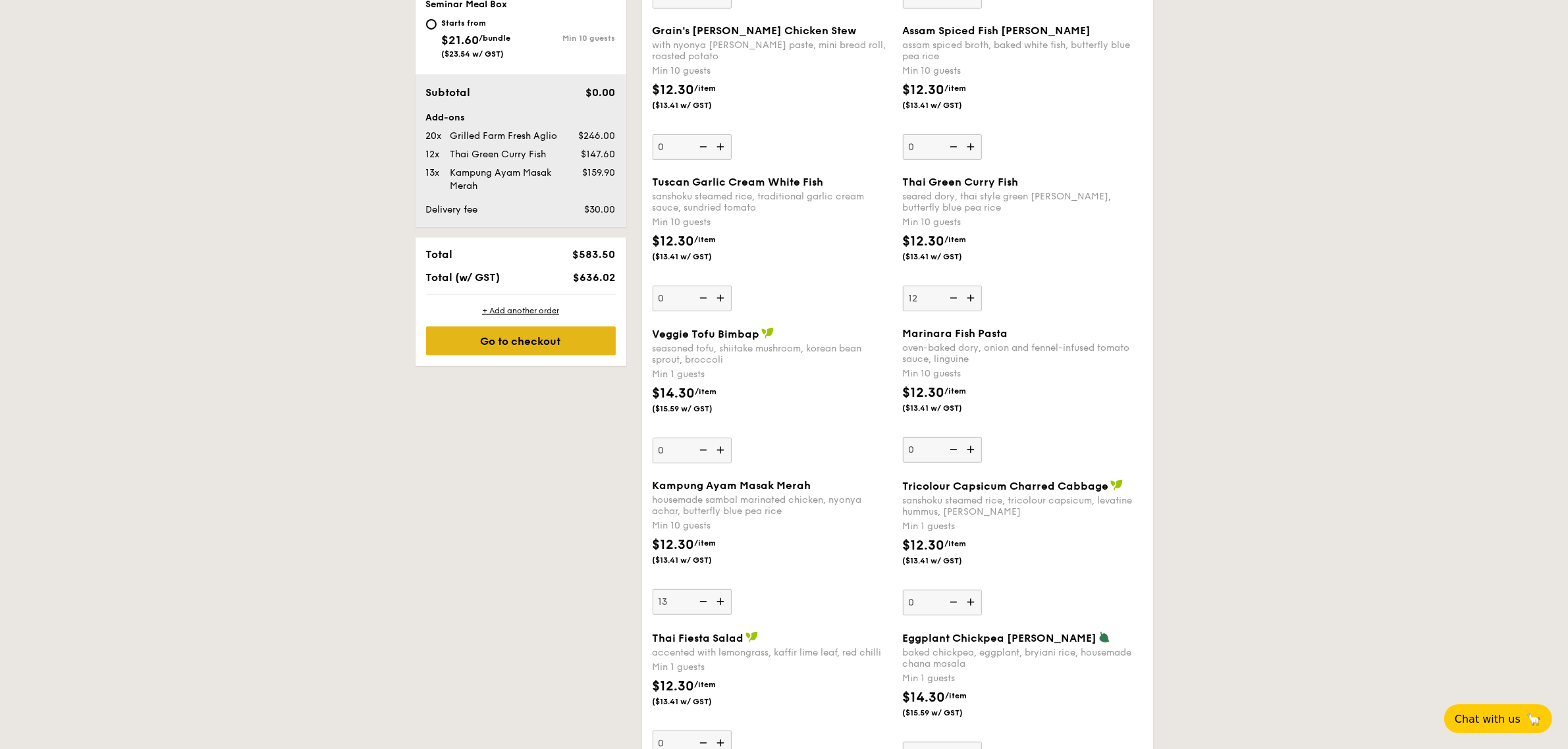
click at [513, 324] on div "+ Add another order Go to checkout" at bounding box center [521, 330] width 211 height 71
click at [512, 342] on div "Go to checkout" at bounding box center [521, 341] width 190 height 29
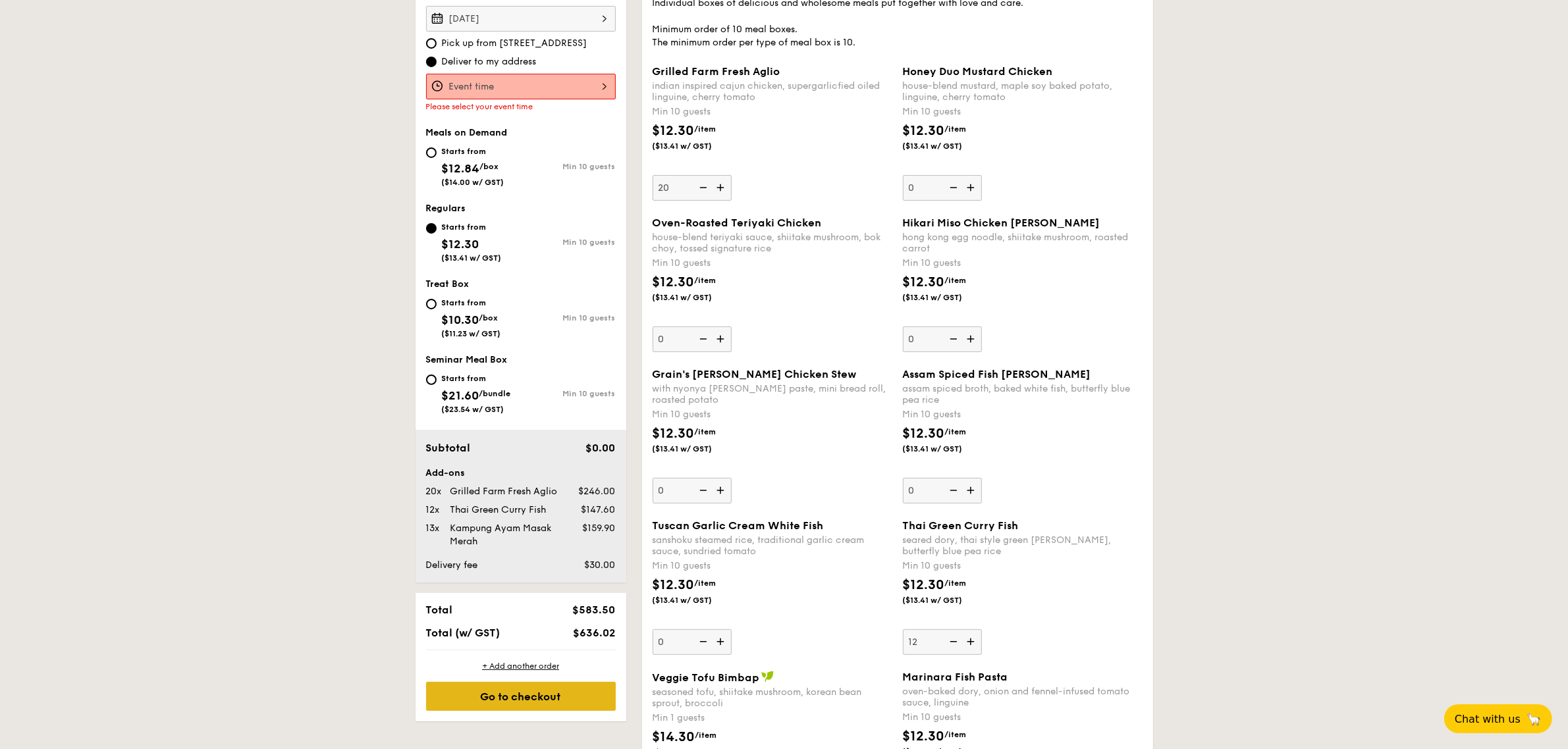
scroll to position [351, 0]
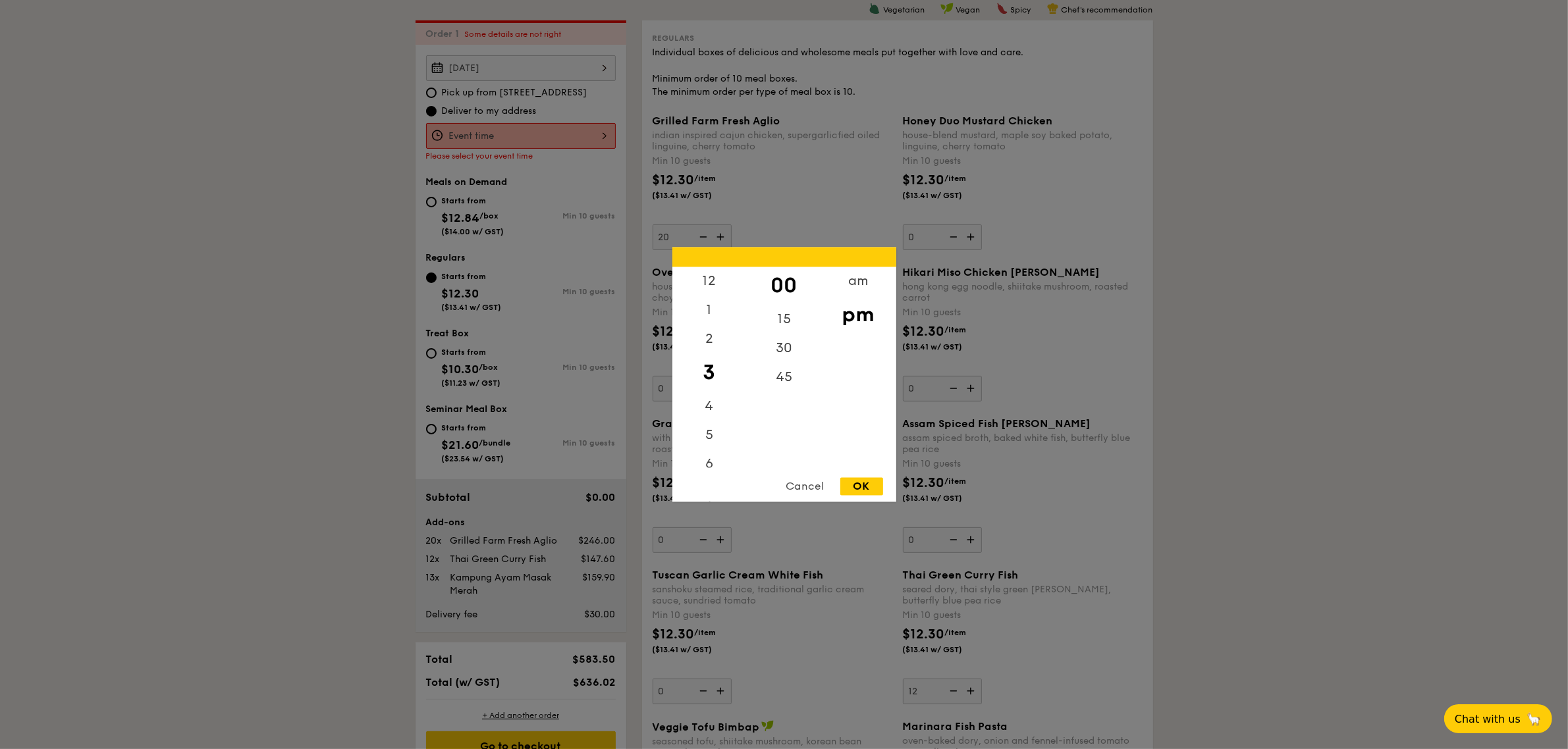
click at [534, 123] on div "12 1 2 3 4 5 6 7 8 9 10 11 00 15 30 45 am pm Cancel OK" at bounding box center [521, 136] width 190 height 26
click at [706, 285] on div "12" at bounding box center [709, 286] width 75 height 38
click at [867, 490] on div "OK" at bounding box center [861, 487] width 43 height 18
type input "12:00PM"
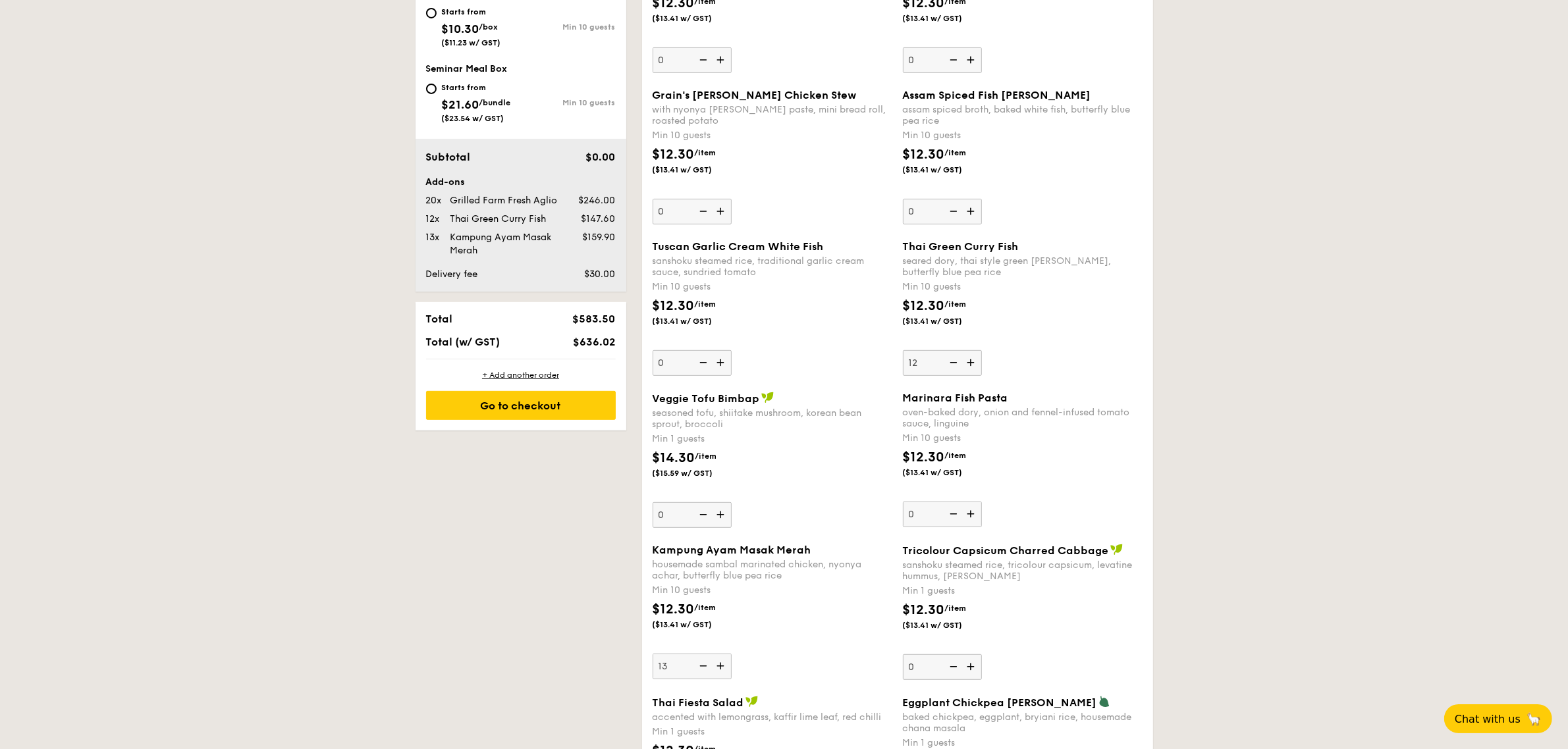
scroll to position [680, 0]
click at [573, 408] on div "Go to checkout" at bounding box center [521, 405] width 190 height 29
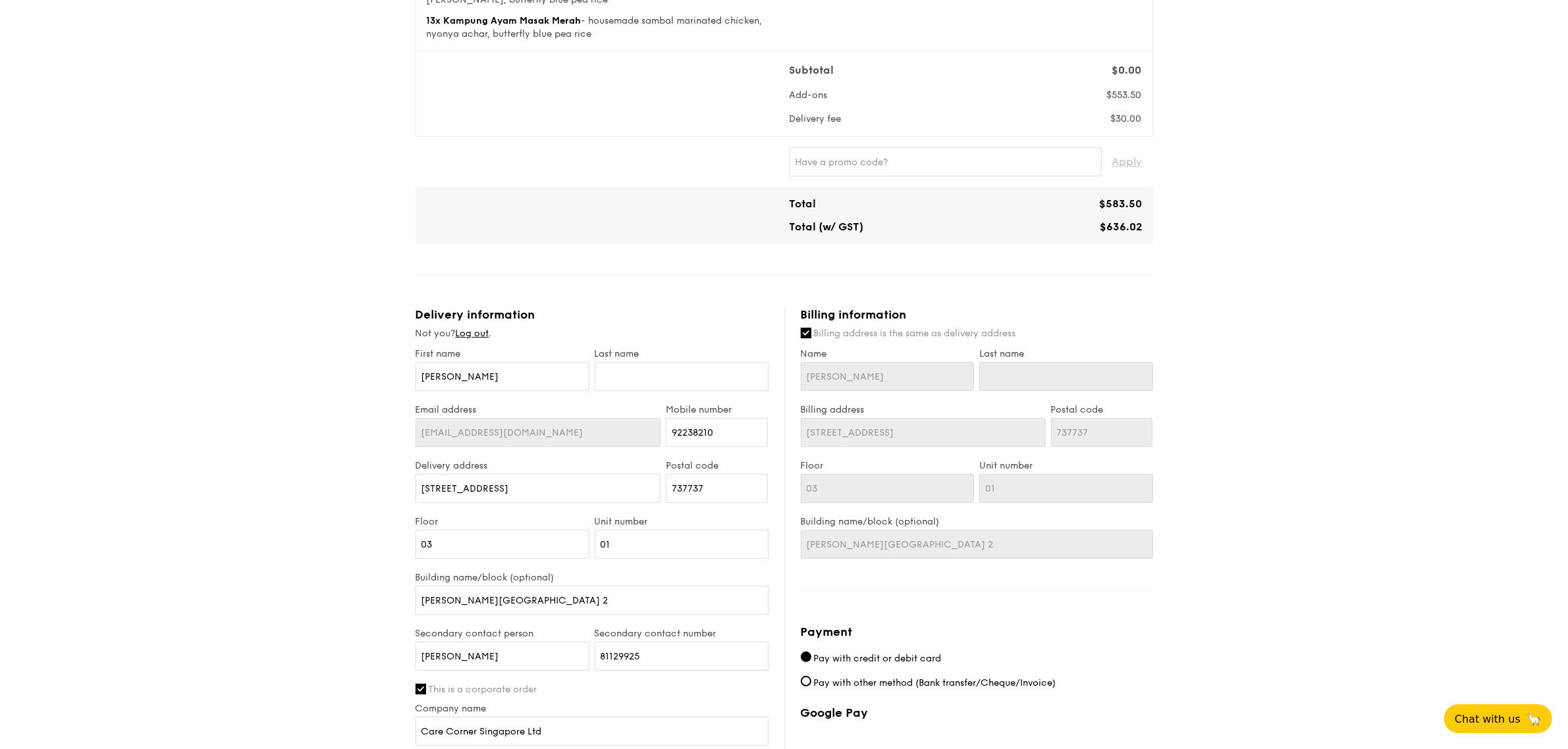
scroll to position [247, 0]
click at [648, 382] on input "text" at bounding box center [682, 375] width 174 height 29
type input "L"
type input "Le"
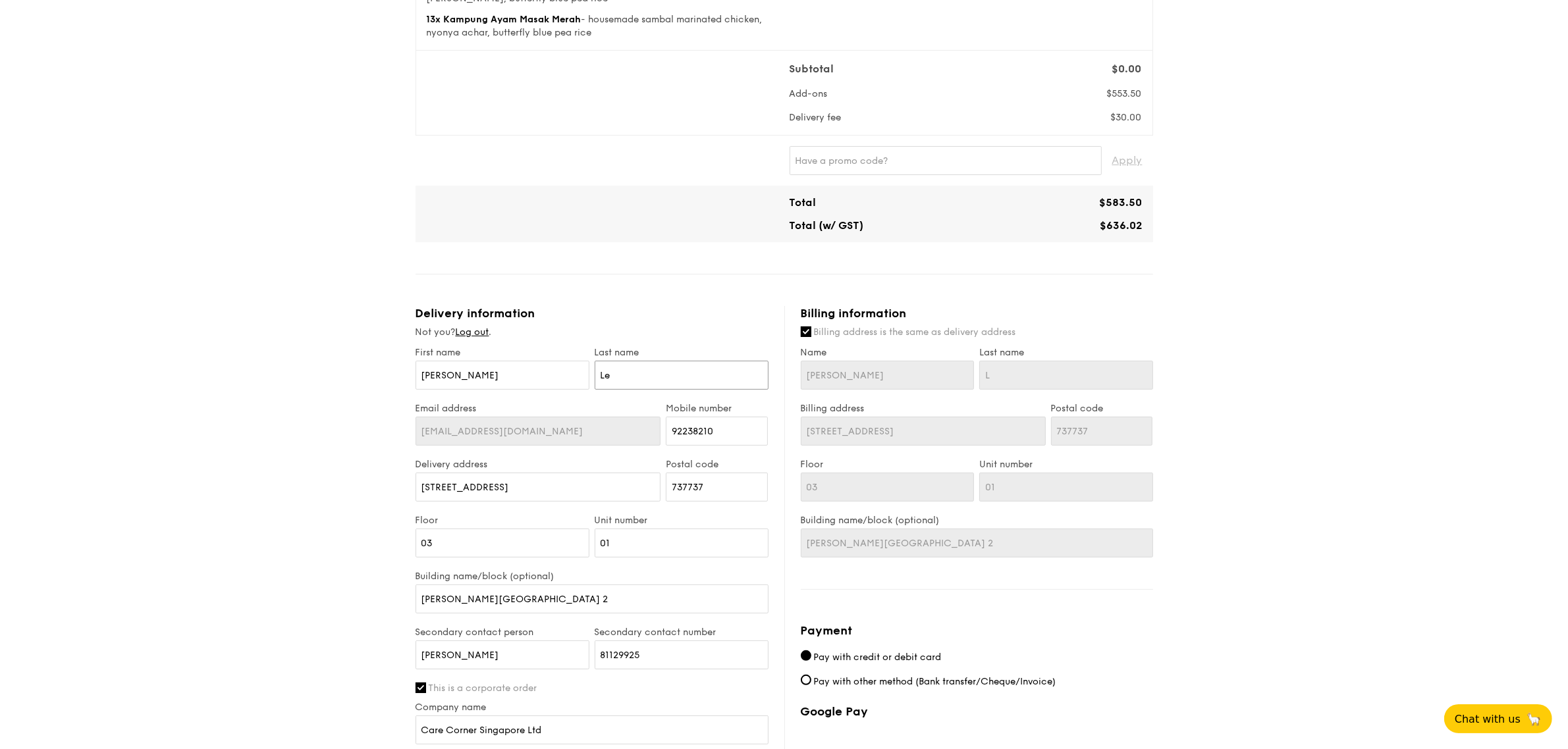
type input "Le"
type input "[PERSON_NAME]"
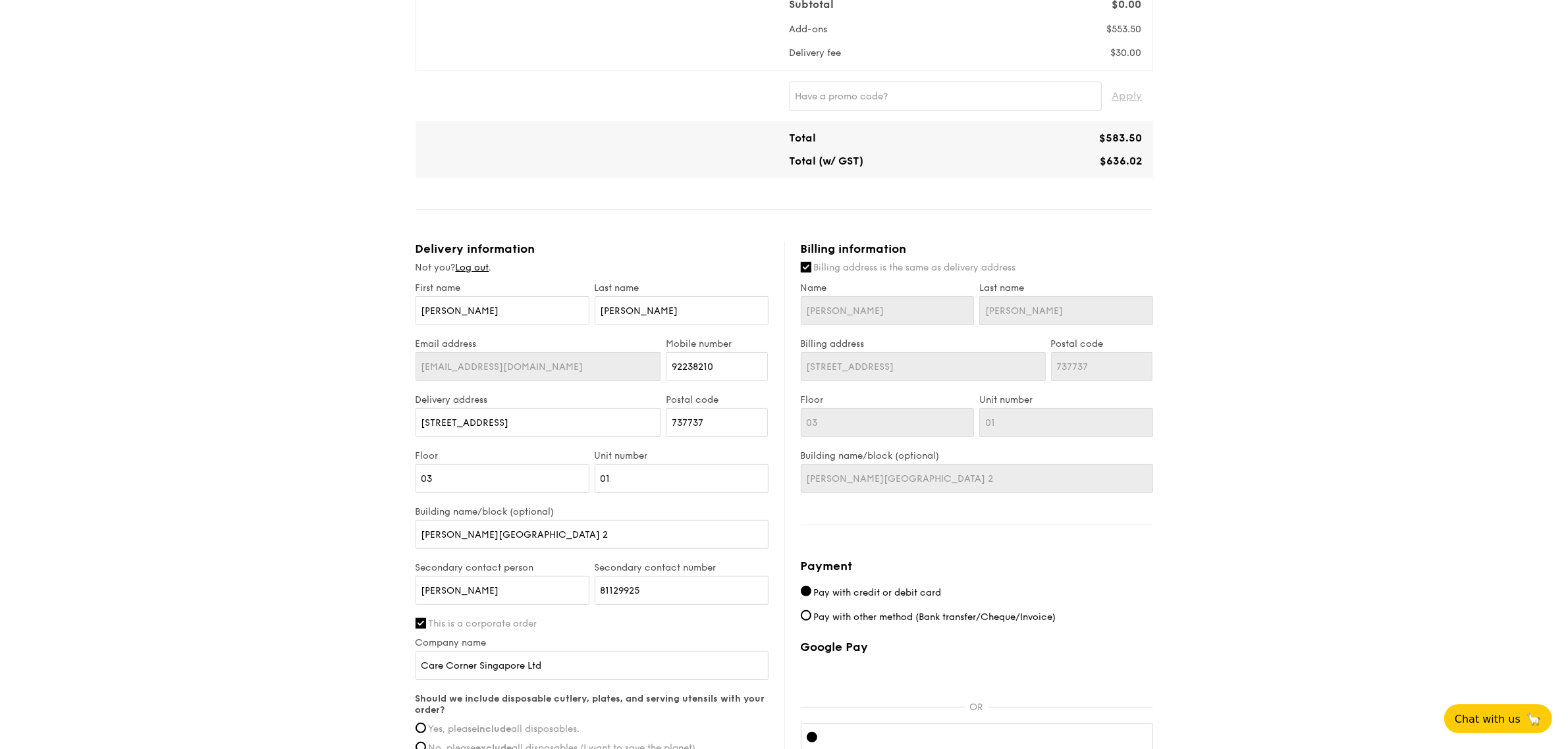
scroll to position [411, 0]
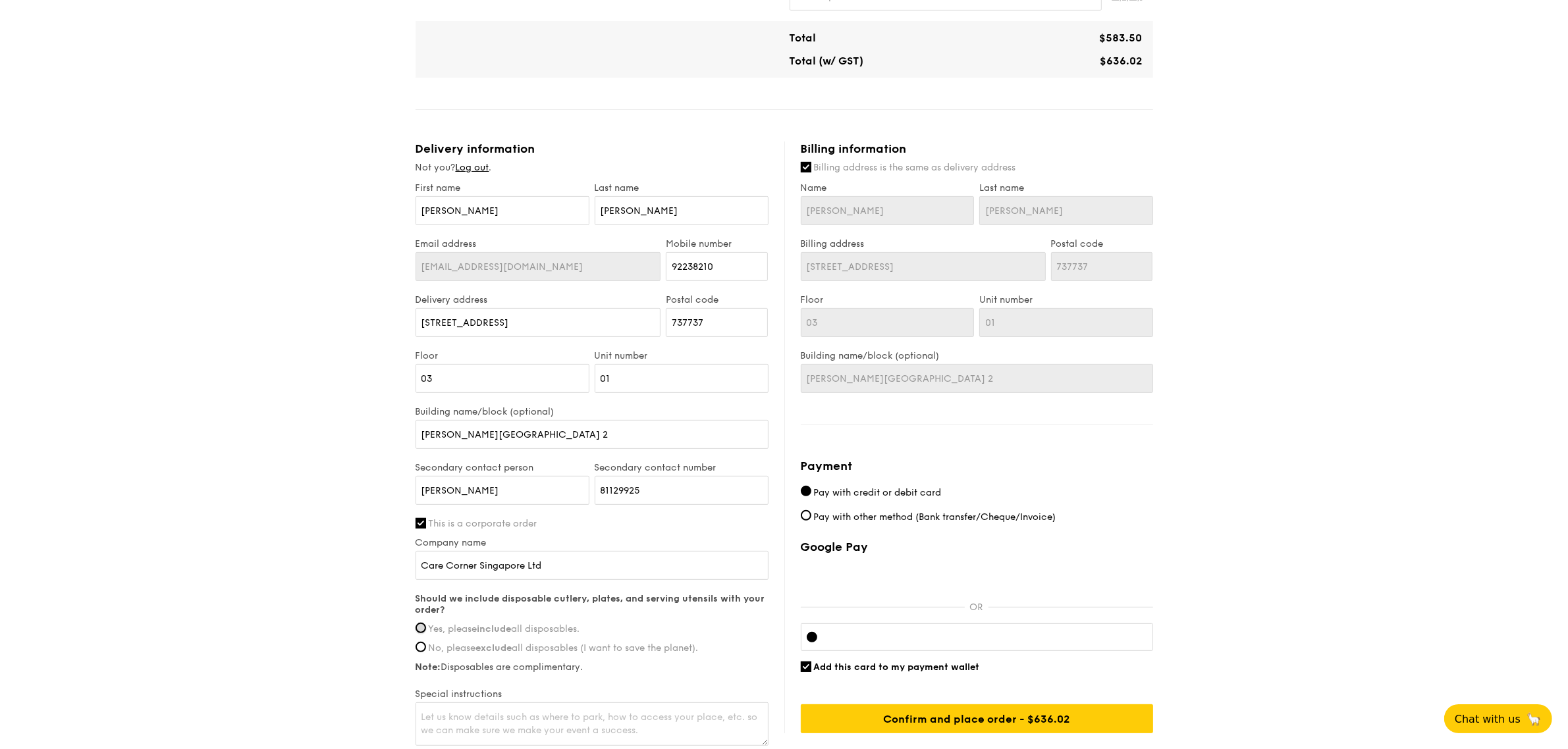
click at [423, 624] on input "Yes, please include all disposables." at bounding box center [421, 628] width 11 height 11
radio input "true"
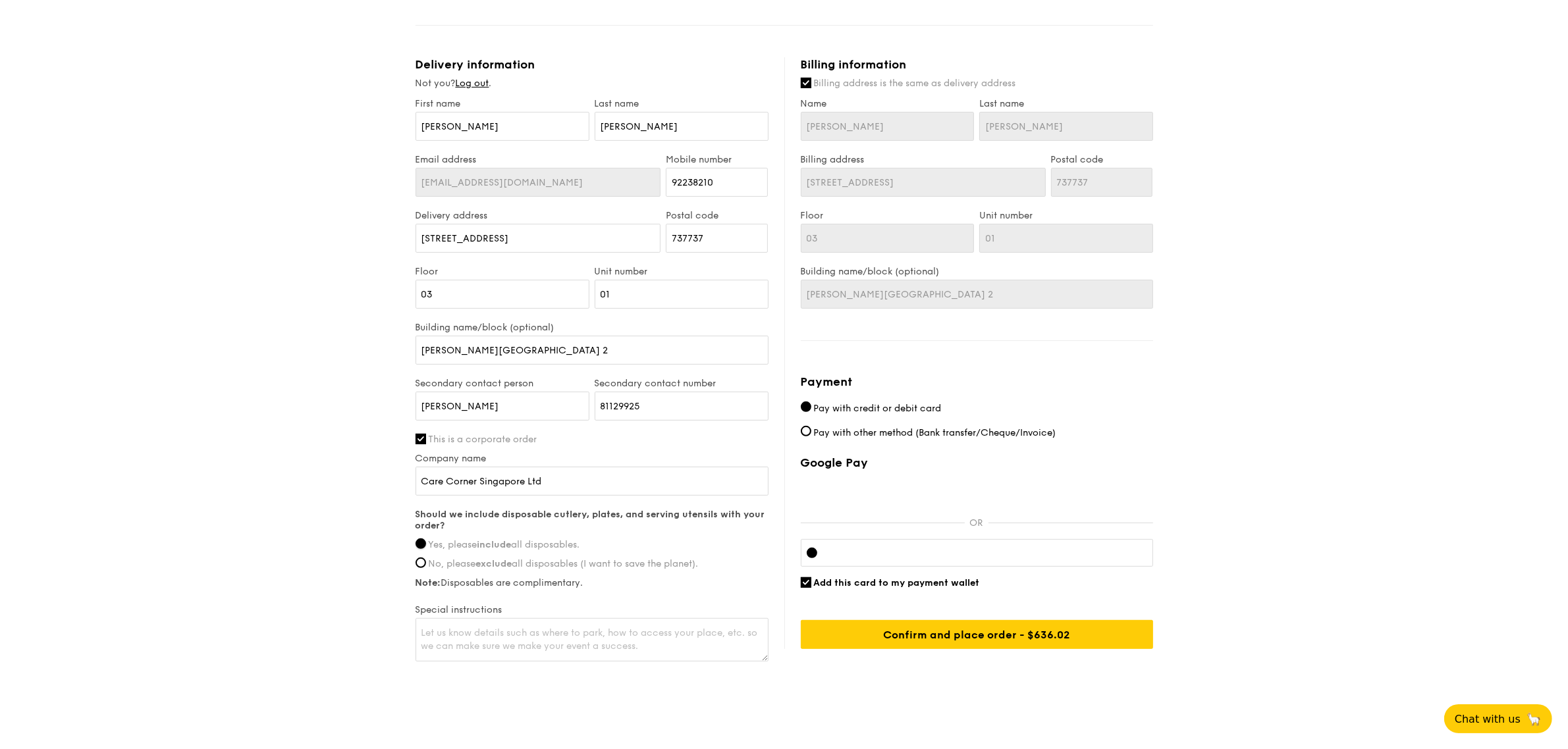
scroll to position [511, 0]
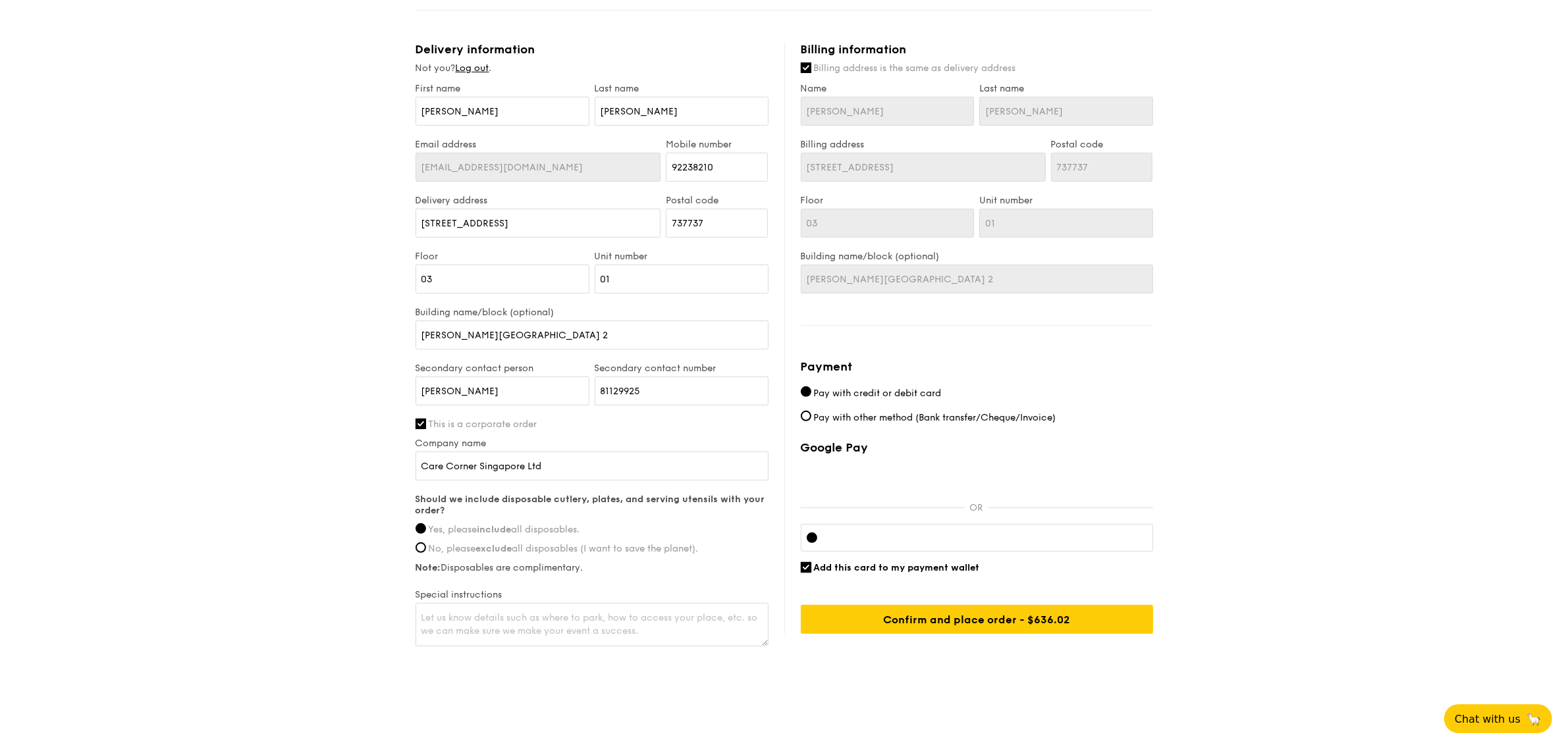
click at [806, 567] on input "Add this card to my payment wallet" at bounding box center [806, 567] width 11 height 11
checkbox input "false"
click at [804, 416] on input "Pay with other method (Bank transfer/Cheque/Invoice)" at bounding box center [806, 416] width 11 height 11
radio input "true"
click at [810, 390] on input "Pay with credit or debit card" at bounding box center [806, 392] width 11 height 11
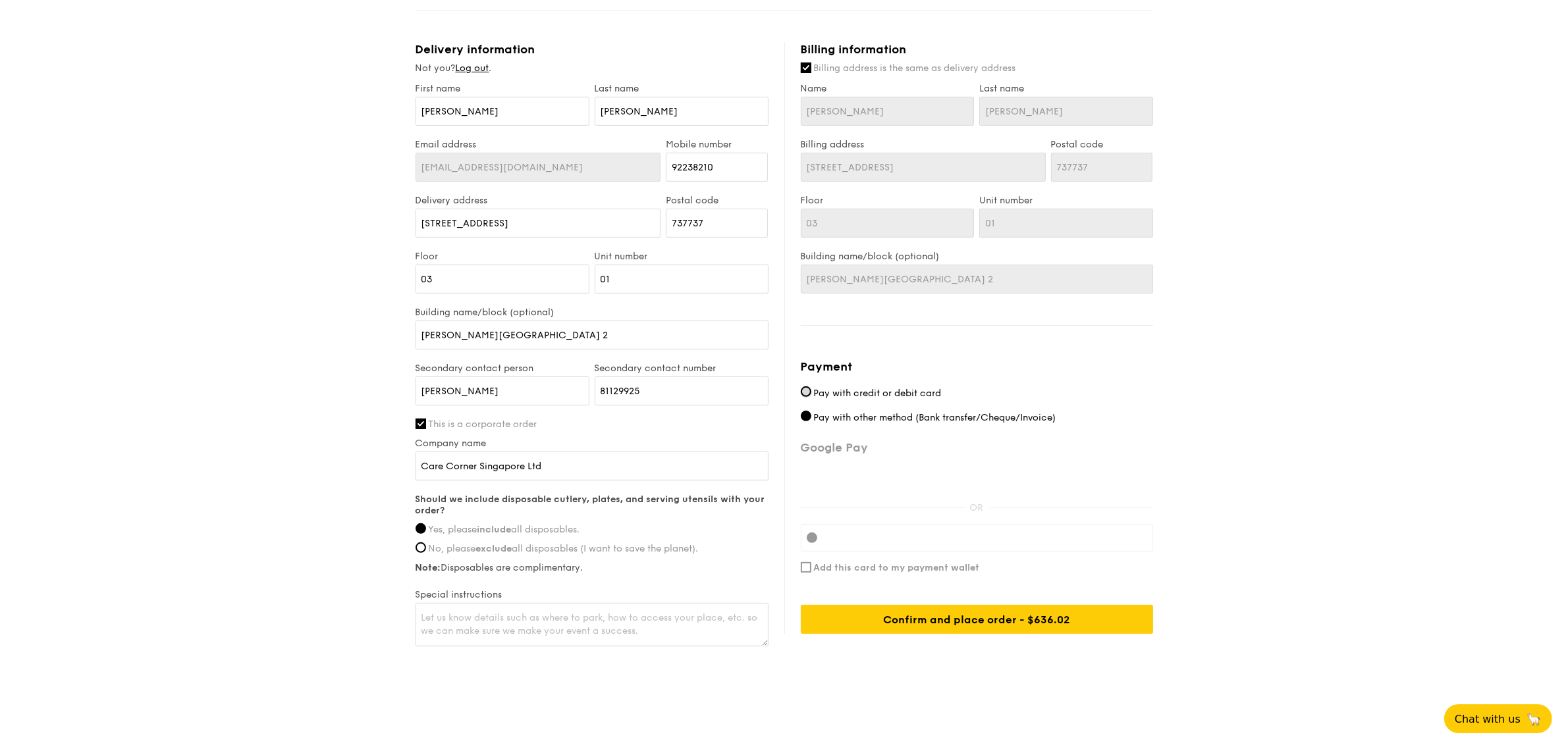
radio input "true"
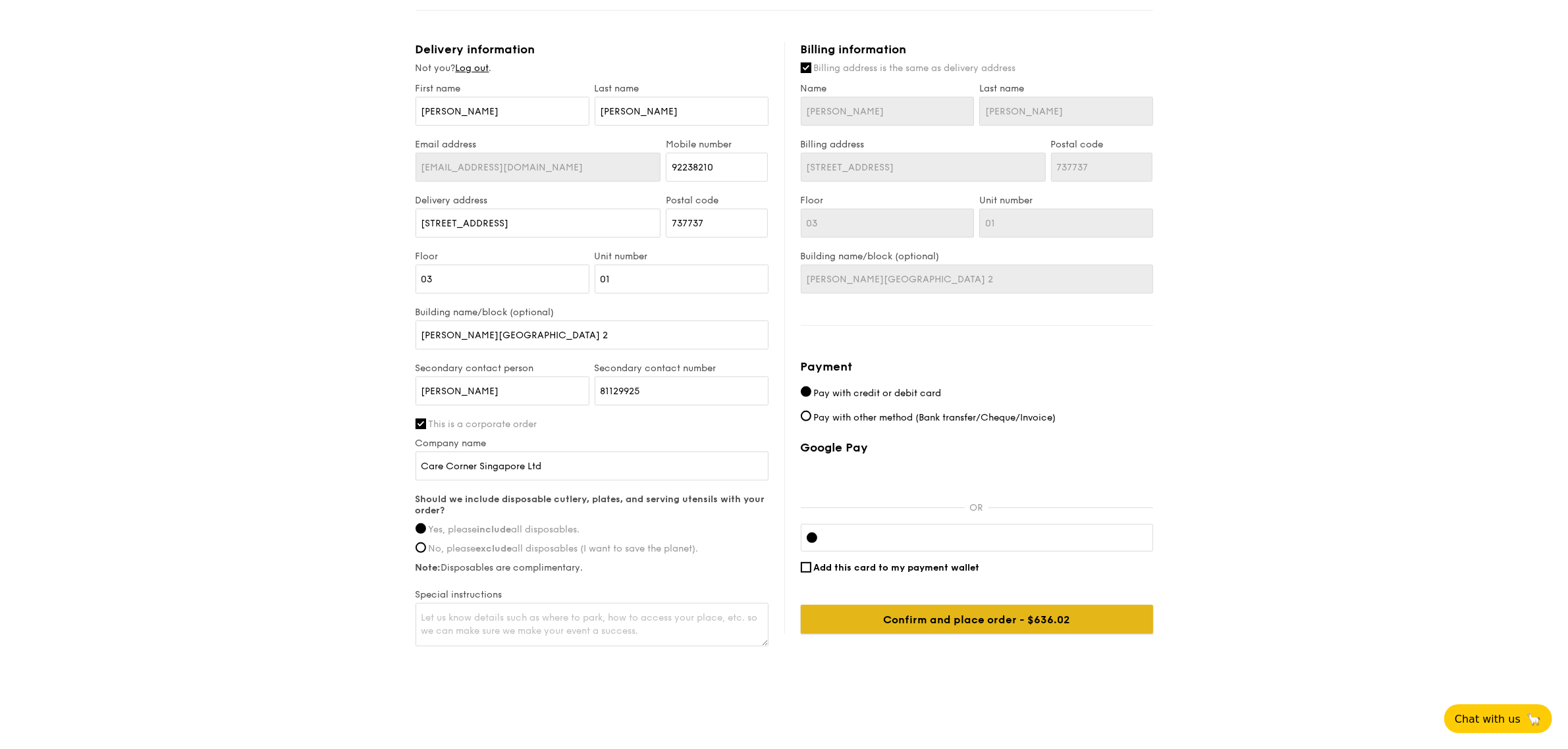
click at [1021, 622] on input "Confirm and place order - $636.02" at bounding box center [977, 619] width 353 height 29
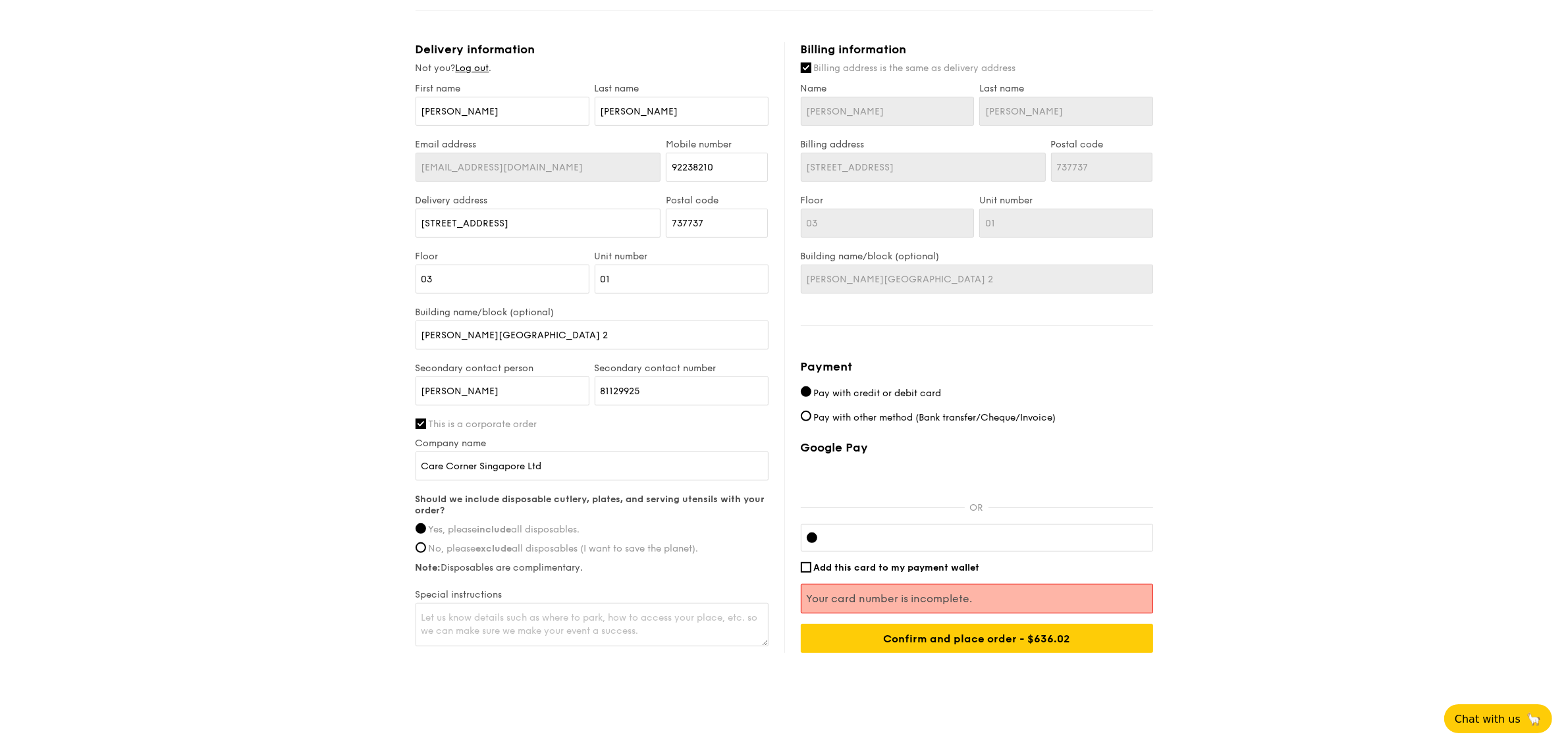
click at [1285, 573] on div "1 - Select menu 2 - Select items 3 - Check out Regulars Serving time: Aug 27, 2…" at bounding box center [784, 97] width 1568 height 1217
click at [954, 649] on input "Confirm and place order - $636.02" at bounding box center [977, 639] width 353 height 29
click at [1029, 649] on input "Confirm and place order - $636.02" at bounding box center [977, 639] width 353 height 29
click at [1031, 633] on input "Confirm and place order - $636.02" at bounding box center [977, 639] width 353 height 29
click at [1283, 558] on div "1 - Select menu 2 - Select items 3 - Check out Regulars Serving time: Aug 27, 2…" at bounding box center [784, 97] width 1568 height 1217
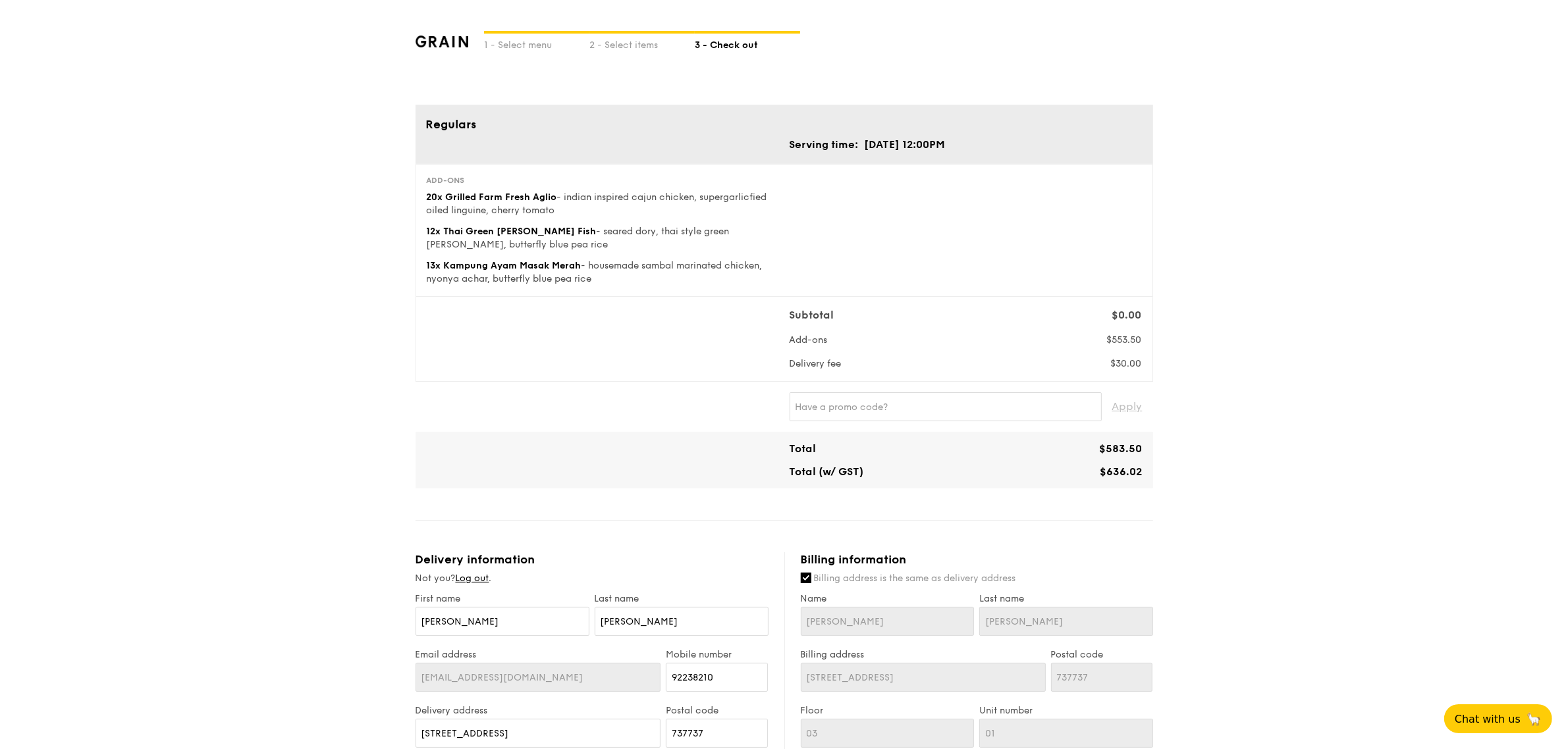
scroll to position [0, 0]
click at [1296, 365] on div "1 - Select menu 2 - Select items 3 - Check out Regulars Serving time: Aug 27, 2…" at bounding box center [784, 608] width 1568 height 1217
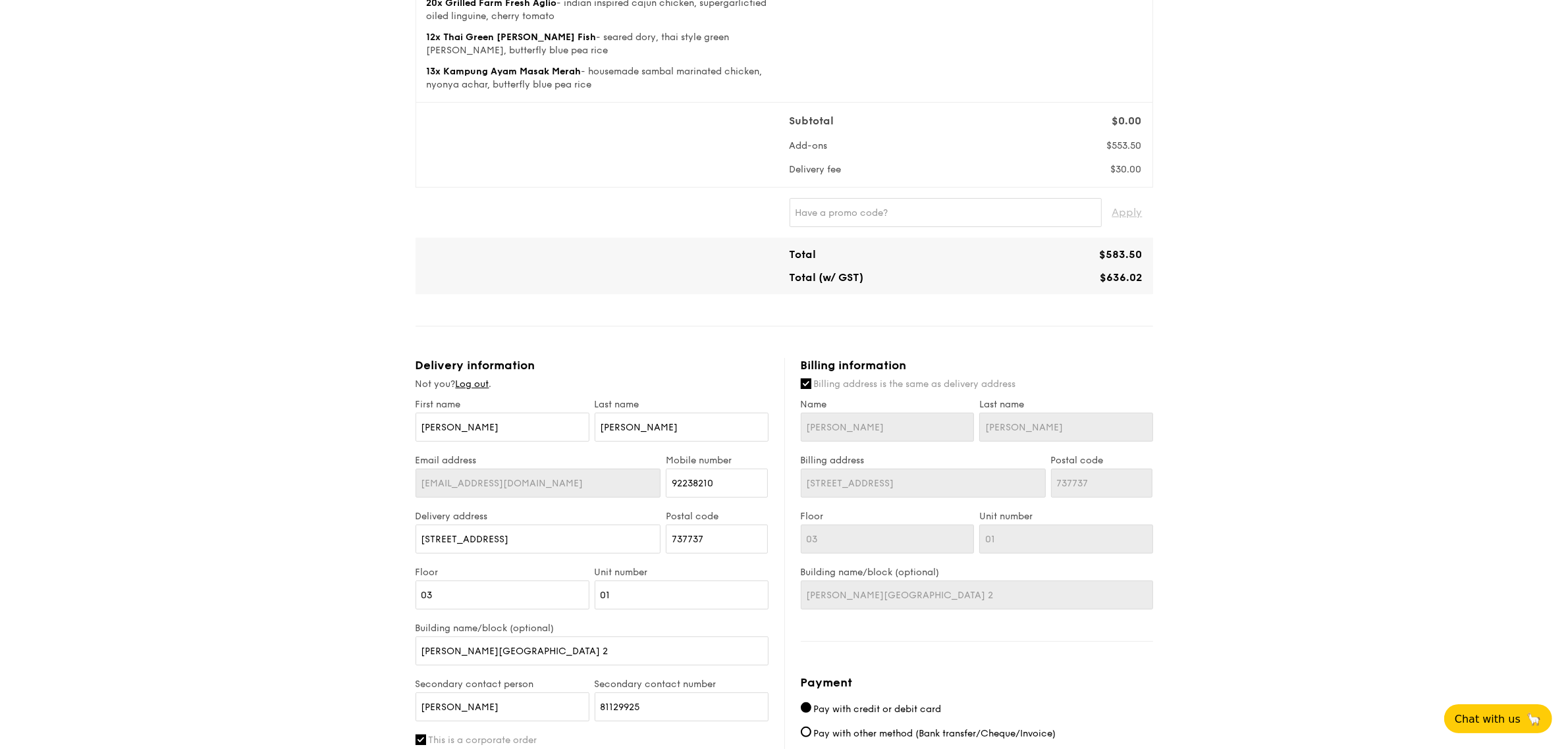
scroll to position [191, 0]
